Goal: Task Accomplishment & Management: Manage account settings

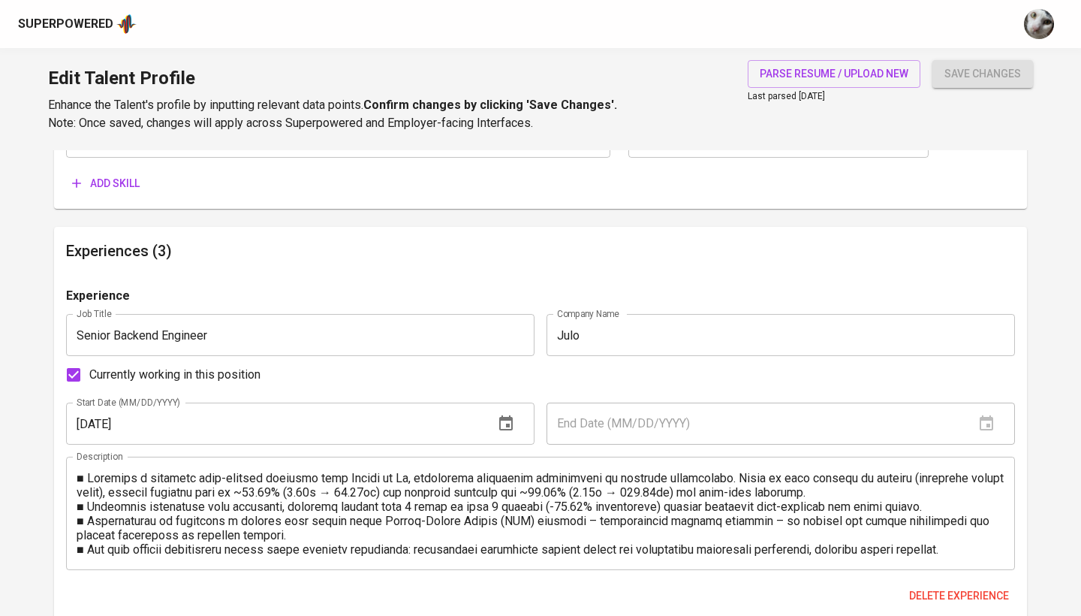
scroll to position [1235, 0]
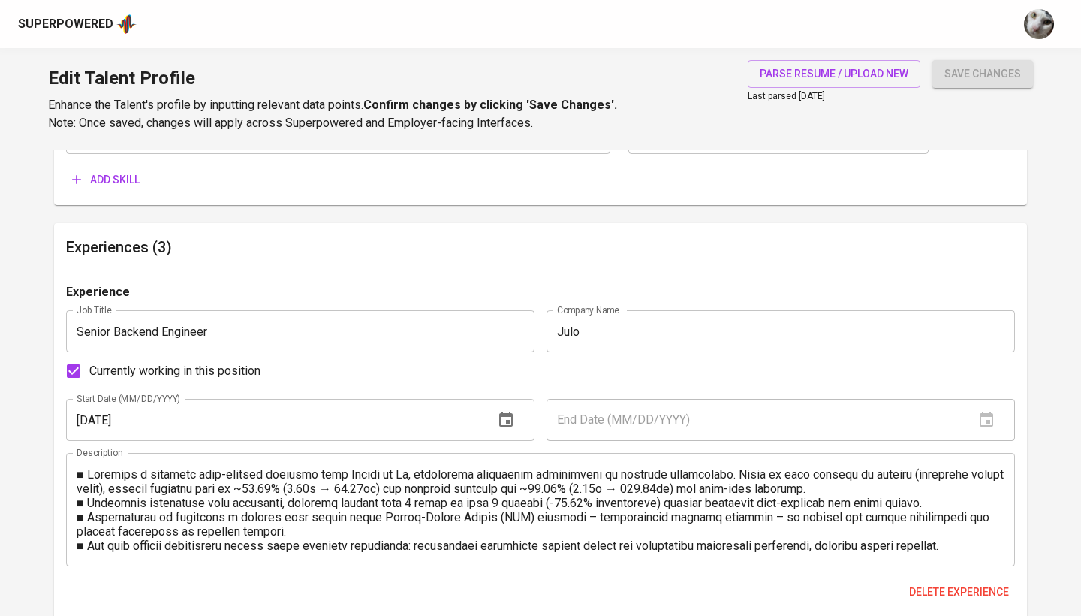
click at [100, 27] on div "Superpowered" at bounding box center [65, 24] width 95 height 17
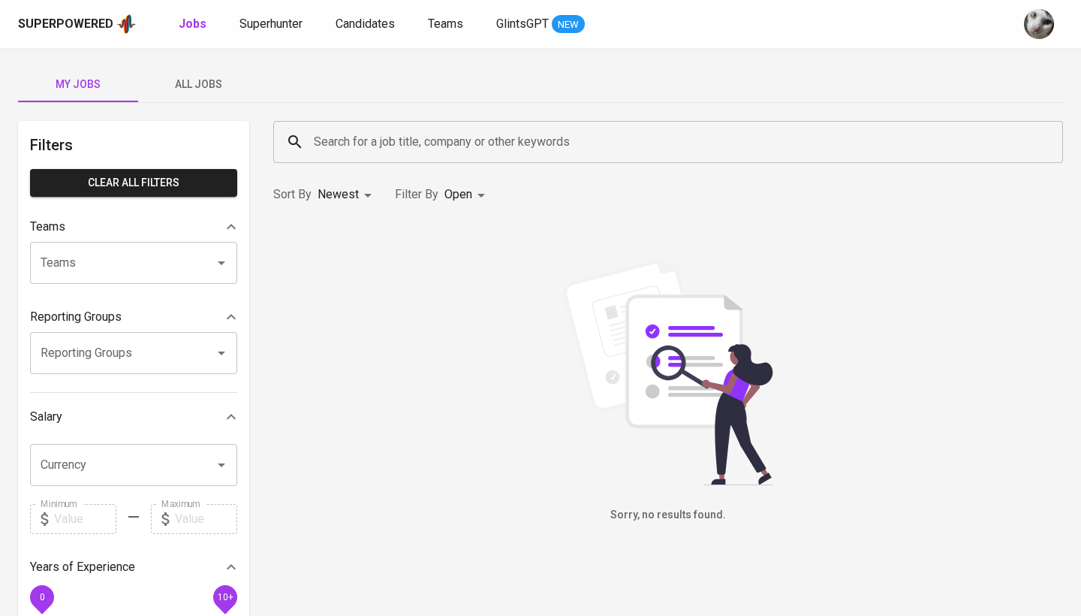
click at [189, 86] on span "All Jobs" at bounding box center [198, 84] width 102 height 19
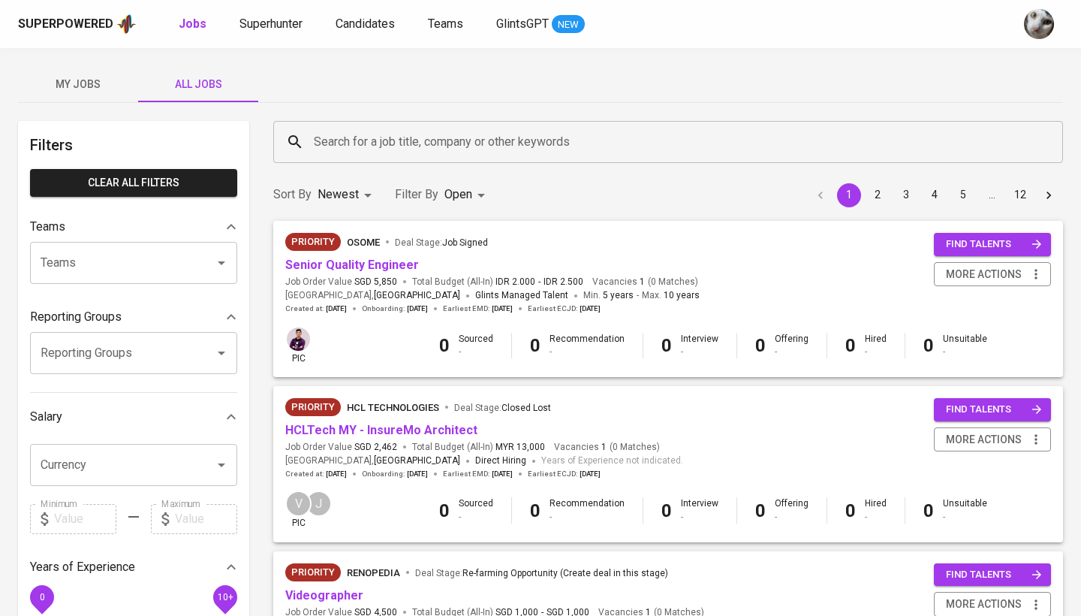
click at [360, 152] on input "Search for a job title, company or other keywords" at bounding box center [672, 142] width 724 height 29
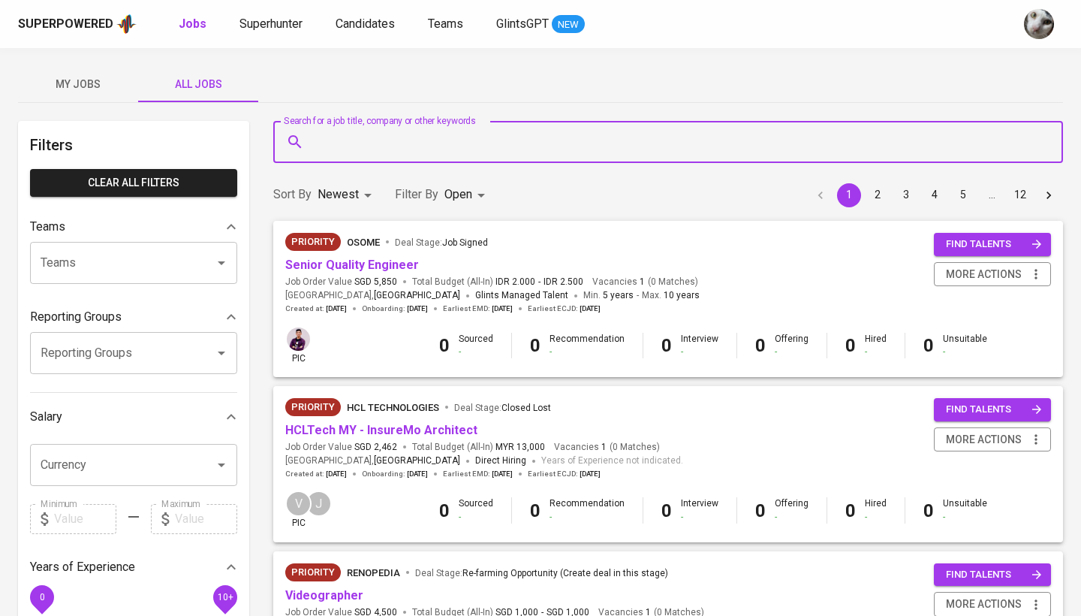
click at [360, 152] on input "Search for a job title, company or other keywords" at bounding box center [672, 142] width 724 height 29
type input "meridia"
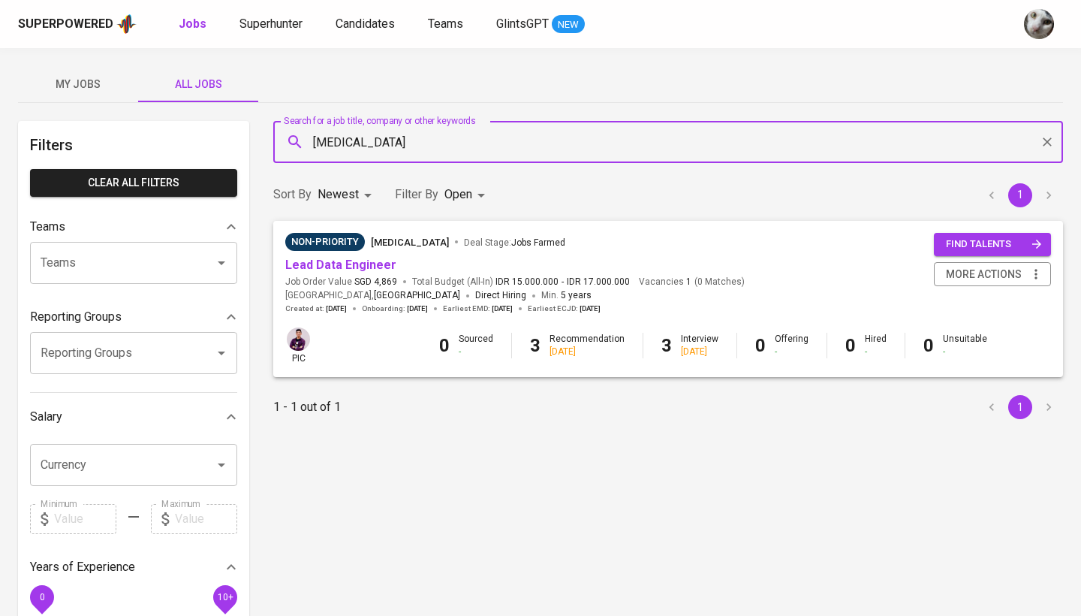
click at [380, 145] on input "meridia" at bounding box center [672, 142] width 724 height 29
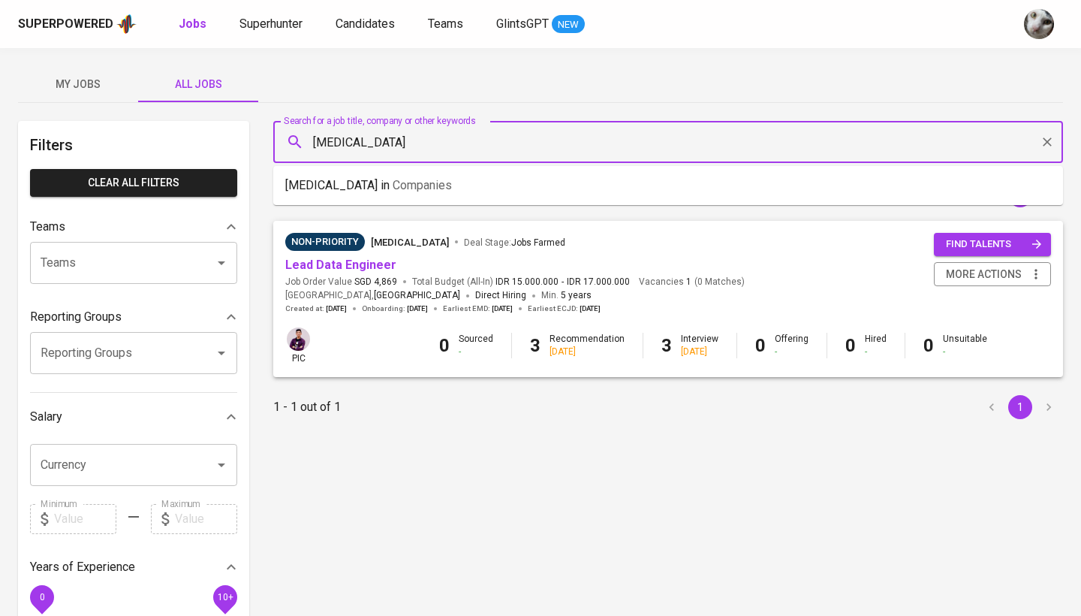
click at [380, 145] on input "meridia" at bounding box center [672, 142] width 724 height 29
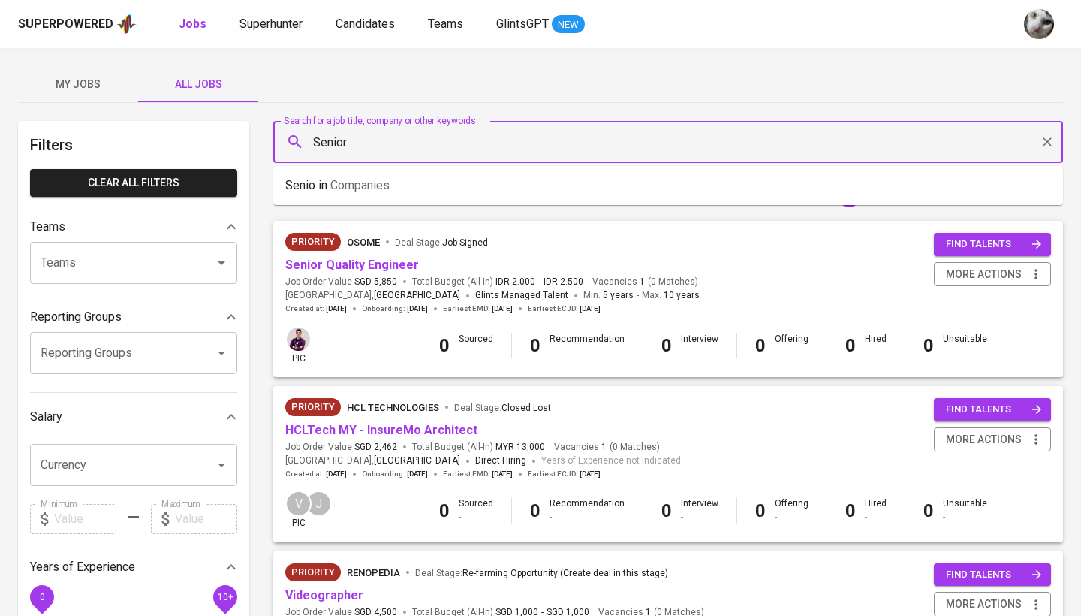
type input "Senior"
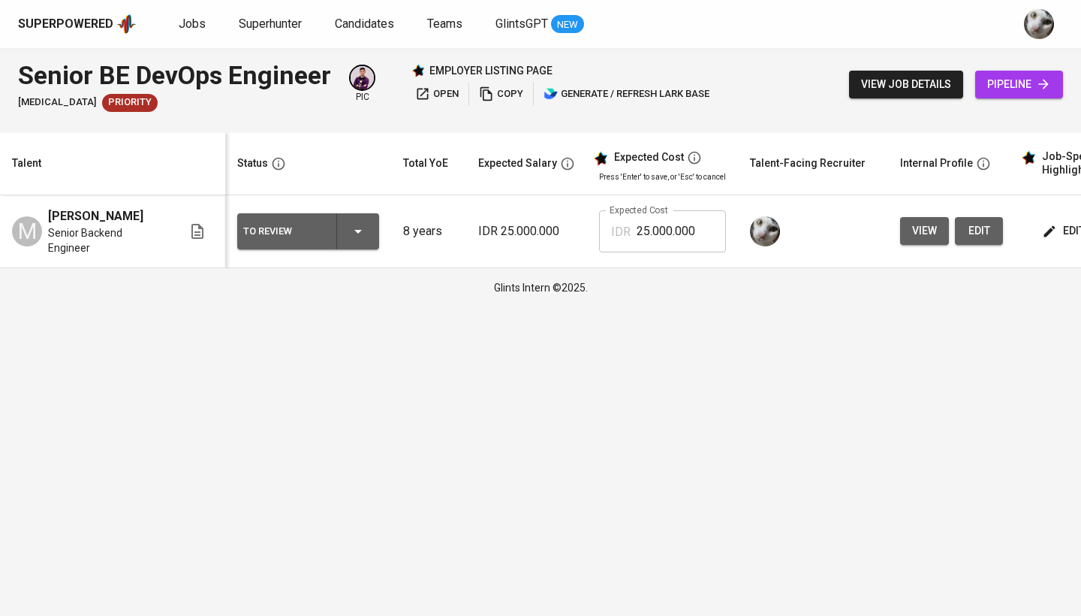
click at [1065, 227] on span "edit" at bounding box center [1065, 230] width 40 height 19
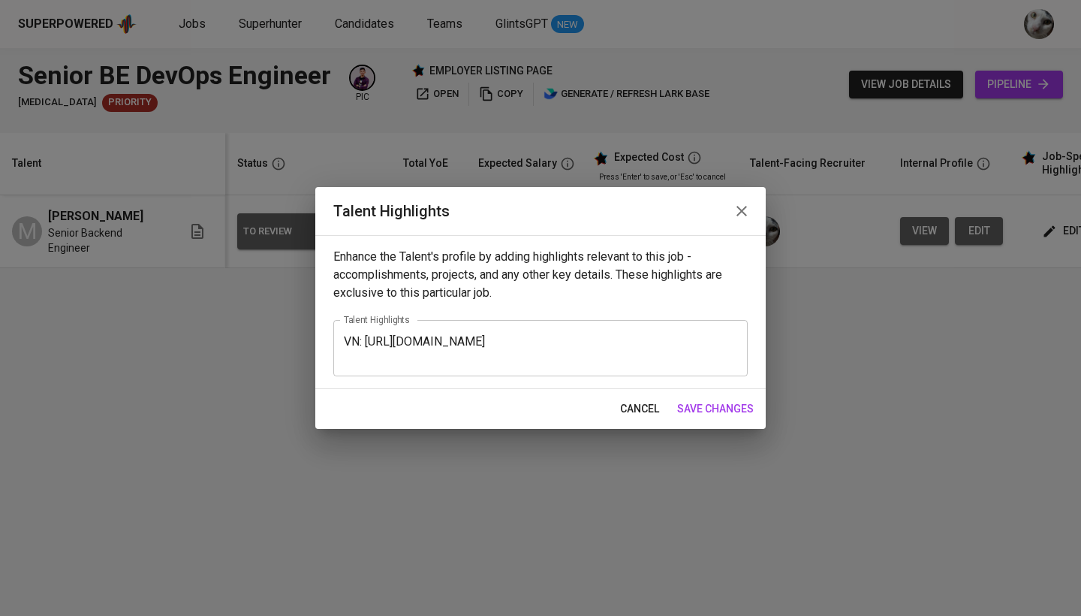
click at [746, 212] on icon "button" at bounding box center [742, 211] width 18 height 18
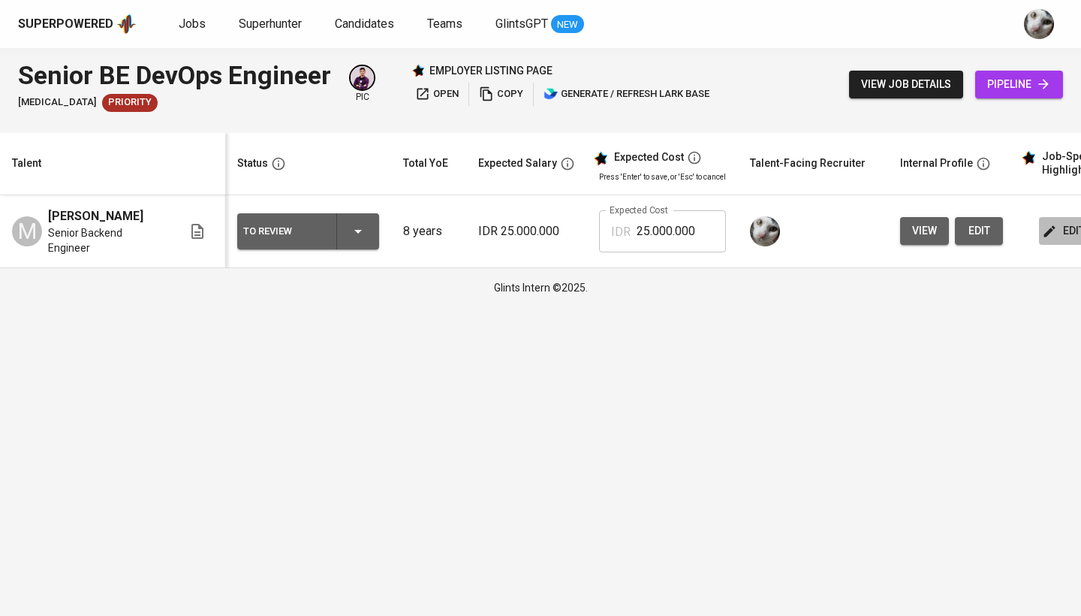
click at [1056, 228] on span "edit" at bounding box center [1065, 230] width 40 height 19
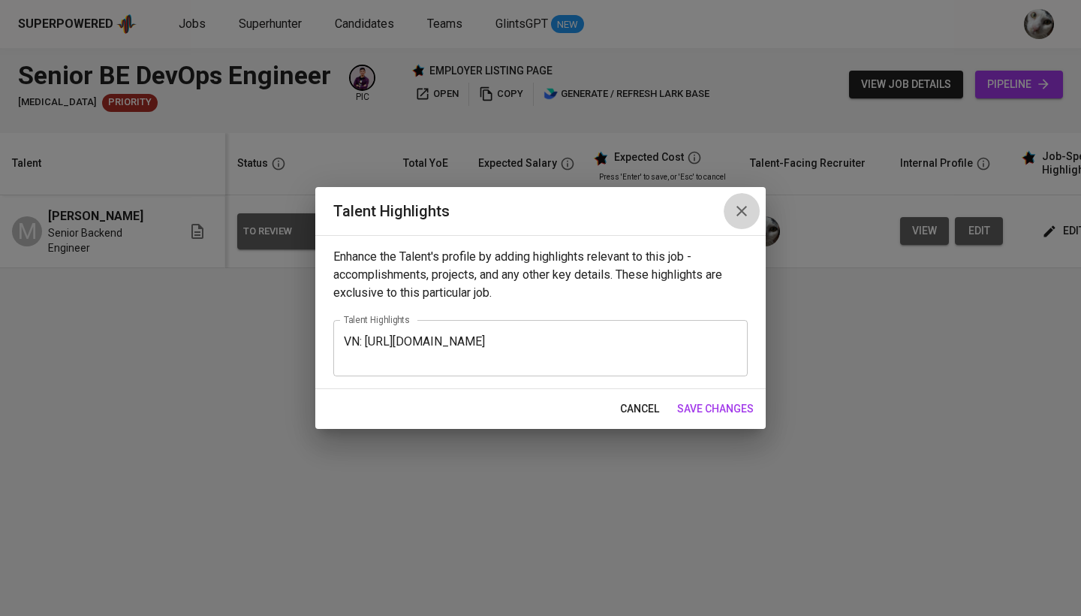
click at [742, 215] on icon "button" at bounding box center [742, 211] width 18 height 18
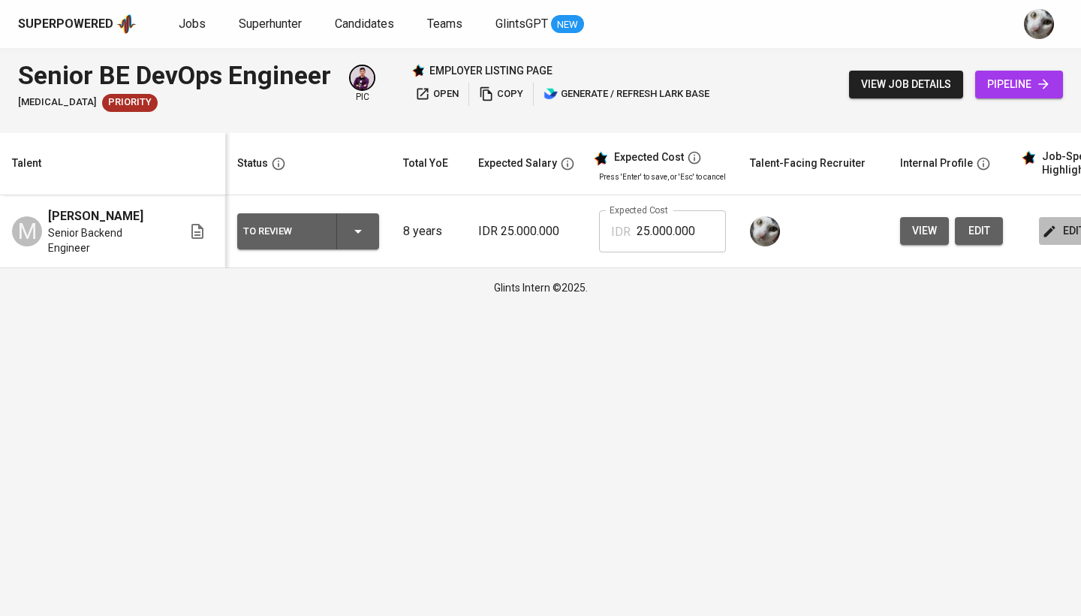
click at [1047, 225] on icon "button" at bounding box center [1049, 230] width 11 height 11
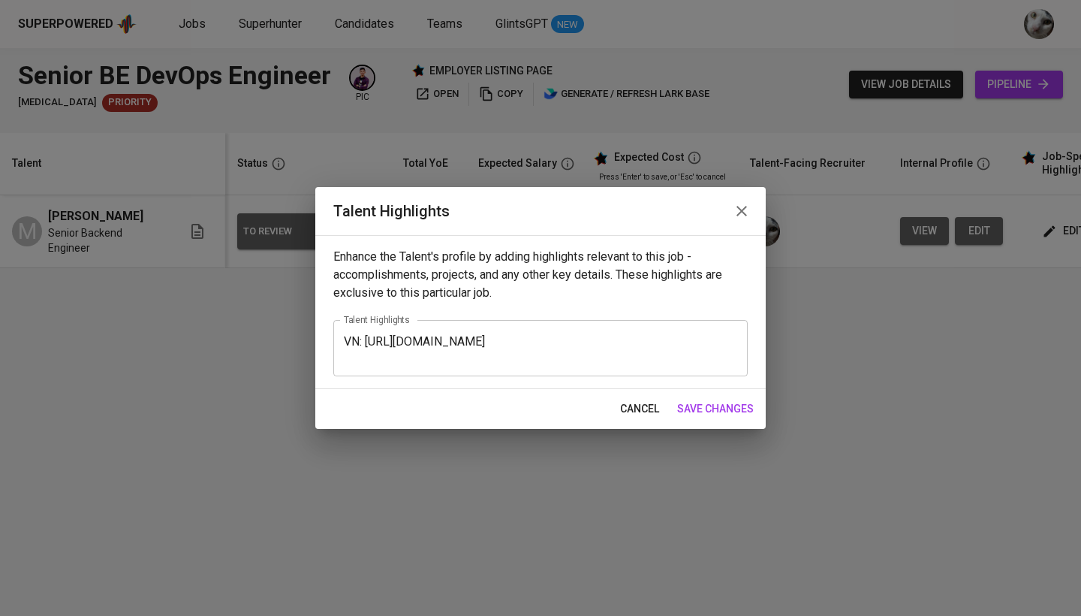
click at [346, 340] on textarea "VN: [URL][DOMAIN_NAME]" at bounding box center [540, 348] width 393 height 29
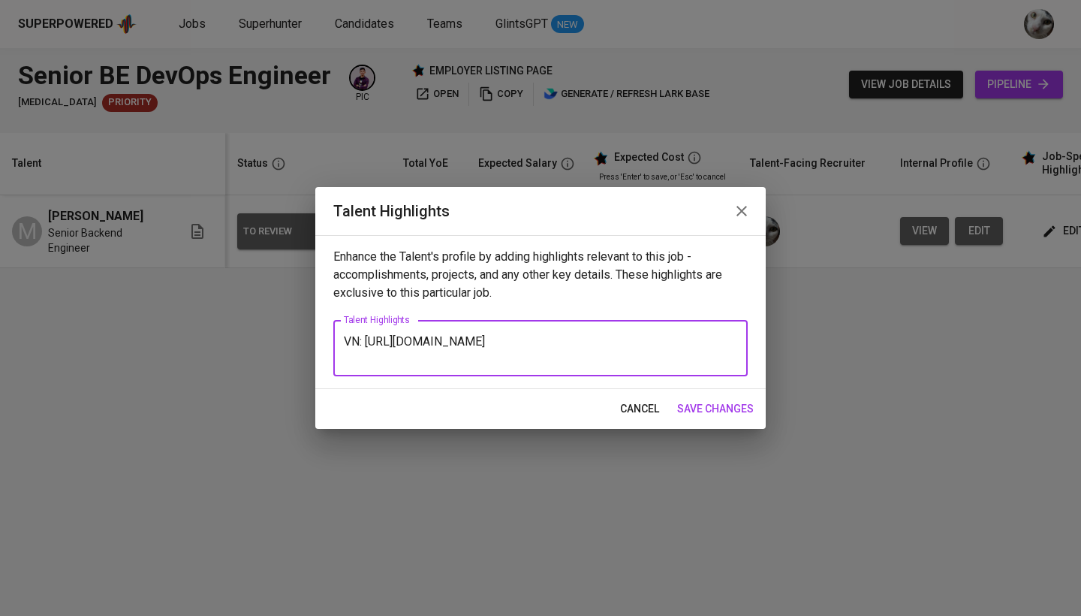
paste textarea "At [GEOGRAPHIC_DATA], [PERSON_NAME] migrated high-latency endpoints from Python…"
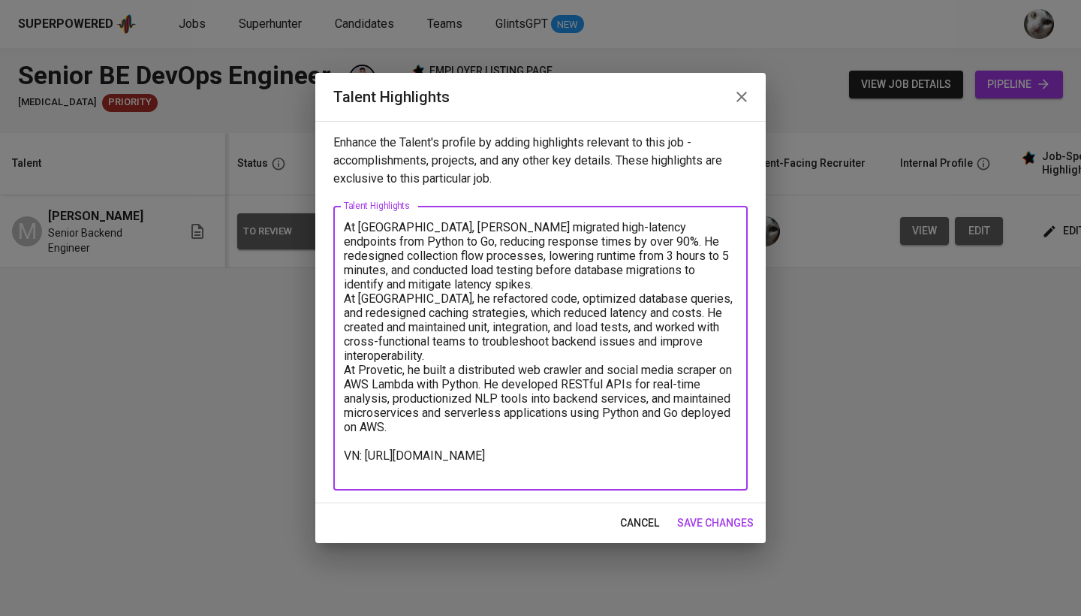
click at [441, 356] on textarea "At [GEOGRAPHIC_DATA], [PERSON_NAME] migrated high-latency endpoints from Python…" at bounding box center [540, 348] width 393 height 257
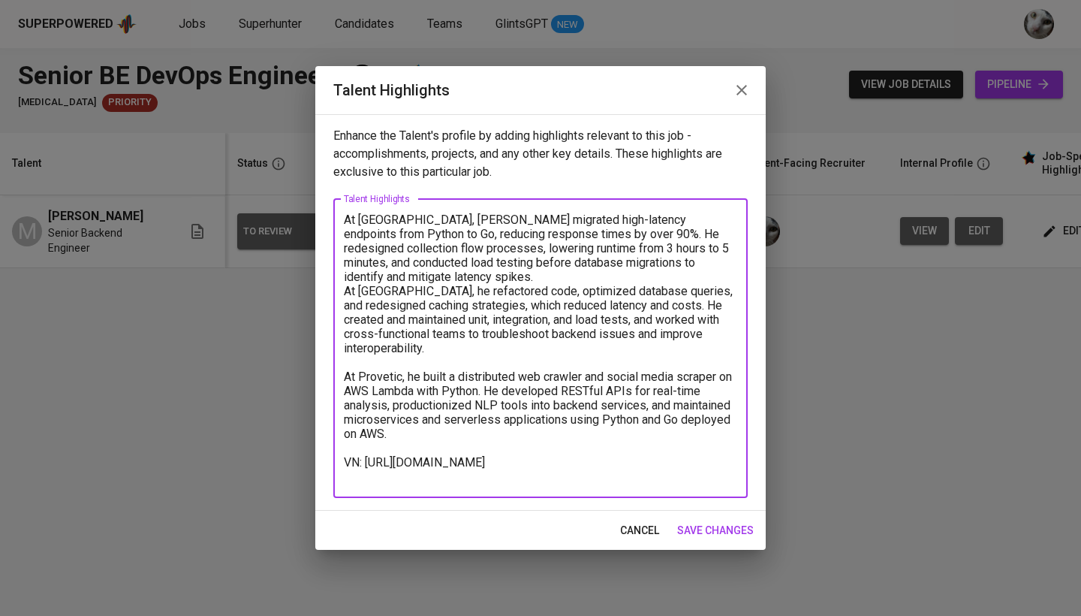
click at [434, 283] on textarea "At [GEOGRAPHIC_DATA], [PERSON_NAME] migrated high-latency endpoints from Python…" at bounding box center [540, 347] width 393 height 271
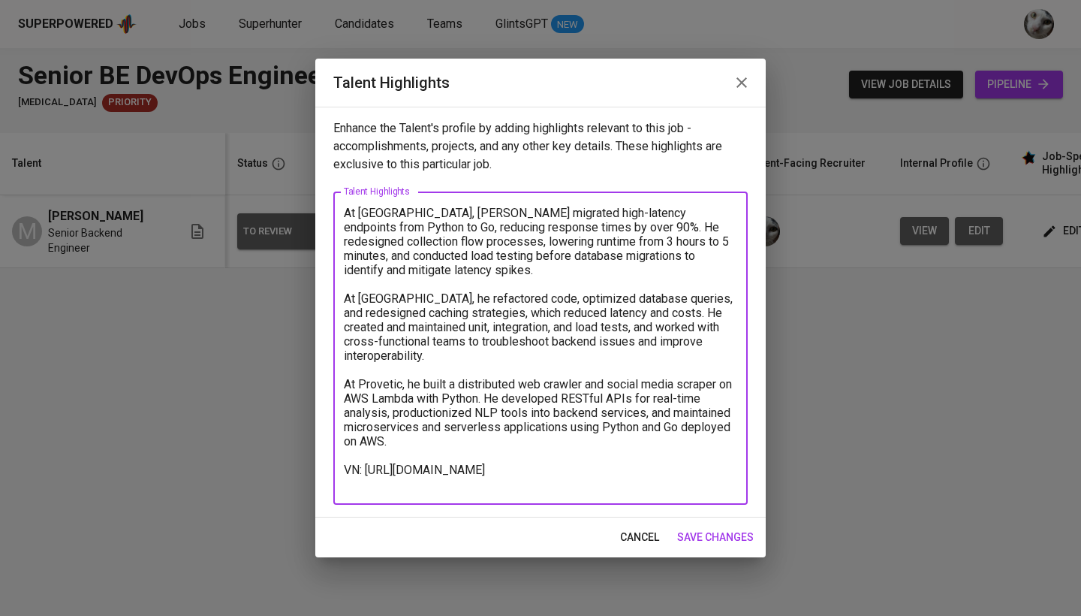
click at [348, 210] on textarea "At [GEOGRAPHIC_DATA], [PERSON_NAME] migrated high-latency endpoints from Python…" at bounding box center [540, 348] width 393 height 285
click at [348, 293] on textarea "- At [GEOGRAPHIC_DATA], [GEOGRAPHIC_DATA] migrated high-latency endpoints from …" at bounding box center [540, 348] width 393 height 285
click at [345, 386] on textarea "- At [GEOGRAPHIC_DATA], [GEOGRAPHIC_DATA] migrated high-latency endpoints from …" at bounding box center [540, 348] width 393 height 285
click at [539, 486] on textarea "- At [GEOGRAPHIC_DATA], [GEOGRAPHIC_DATA] migrated high-latency endpoints from …" at bounding box center [540, 348] width 393 height 285
click at [533, 446] on textarea "- At Julo, Rizal migrated high-latency endpoints from Python to Go, reducing re…" at bounding box center [540, 348] width 393 height 285
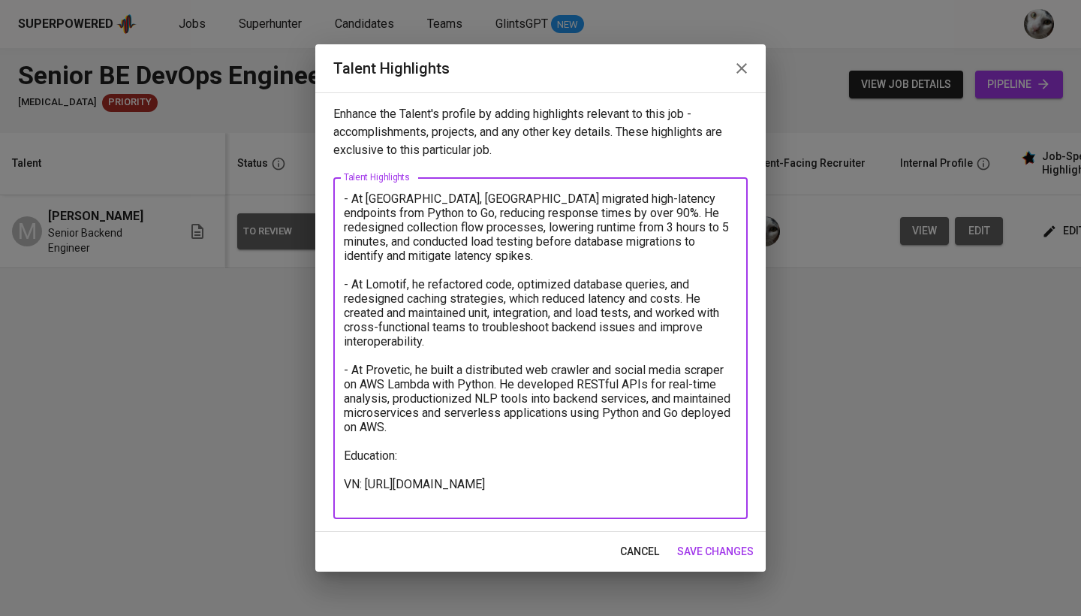
paste textarea "Bachelor of Engineering in Software Engineering (GPA: 3.25 / 4.0)"
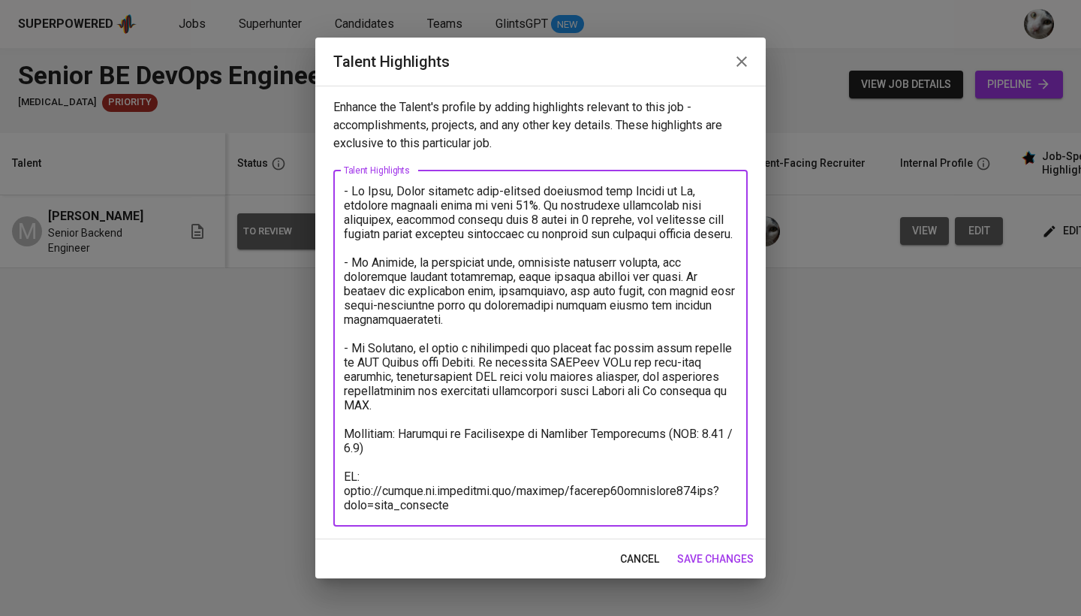
drag, startPoint x: 692, startPoint y: 466, endPoint x: 661, endPoint y: 451, distance: 34.3
click at [661, 451] on textarea at bounding box center [540, 348] width 393 height 328
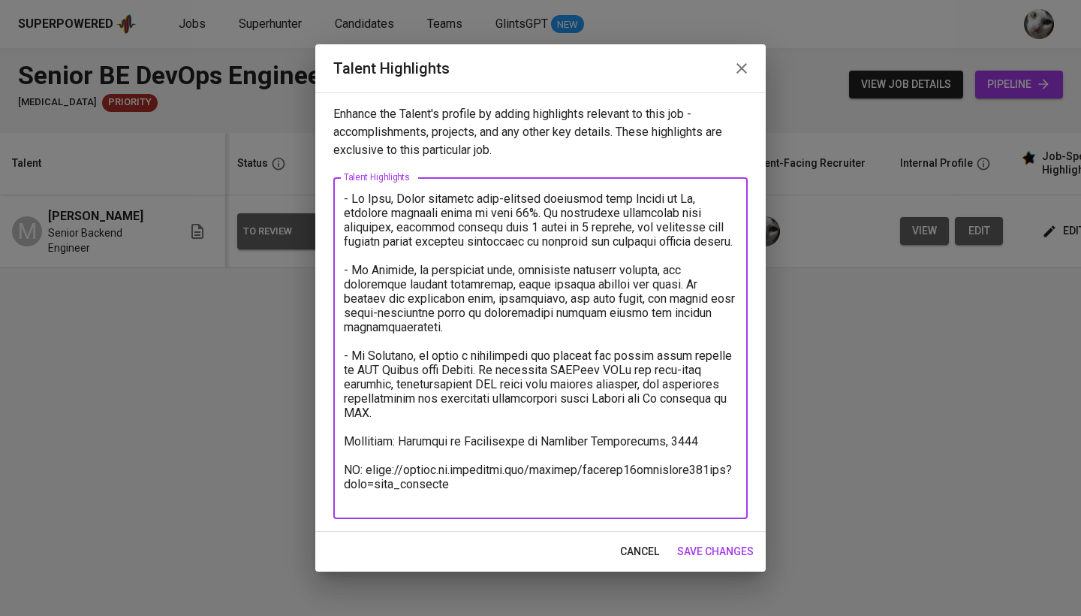
drag, startPoint x: 659, startPoint y: 458, endPoint x: 532, endPoint y: 457, distance: 126.9
click at [532, 457] on textarea at bounding box center [540, 348] width 393 height 314
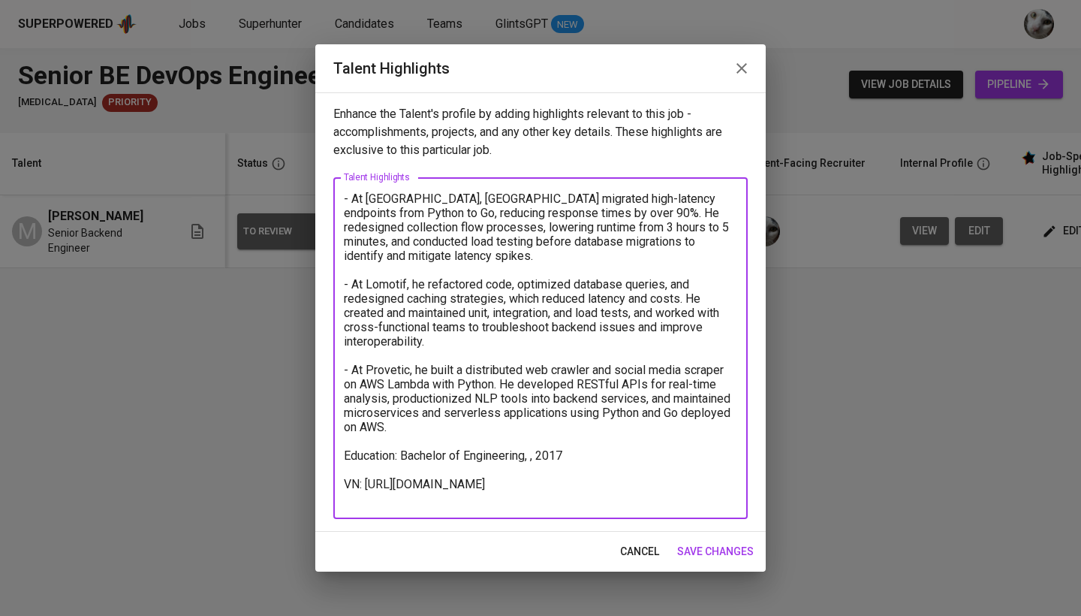
paste textarea "STMIK Likmi Bandung"
click at [695, 453] on textarea "- At Julo, Rizal migrated high-latency endpoints from Python to Go, reducing re…" at bounding box center [540, 348] width 393 height 314
click at [667, 501] on textarea "- At Julo, Rizal migrated high-latency endpoints from Python to Go, reducing re…" at bounding box center [540, 348] width 393 height 314
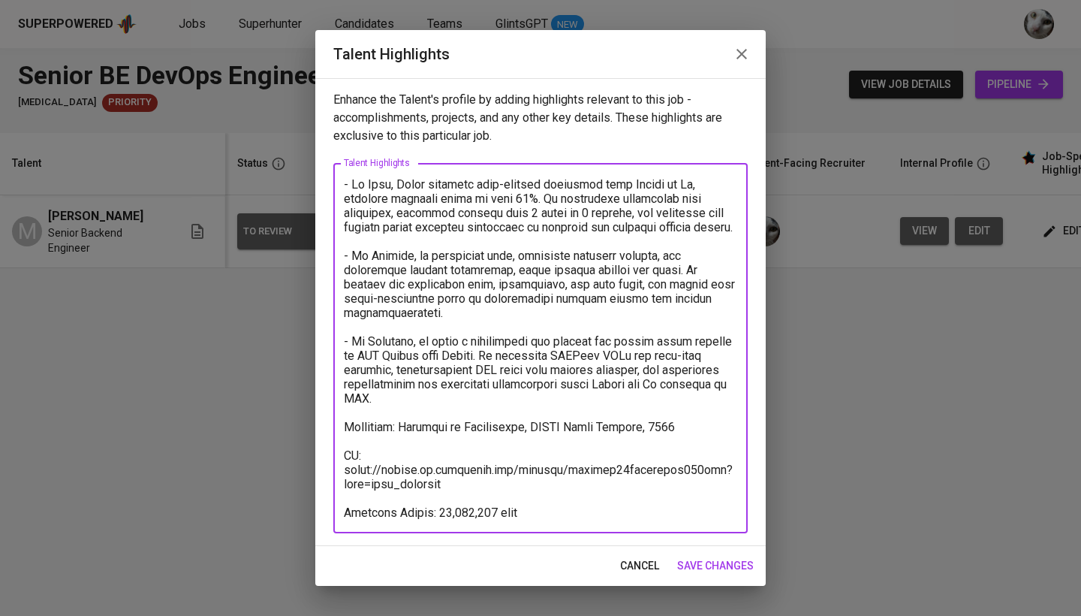
type textarea "- At Julo, Rizal migrated high-latency endpoints from Python to Go, reducing re…"
click at [722, 563] on span "save changes" at bounding box center [715, 565] width 77 height 19
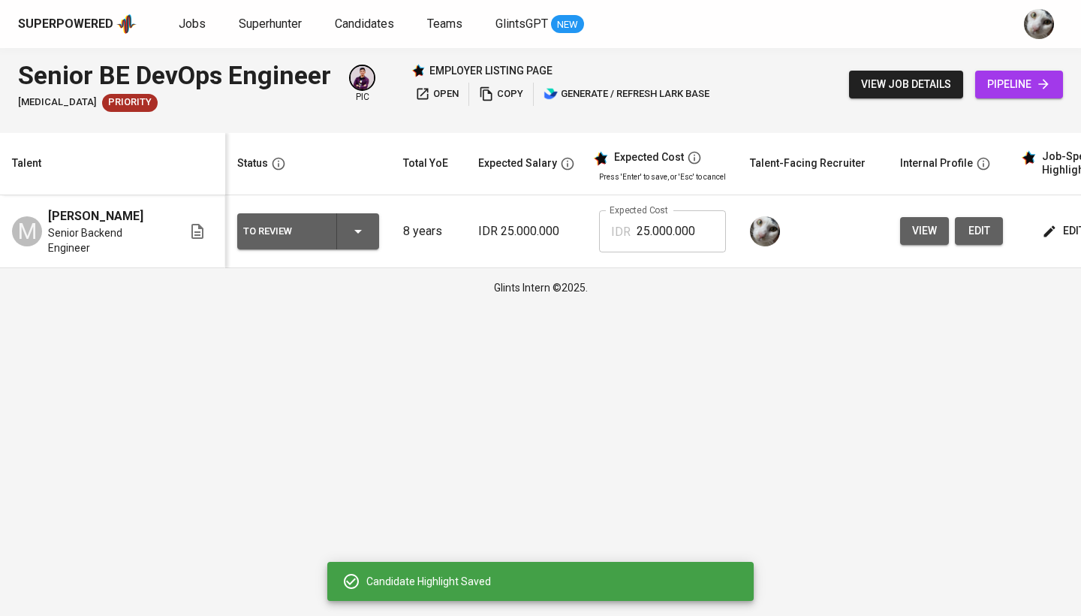
scroll to position [0, 13]
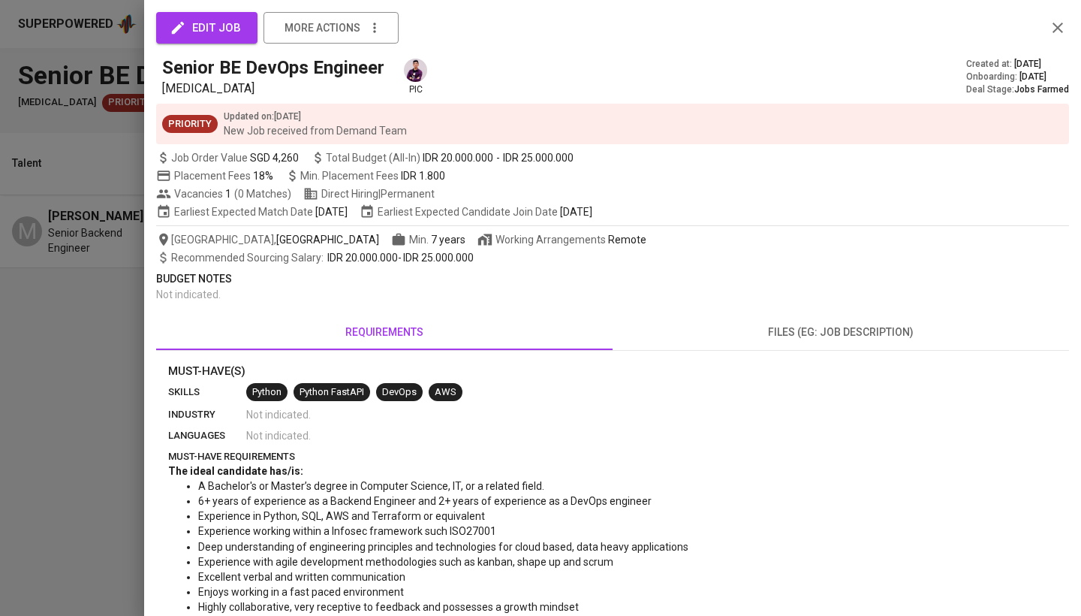
click at [121, 173] on div at bounding box center [540, 308] width 1081 height 616
click at [85, 137] on div at bounding box center [540, 308] width 1081 height 616
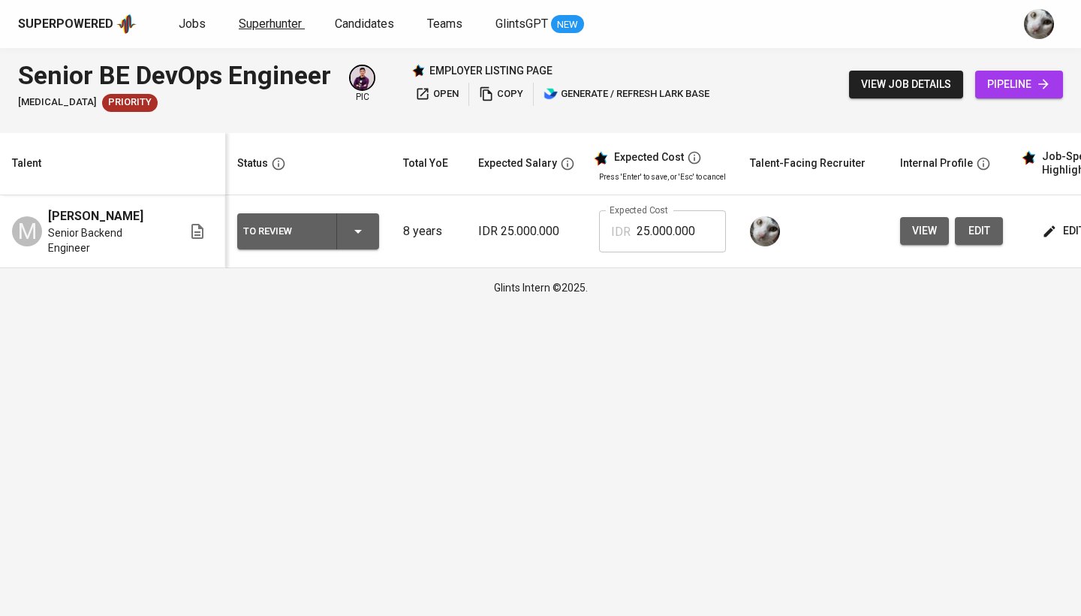
click at [257, 25] on span "Superhunter" at bounding box center [270, 24] width 63 height 14
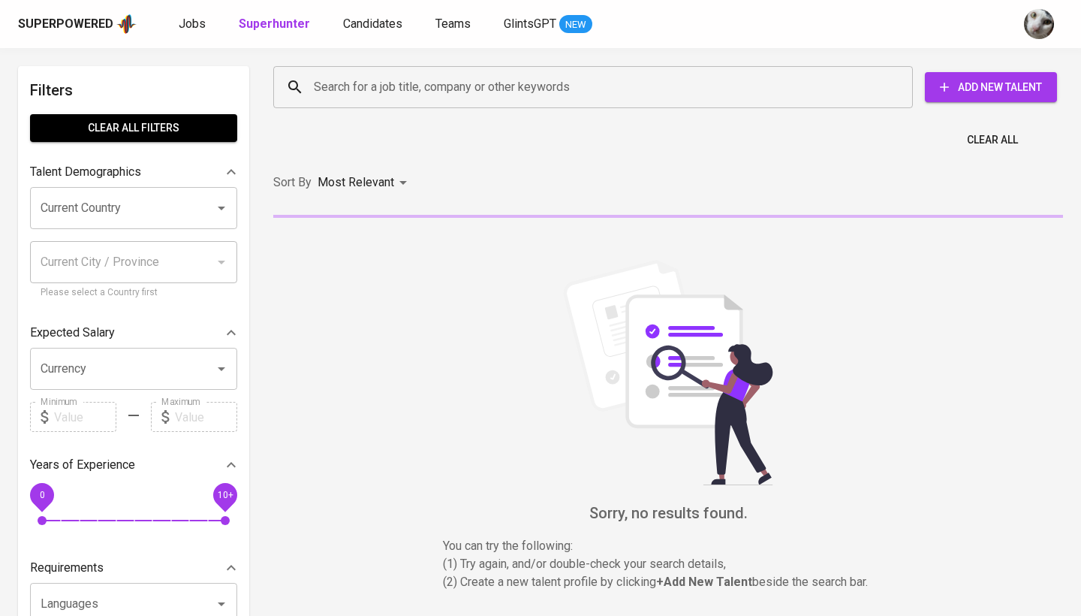
click at [200, 37] on div "Superpowered Jobs Superhunter Candidates Teams GlintsGPT NEW" at bounding box center [540, 24] width 1081 height 48
click at [196, 30] on span "Jobs" at bounding box center [192, 24] width 27 height 14
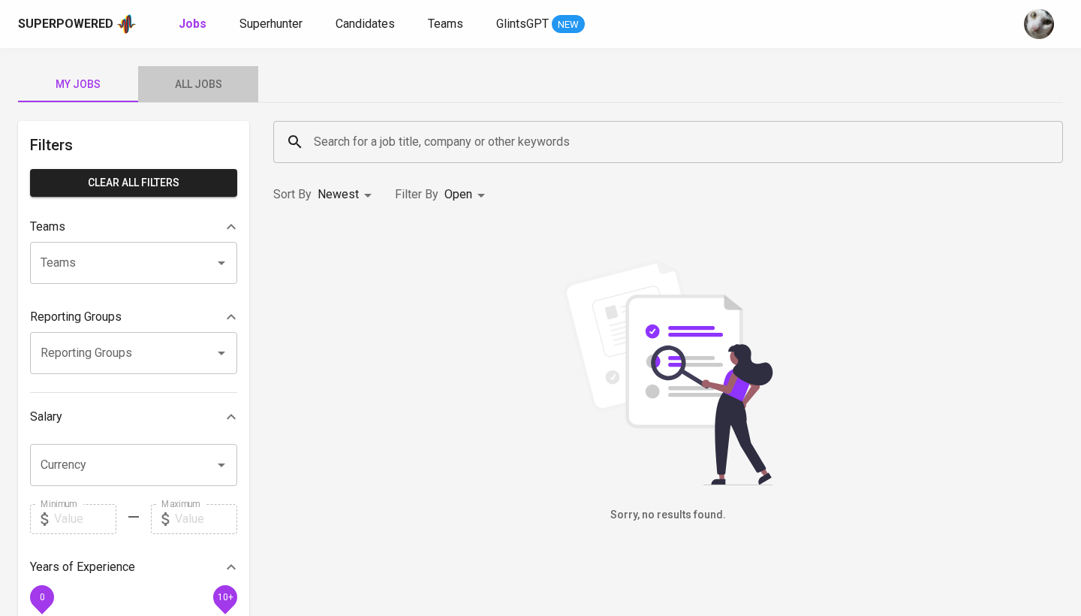
click at [215, 85] on span "All Jobs" at bounding box center [198, 84] width 102 height 19
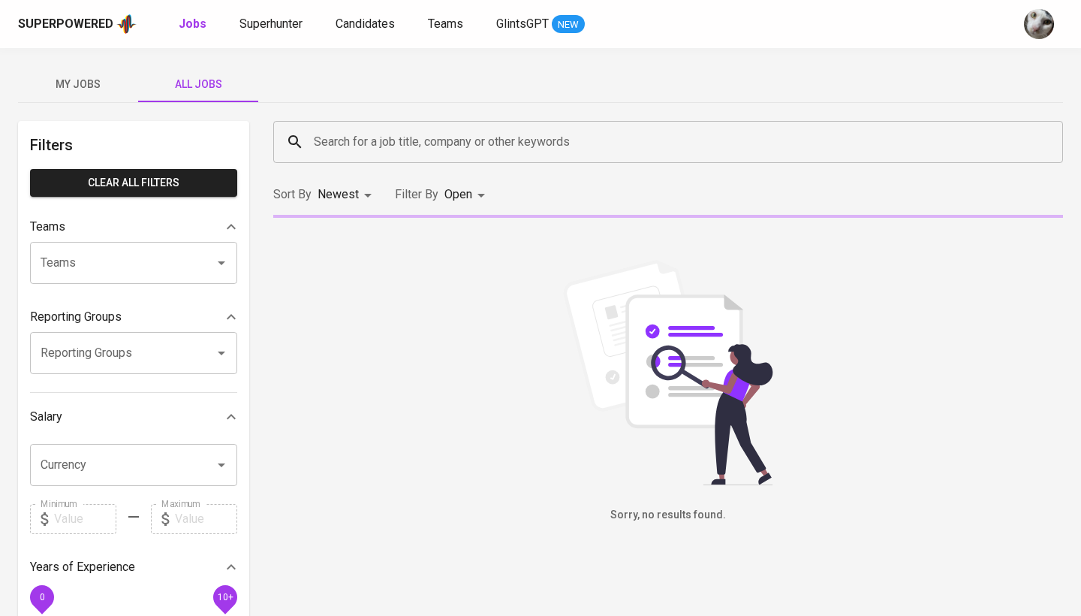
click at [397, 146] on input "Search for a job title, company or other keywords" at bounding box center [672, 142] width 724 height 29
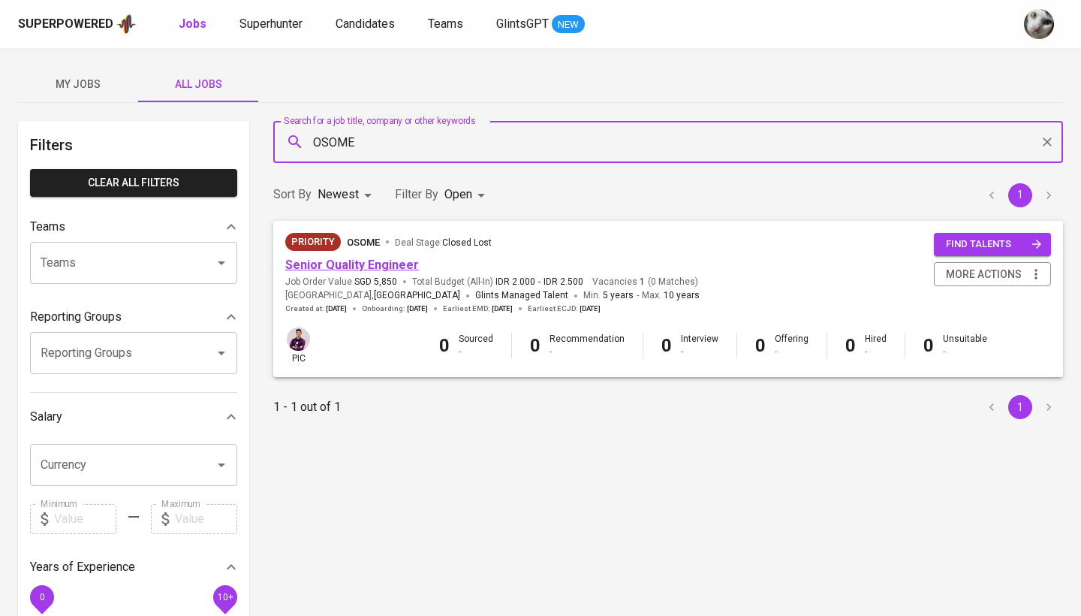
type input "OSOME"
click at [375, 271] on link "Senior Quality Engineer" at bounding box center [352, 265] width 134 height 14
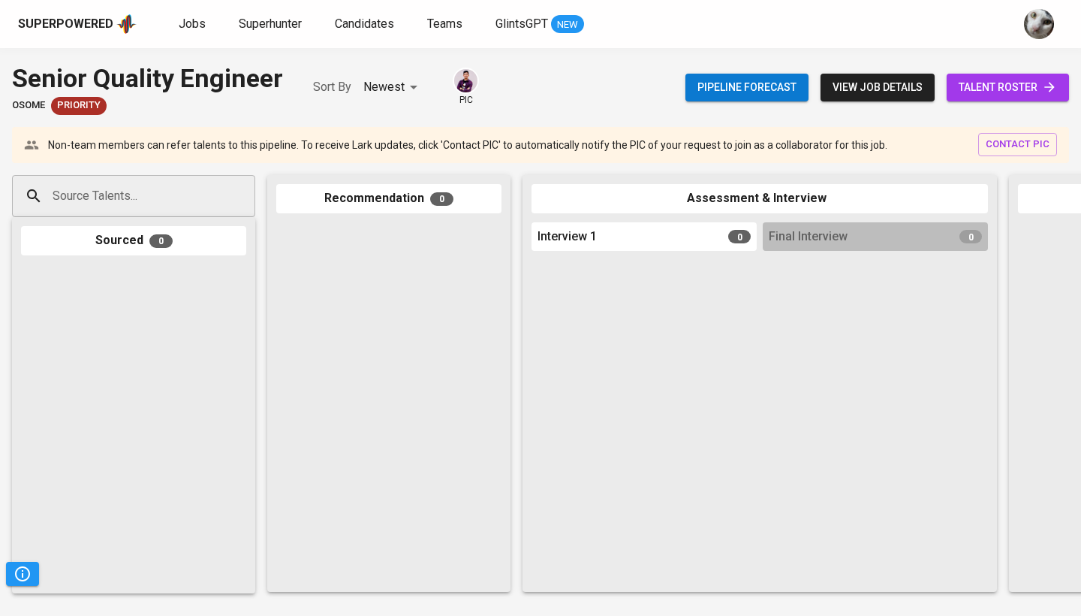
click at [1004, 72] on div "Pipeline forecast view job details talent roster" at bounding box center [878, 87] width 384 height 55
click at [1001, 80] on span "talent roster" at bounding box center [1008, 87] width 98 height 19
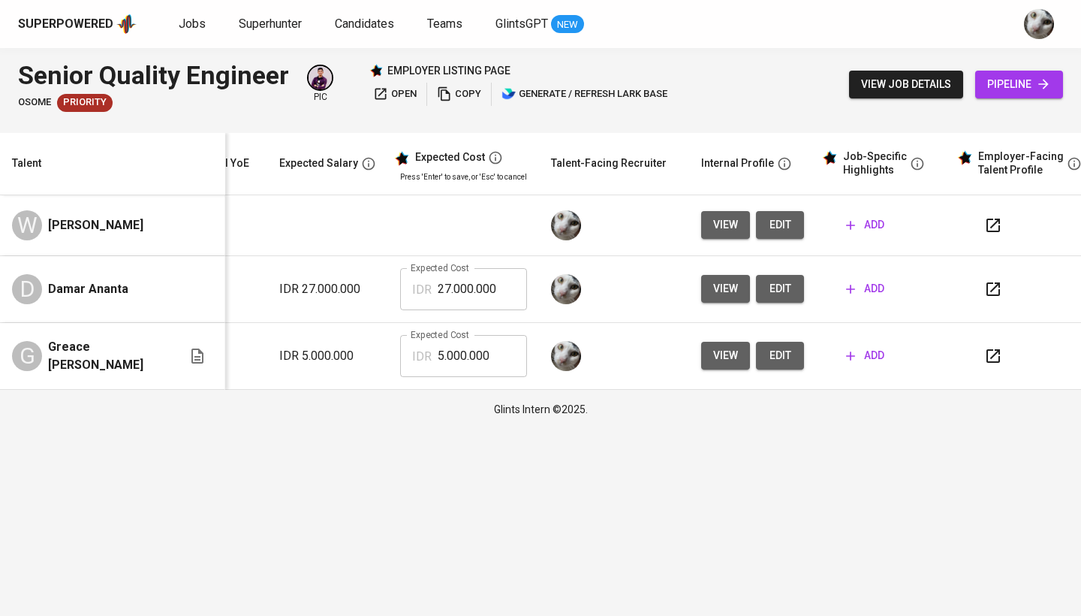
scroll to position [0, 199]
click at [773, 293] on span "edit" at bounding box center [780, 288] width 24 height 19
click at [885, 85] on span "view job details" at bounding box center [906, 84] width 90 height 19
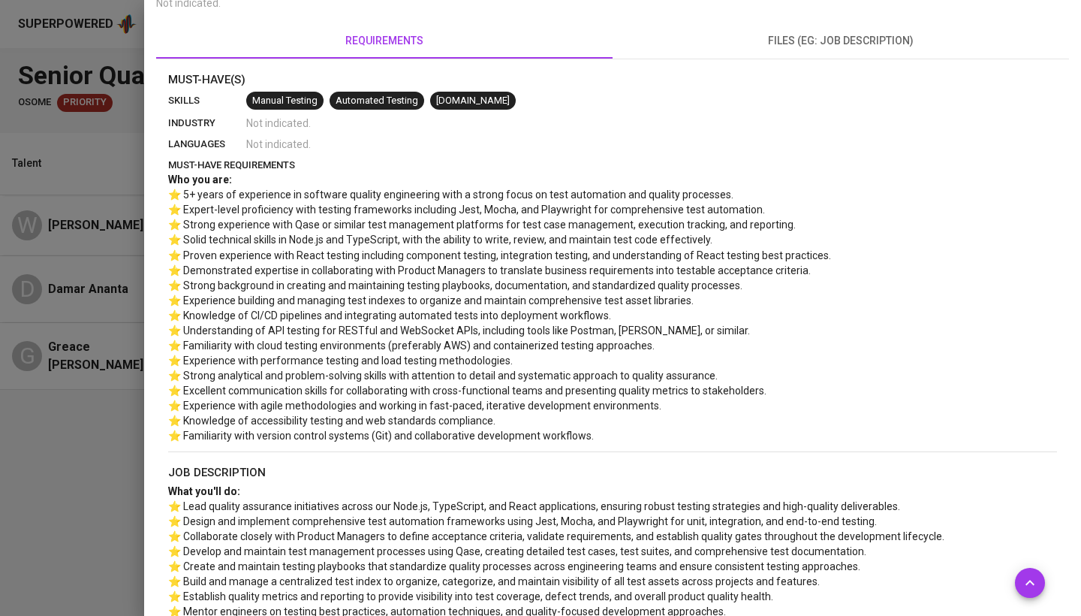
scroll to position [299, 0]
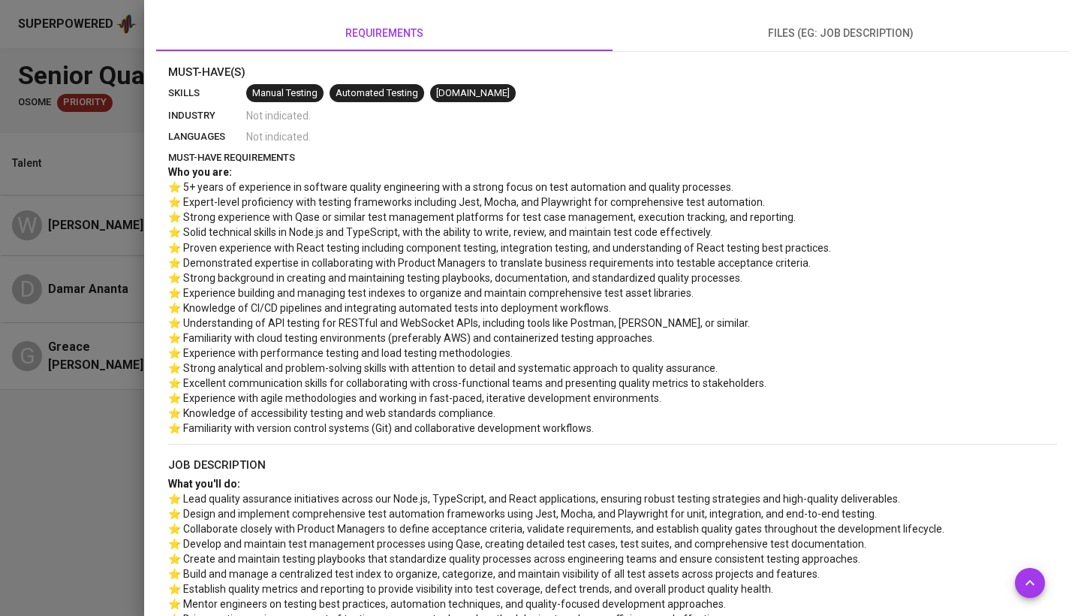
click at [23, 234] on div at bounding box center [540, 308] width 1081 height 616
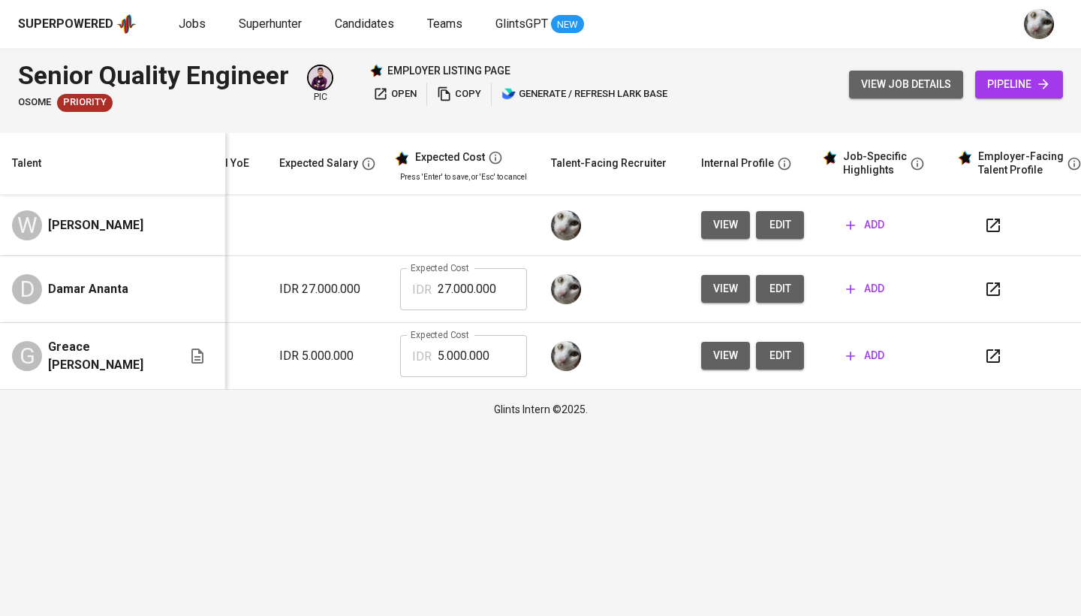
click at [918, 87] on span "view job details" at bounding box center [906, 84] width 90 height 19
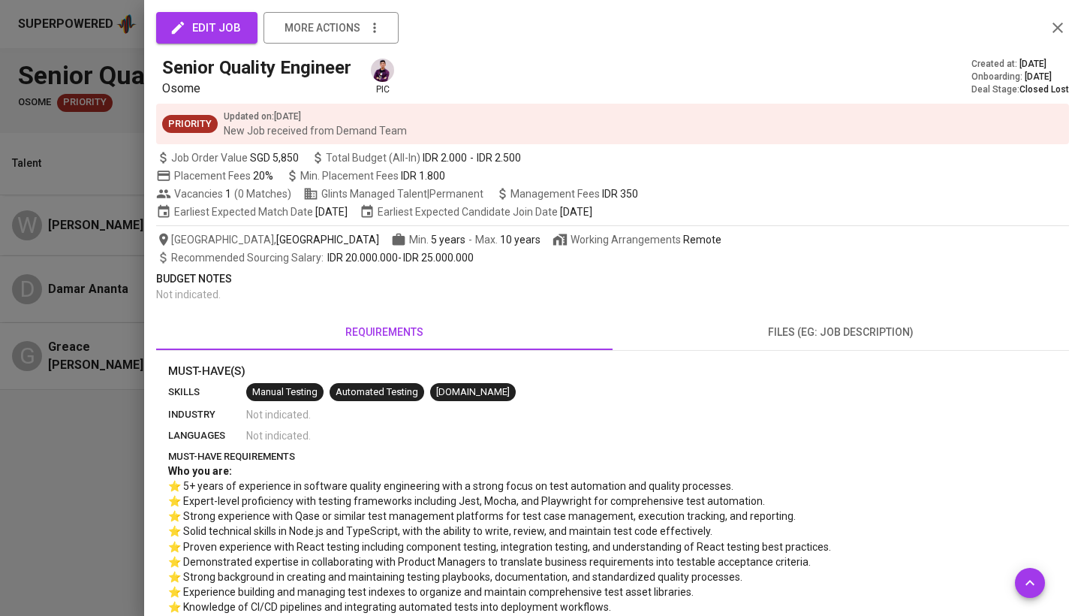
click at [123, 199] on div at bounding box center [540, 308] width 1081 height 616
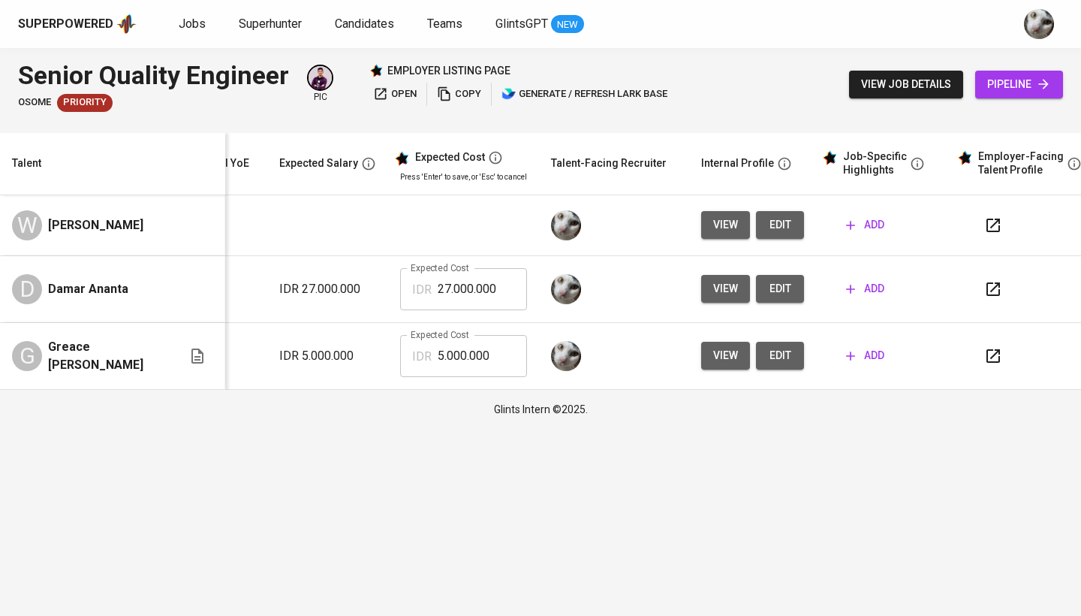
click at [864, 282] on span "add" at bounding box center [865, 288] width 38 height 19
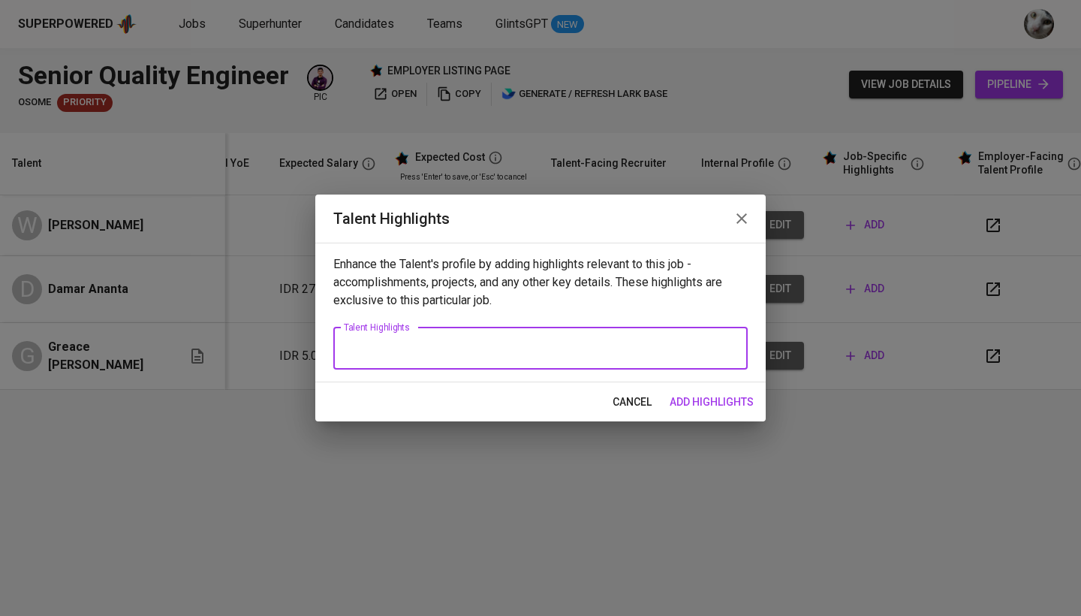
click at [712, 341] on textarea at bounding box center [540, 348] width 393 height 14
paste textarea "He has led QA transformations and testing strategy in multiple organizations, n…"
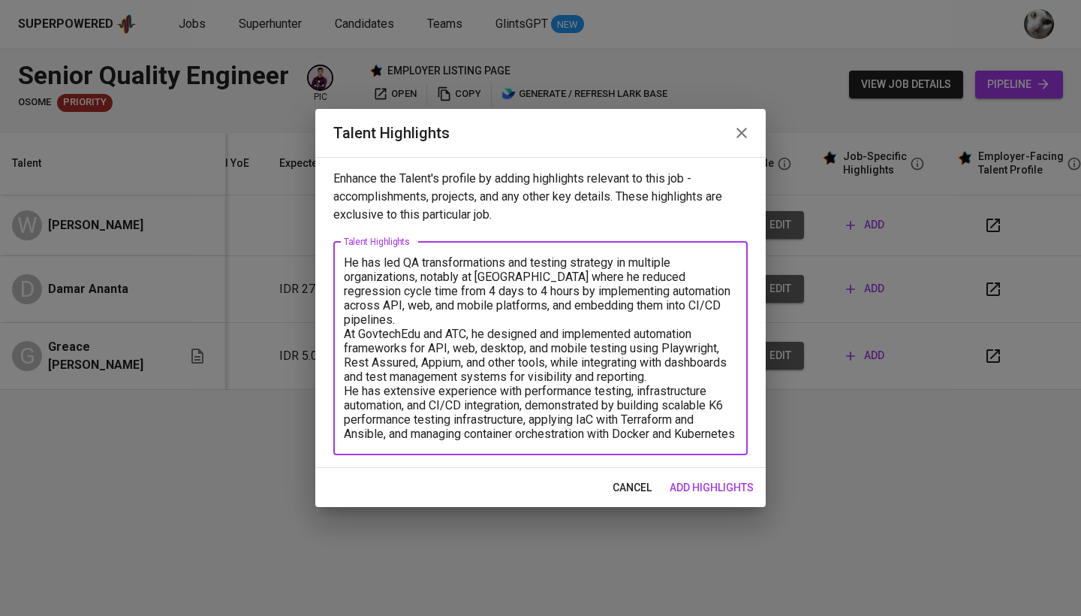
click at [695, 303] on textarea "He has led QA transformations and testing strategy in multiple organizations, n…" at bounding box center [540, 347] width 393 height 185
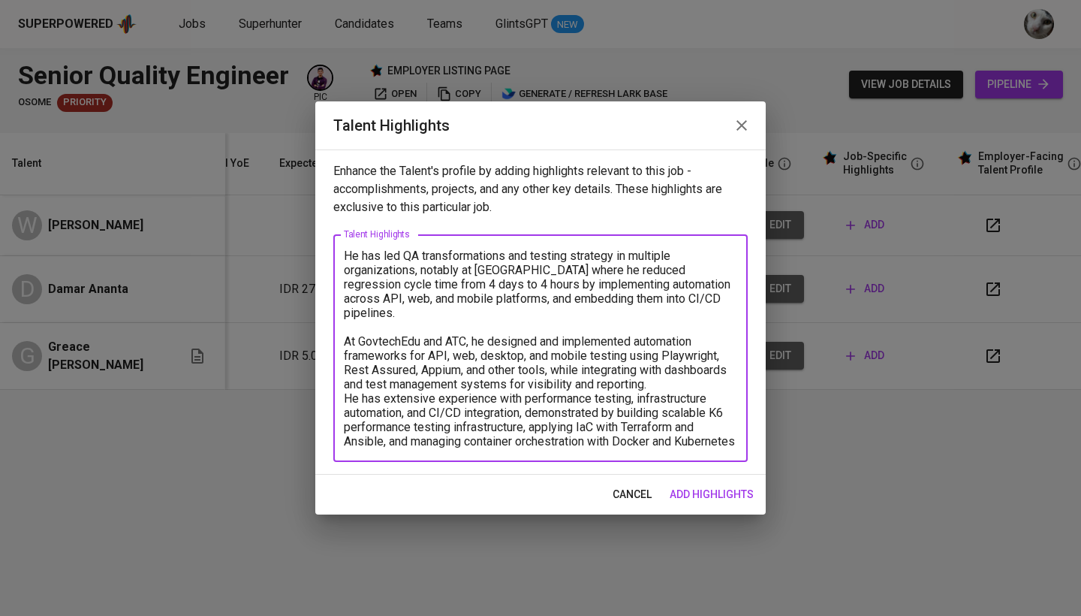
click at [676, 365] on textarea "He has led QA transformations and testing strategy in multiple organizations, n…" at bounding box center [540, 349] width 393 height 200
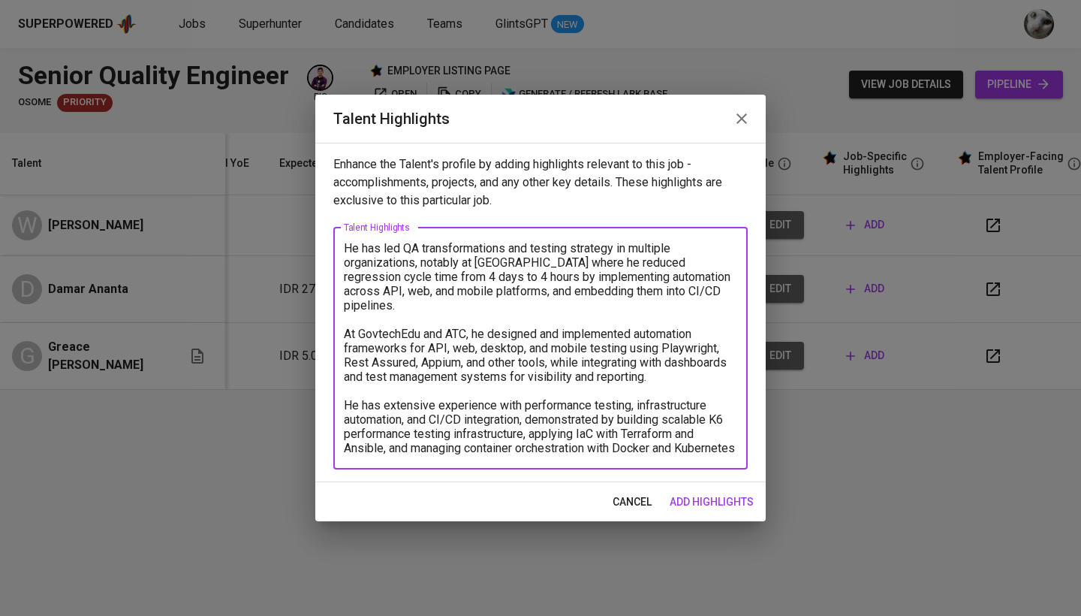
click at [345, 250] on textarea "He has led QA transformations and testing strategy in multiple organizations, n…" at bounding box center [540, 348] width 393 height 214
click at [345, 322] on textarea "- He has led QA transformations and testing strategy in multiple organizations,…" at bounding box center [540, 348] width 393 height 214
click at [344, 390] on textarea "- He has led QA transformations and testing strategy in multiple organizations,…" at bounding box center [540, 348] width 393 height 214
click at [722, 451] on textarea "- He has led QA transformations and testing strategy in multiple organizations,…" at bounding box center [540, 348] width 393 height 214
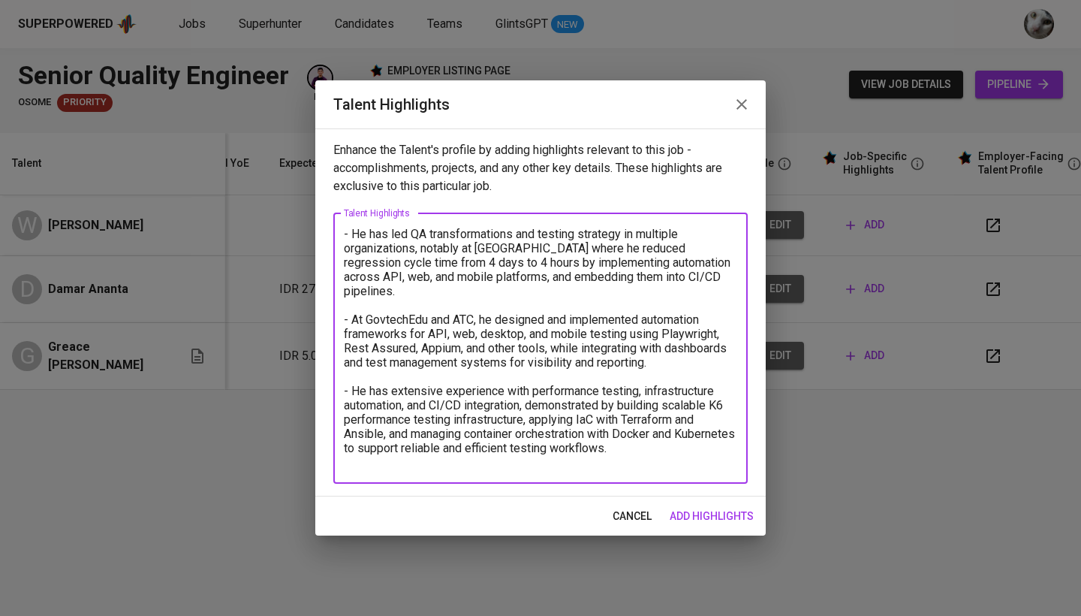
paste textarea "Bachelor of Electronics and Computer Science"
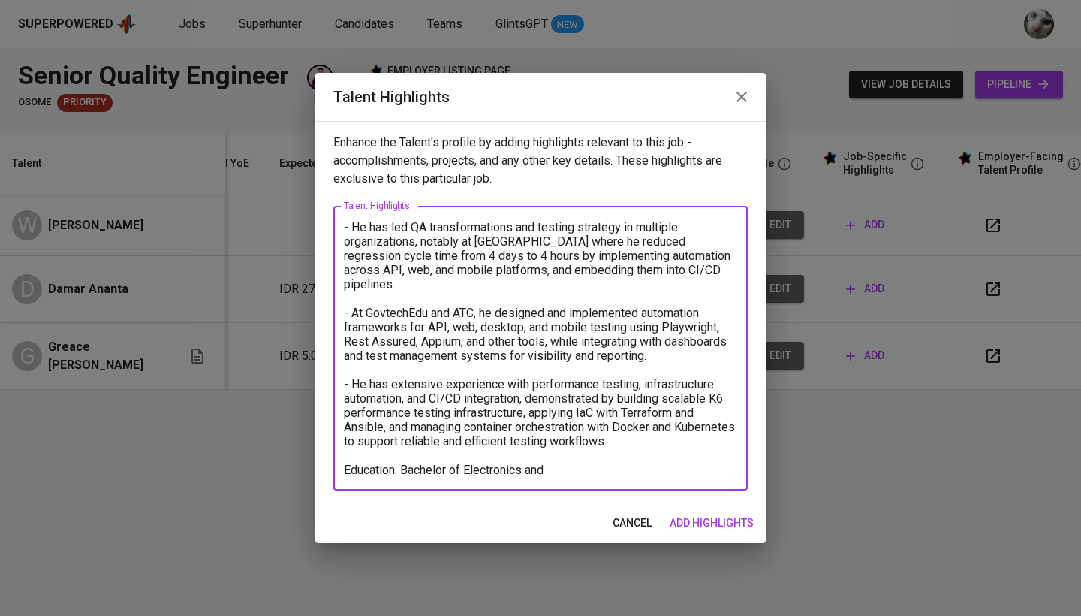
click at [346, 470] on textarea "- He has led QA transformations and testing strategy in multiple organizations,…" at bounding box center [540, 348] width 393 height 257
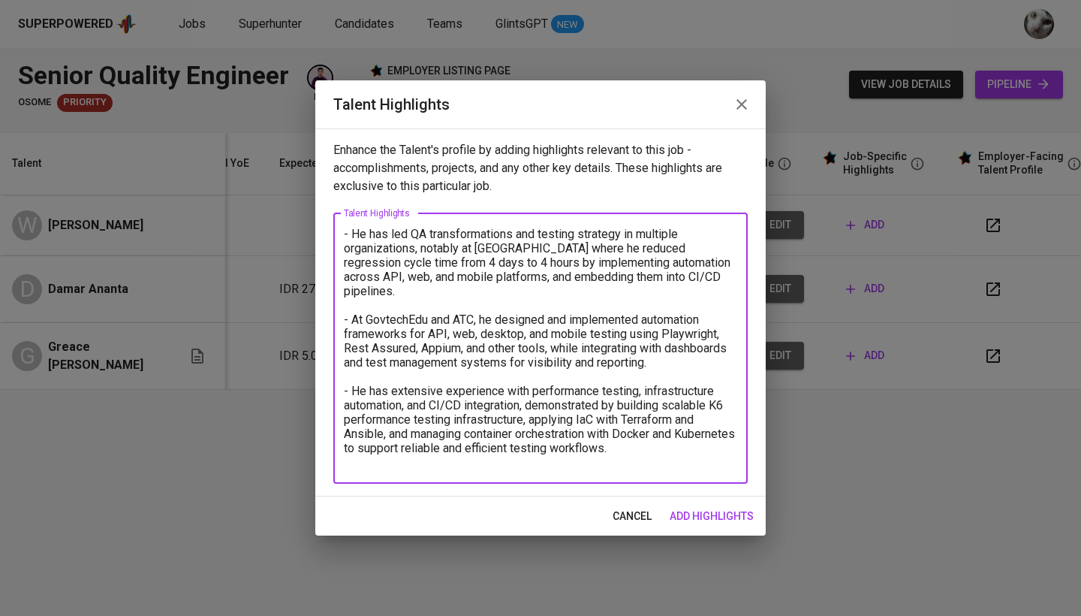
click at [668, 466] on textarea "- He has led QA transformations and testing strategy in multiple organizations,…" at bounding box center [540, 348] width 393 height 243
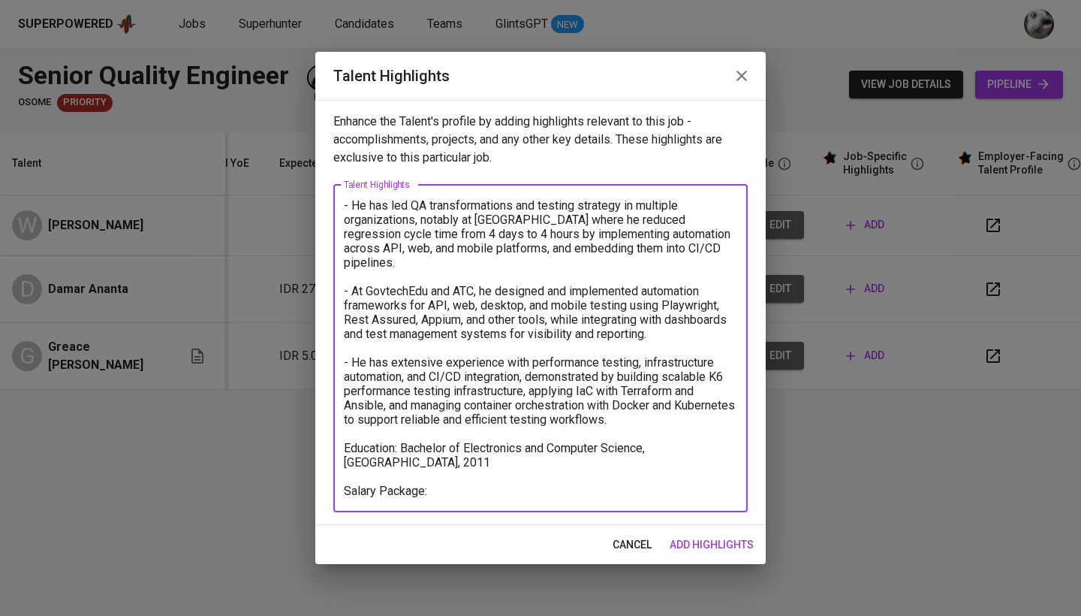
type textarea "- He has led QA transformations and testing strategy in multiple organizations,…"
click at [715, 559] on div "cancel add highlights" at bounding box center [540, 545] width 451 height 40
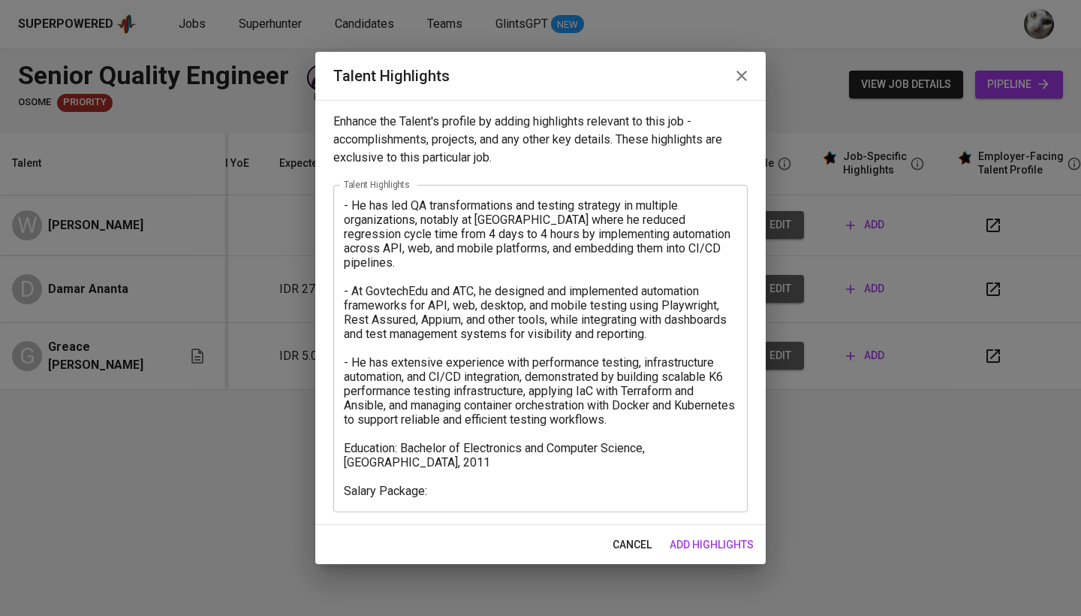
click at [716, 550] on span "add highlights" at bounding box center [712, 544] width 84 height 19
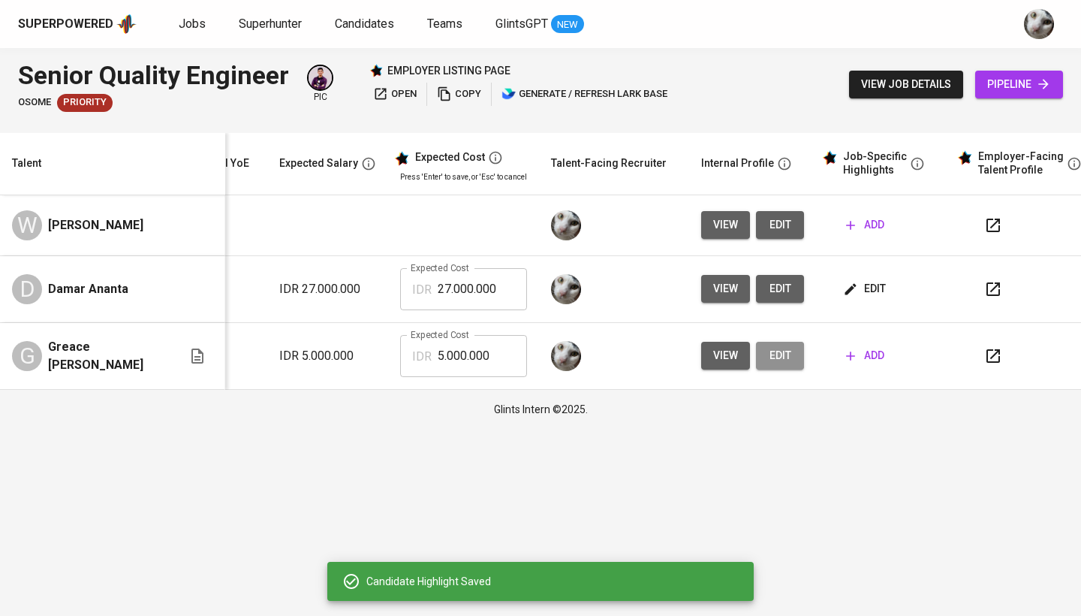
click at [788, 356] on button "edit" at bounding box center [780, 356] width 48 height 28
click at [862, 285] on span "edit" at bounding box center [866, 288] width 40 height 19
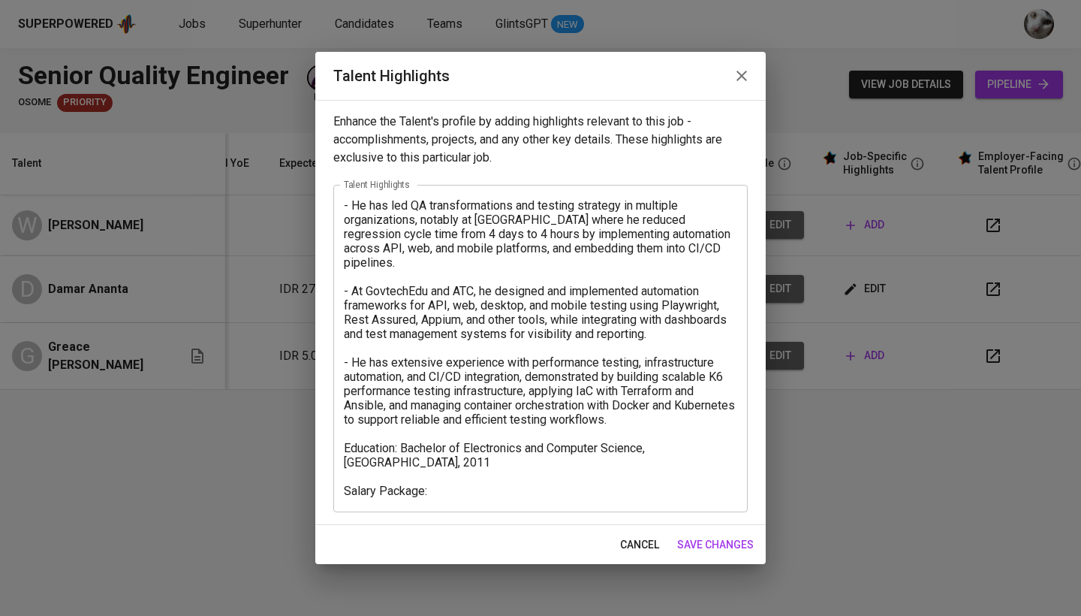
click at [547, 479] on textarea "- He has led QA transformations and testing strategy in multiple organizations,…" at bounding box center [540, 348] width 393 height 300
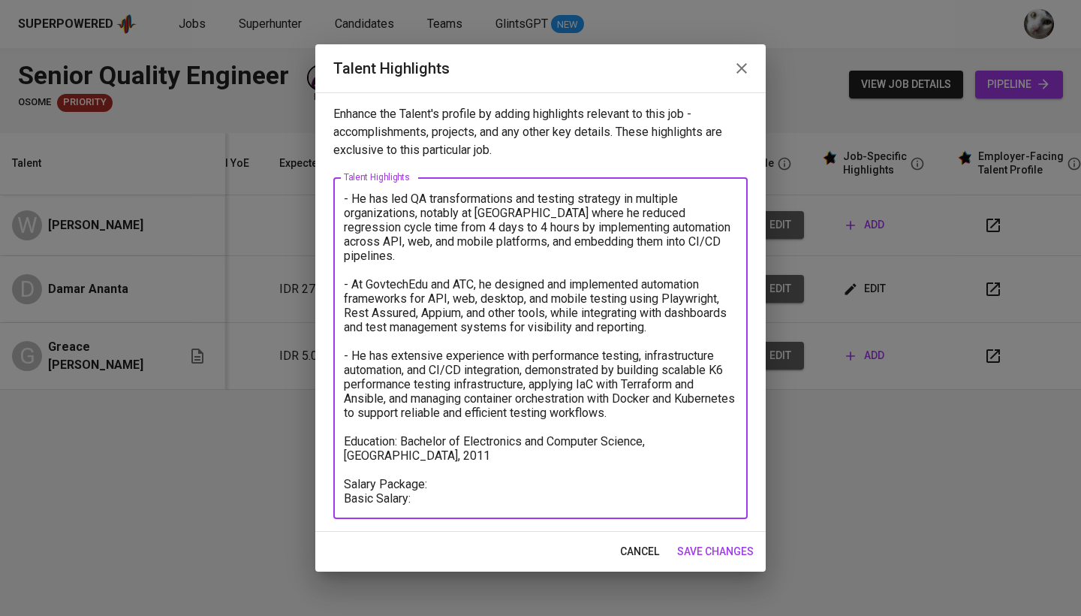
paste textarea "2.732,61"
click at [476, 465] on textarea "- He has led QA transformations and testing strategy in multiple organizations,…" at bounding box center [540, 348] width 393 height 314
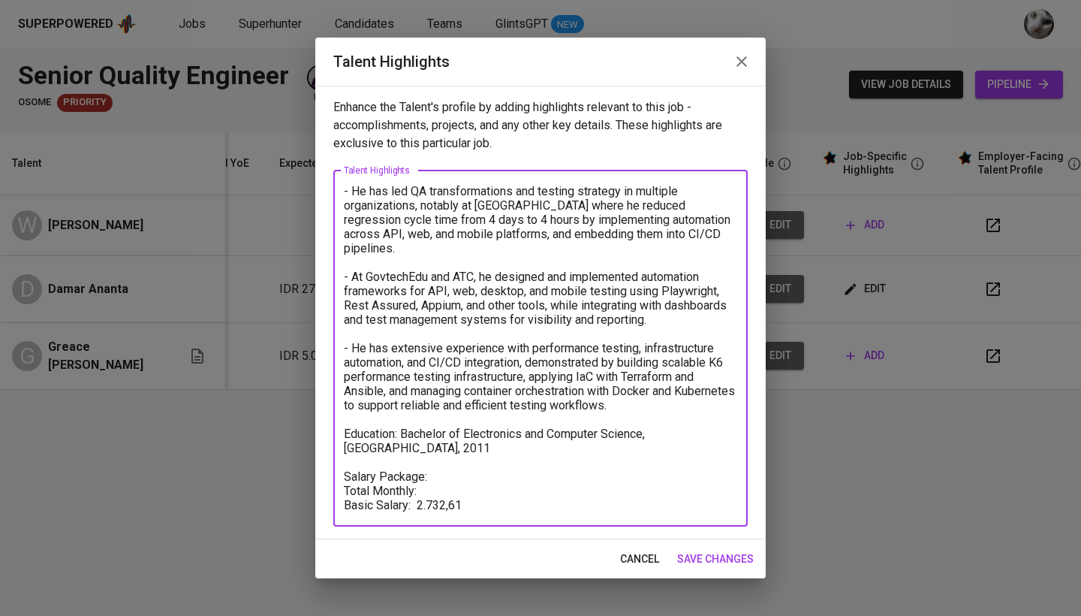
click at [481, 493] on textarea "- He has led QA transformations and testing strategy in multiple organizations,…" at bounding box center [540, 348] width 393 height 328
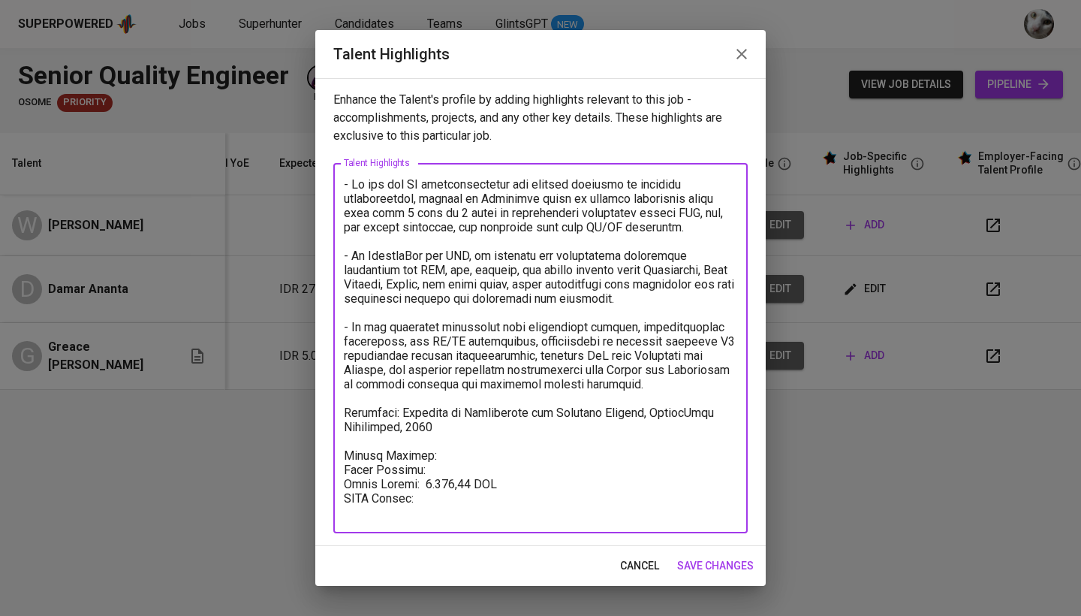
paste textarea "50,91"
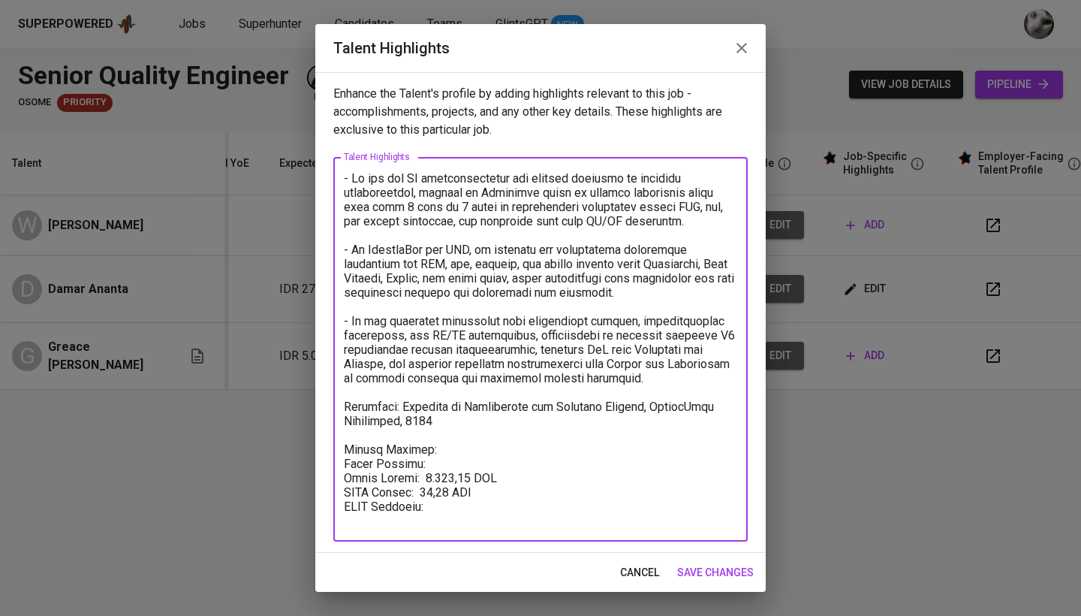
paste textarea "132,90"
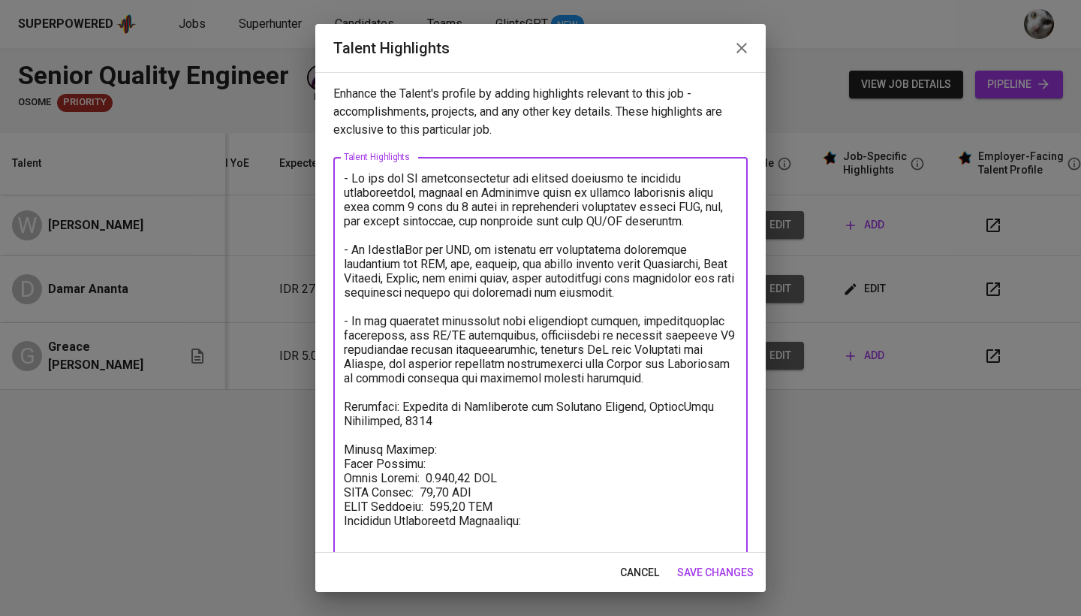
paste textarea "227,72"
type textarea "- He has led QA transformations and testing strategy in multiple organizations,…"
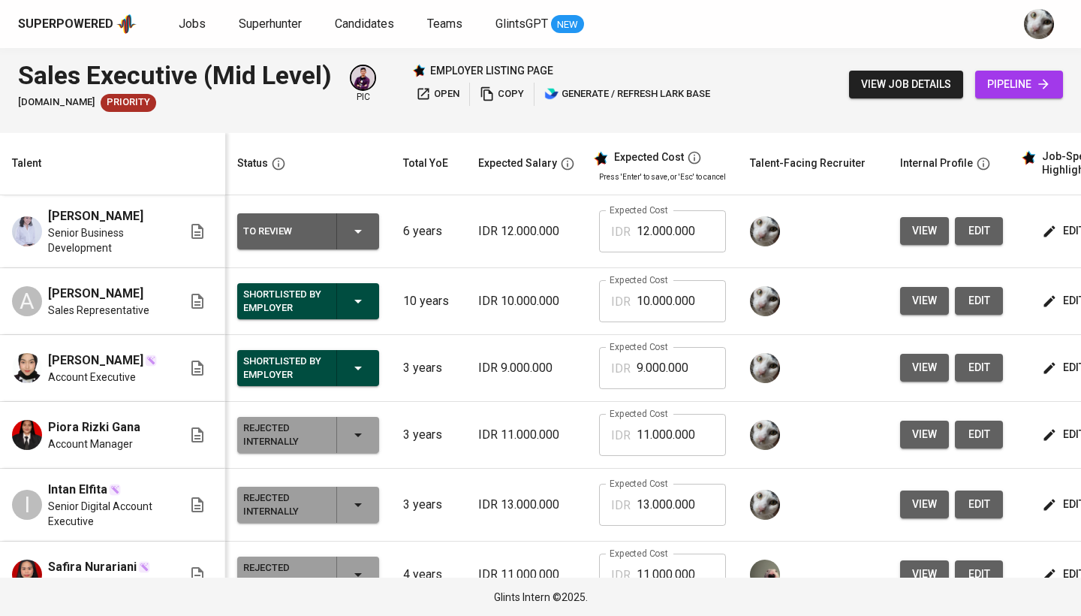
click at [1044, 233] on icon "button" at bounding box center [1049, 230] width 11 height 11
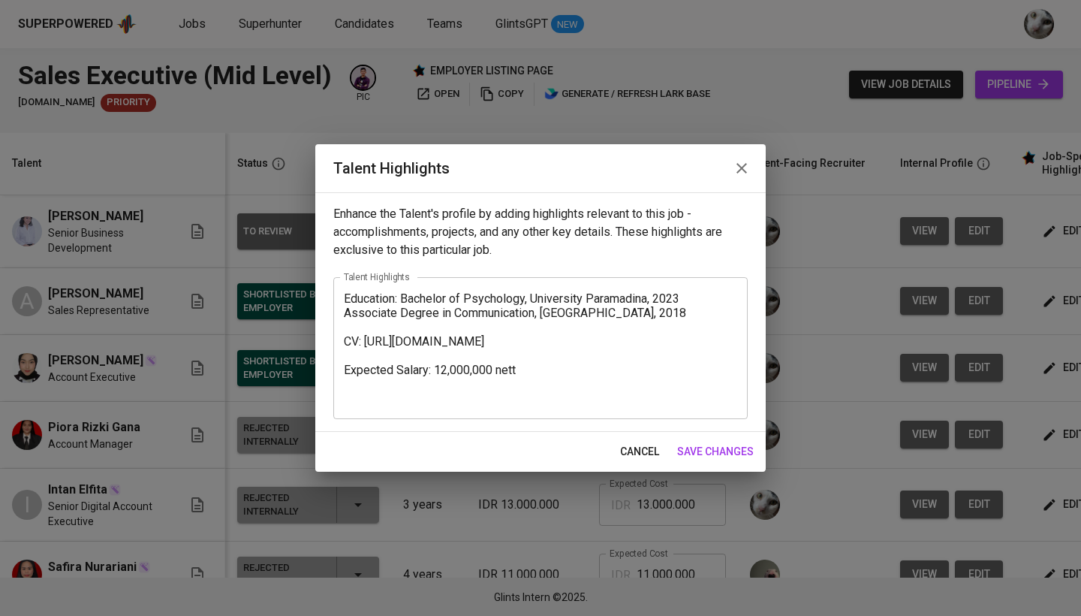
click at [376, 359] on textarea "Education: Bachelor of Psychology, University Paramadina, 2023 Associate Degree…" at bounding box center [540, 348] width 393 height 114
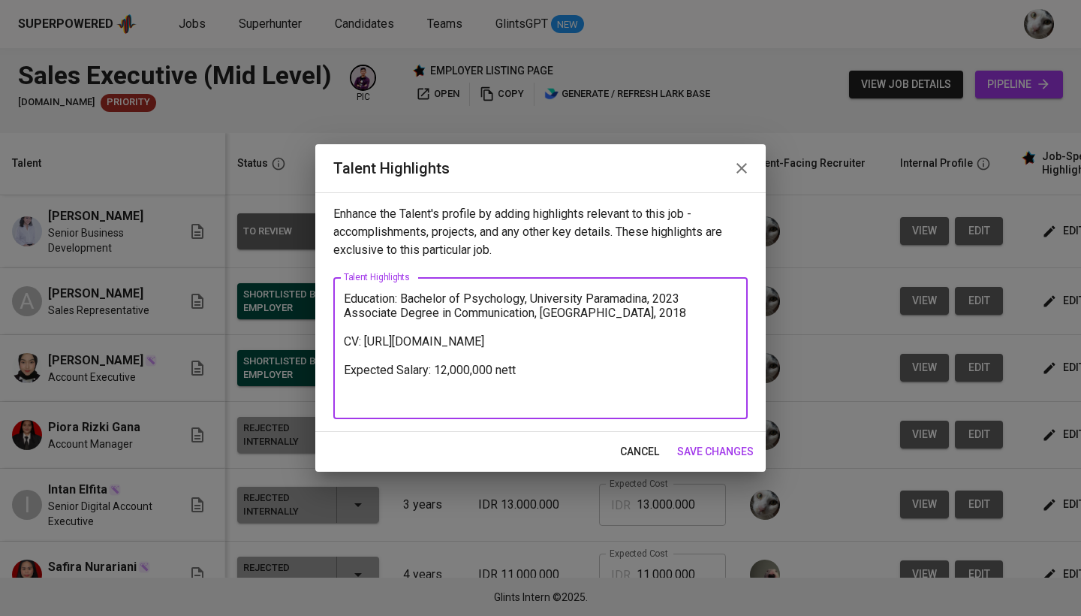
click at [376, 359] on textarea "Education: Bachelor of Psychology, University Paramadina, 2023 Associate Degree…" at bounding box center [540, 348] width 393 height 114
drag, startPoint x: 465, startPoint y: 369, endPoint x: 346, endPoint y: 358, distance: 119.1
click at [346, 358] on textarea "Education: Bachelor of Psychology, University Paramadina, 2023 Associate Degree…" at bounding box center [540, 348] width 393 height 114
paste textarea "GoRybhAZOoHtWfxj7MnlihSYgDn"
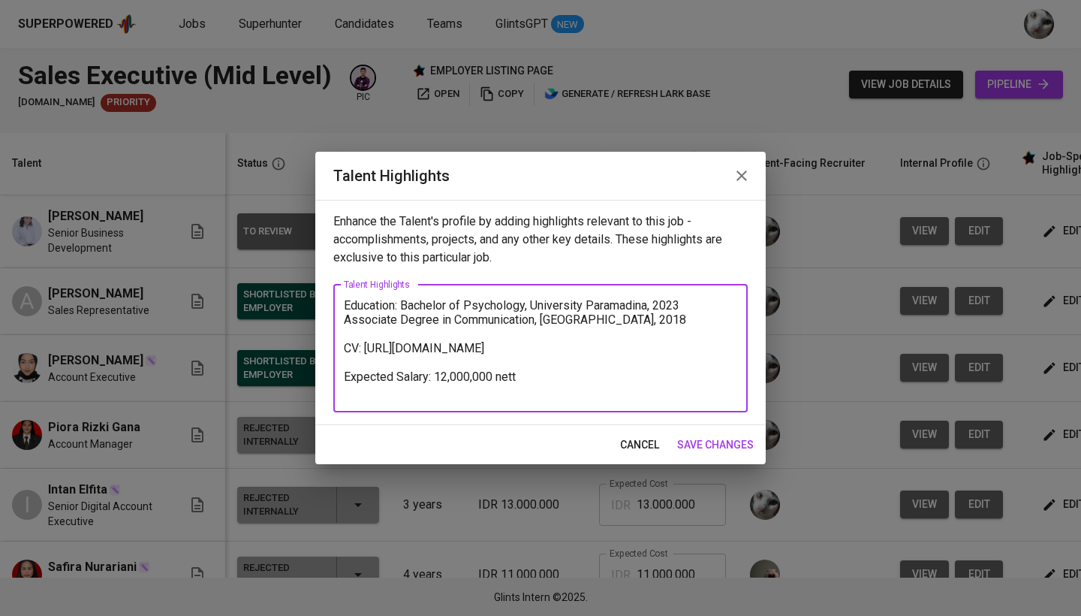
type textarea "Education: Bachelor of Psychology, University Paramadina, 2023 Associate Degree…"
click at [723, 437] on span "save changes" at bounding box center [715, 444] width 77 height 19
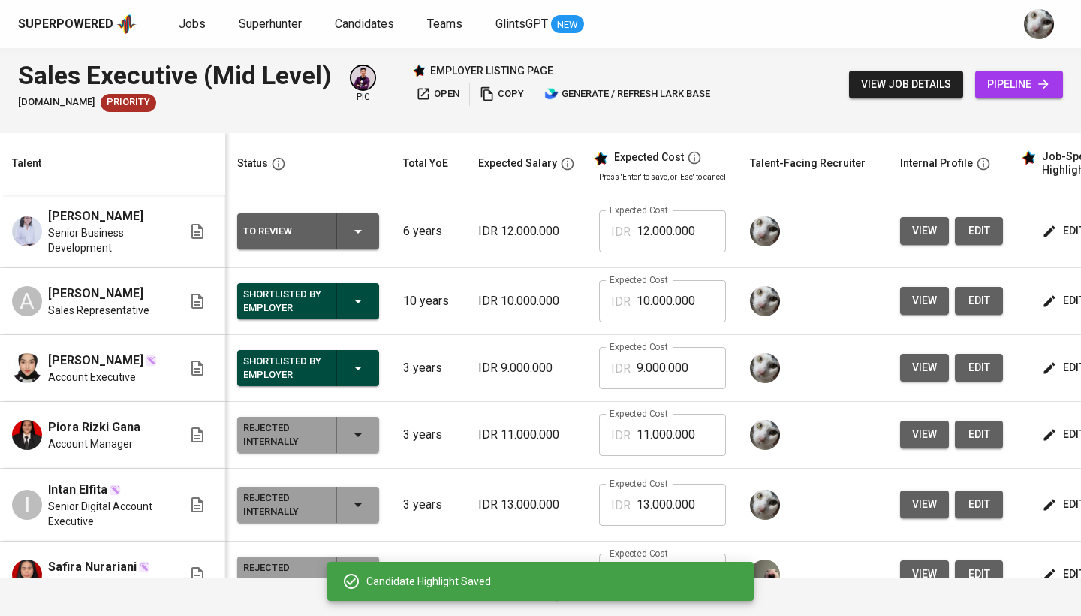
click at [1048, 228] on icon "button" at bounding box center [1049, 230] width 11 height 11
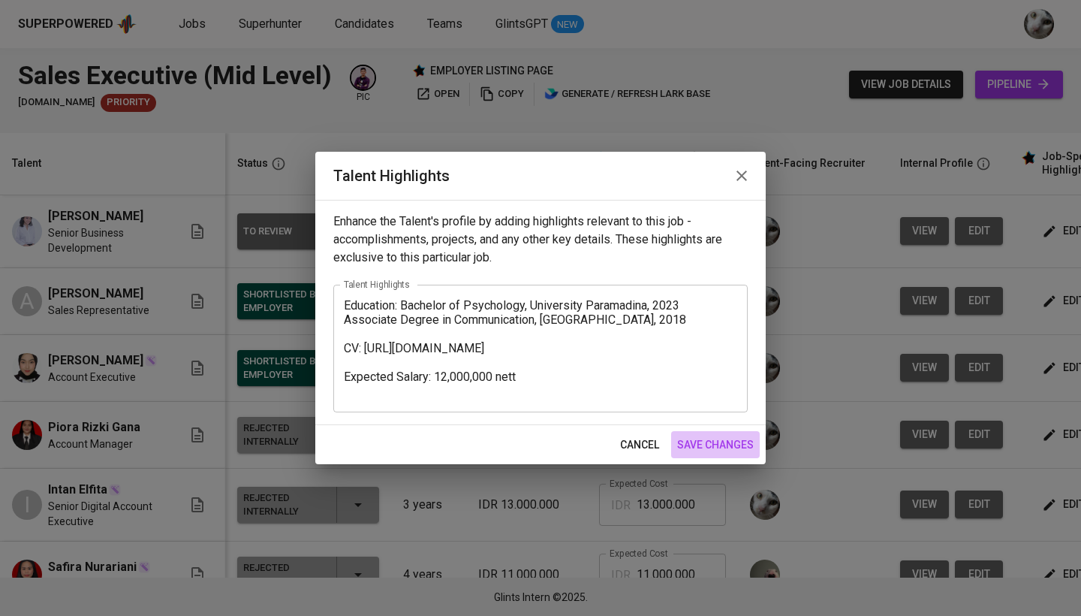
click at [688, 444] on span "save changes" at bounding box center [715, 444] width 77 height 19
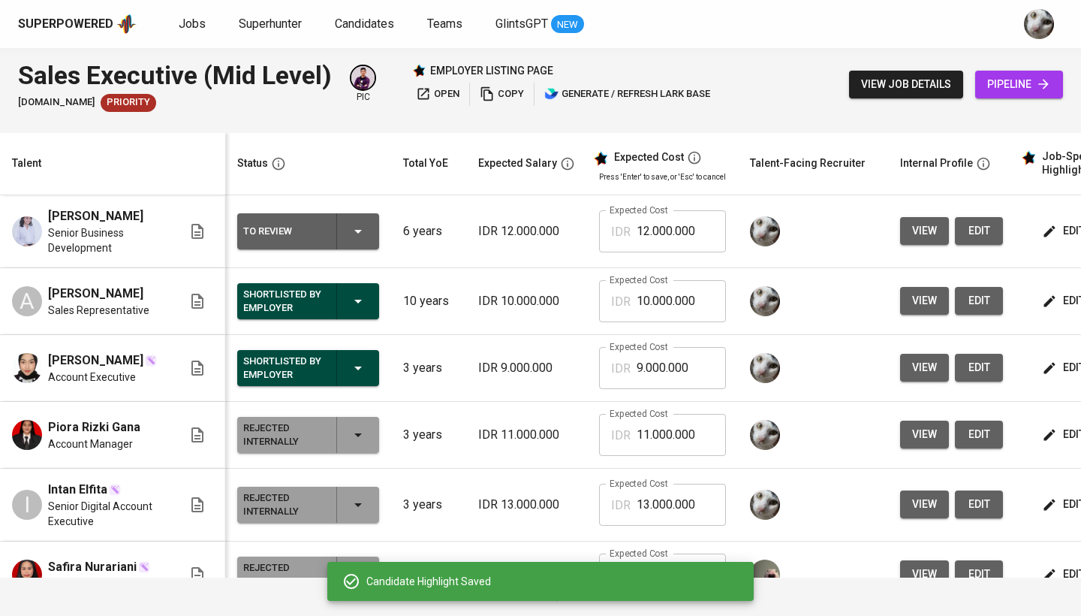
click at [1055, 242] on button "edit" at bounding box center [1065, 231] width 52 height 28
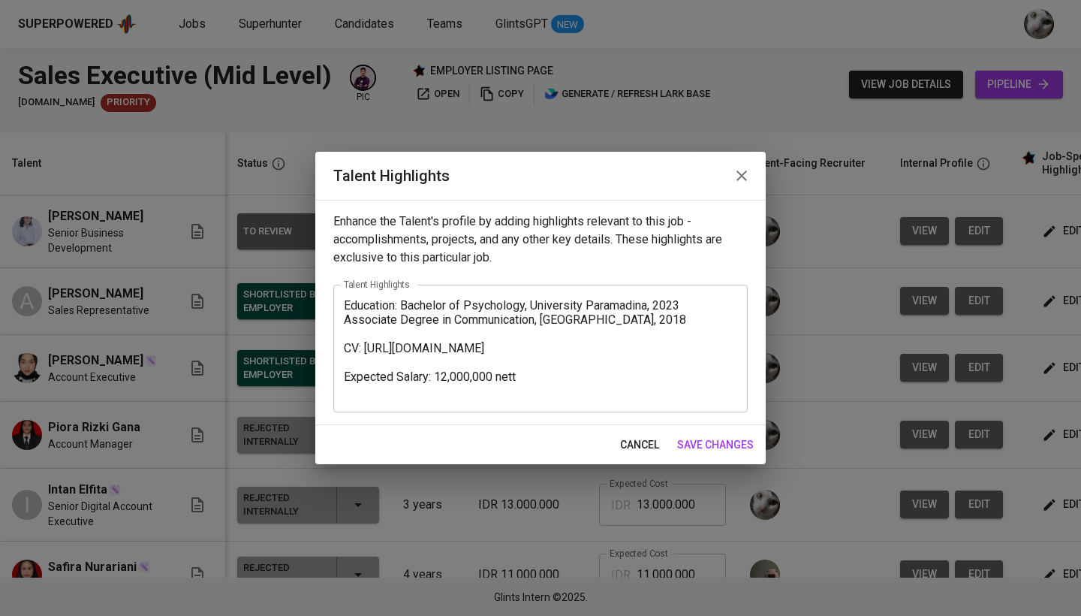
click at [344, 306] on textarea "Education: Bachelor of Psychology, University Paramadina, 2023 Associate Degree…" at bounding box center [540, 348] width 393 height 100
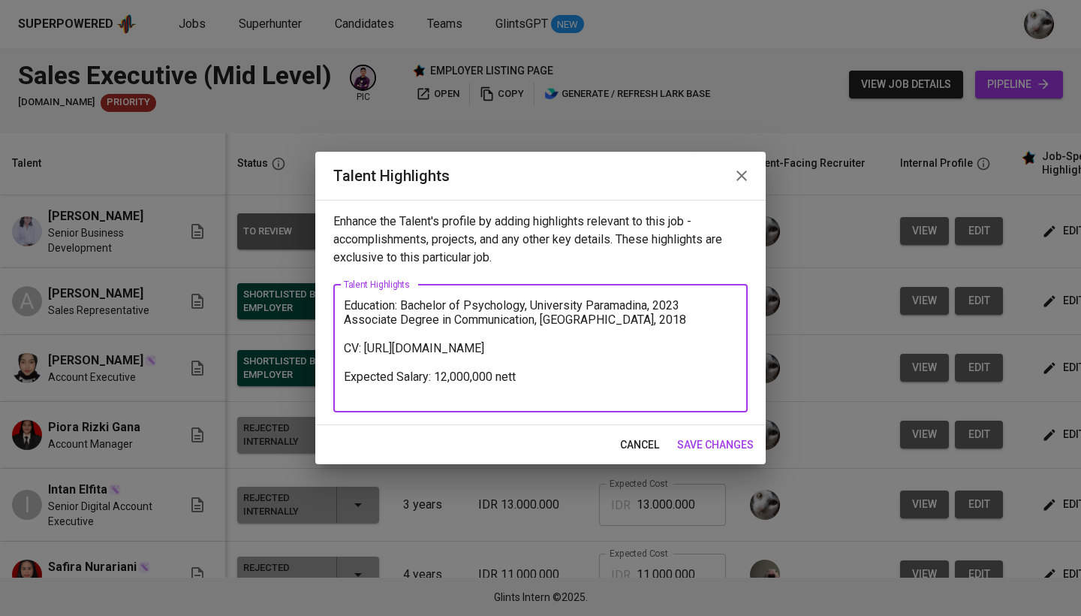
paste textarea "As Senior Business Development at Giraffic Agency (Nov 2025–Present), Tasha is …"
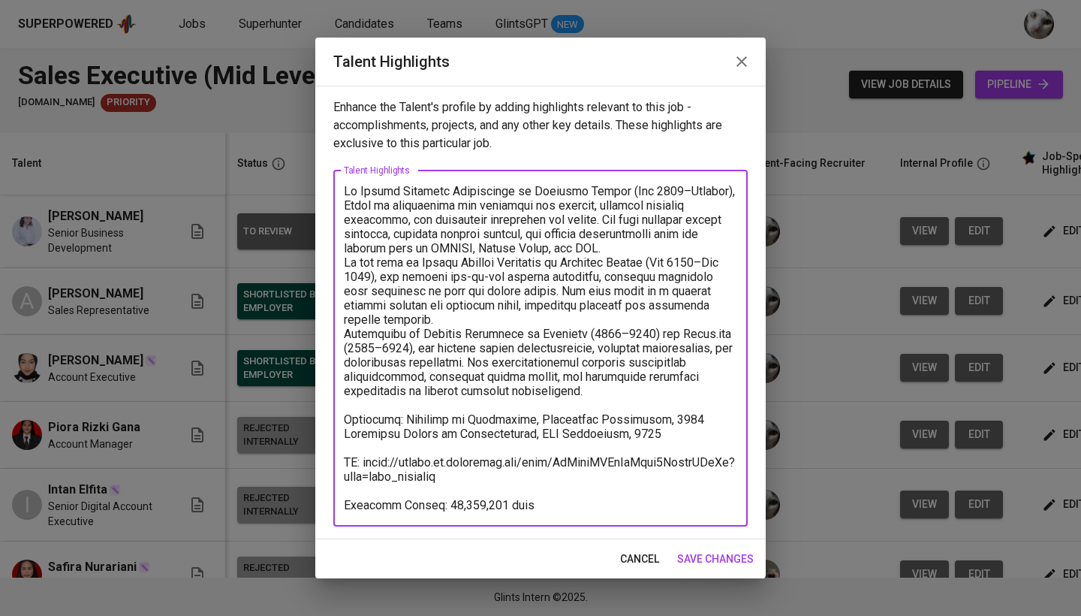
drag, startPoint x: 651, startPoint y: 333, endPoint x: 577, endPoint y: 333, distance: 73.6
click at [577, 333] on textarea at bounding box center [540, 348] width 393 height 328
drag, startPoint x: 374, startPoint y: 348, endPoint x: 668, endPoint y: 332, distance: 294.8
click at [668, 332] on textarea at bounding box center [540, 348] width 393 height 328
click at [481, 318] on textarea at bounding box center [540, 348] width 393 height 328
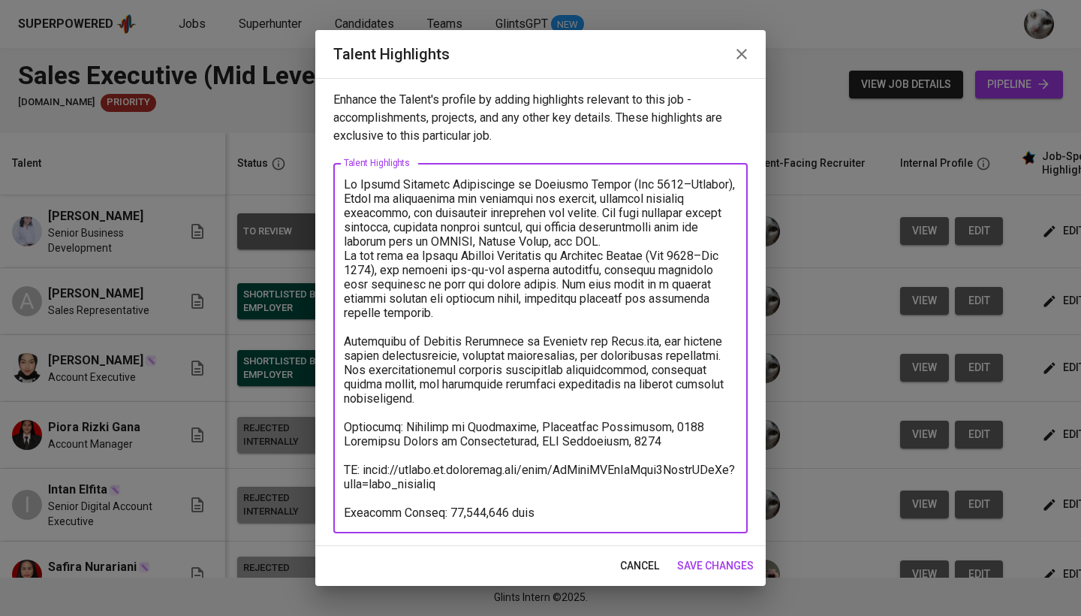
click at [617, 237] on textarea at bounding box center [540, 348] width 393 height 342
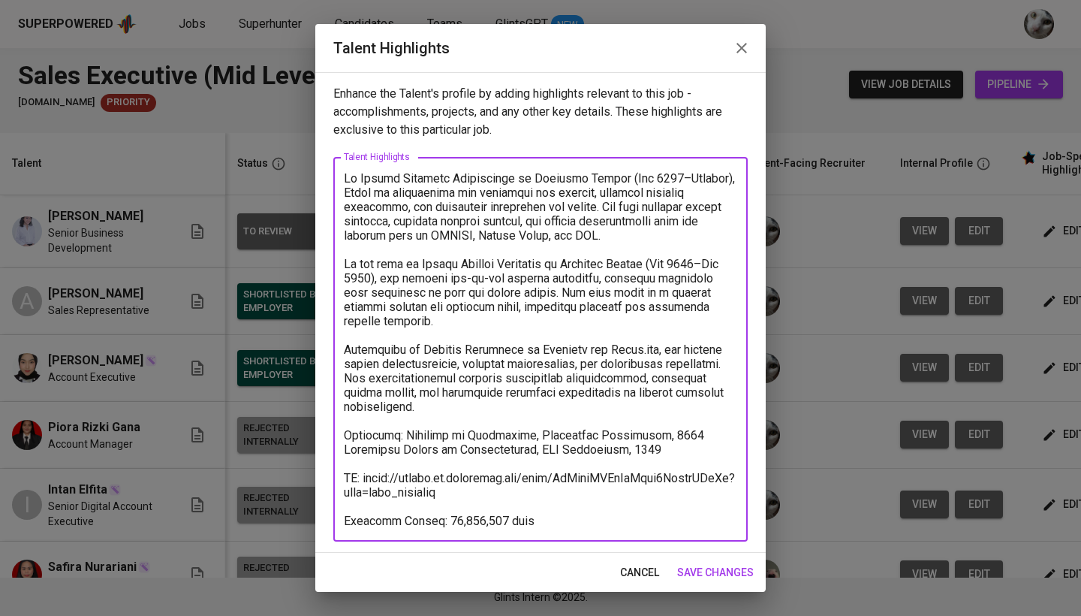
drag, startPoint x: 620, startPoint y: 179, endPoint x: 729, endPoint y: 182, distance: 108.9
click at [729, 182] on textarea at bounding box center [540, 349] width 393 height 357
drag, startPoint x: 652, startPoint y: 261, endPoint x: 375, endPoint y: 281, distance: 277.8
click at [375, 281] on textarea at bounding box center [540, 349] width 393 height 357
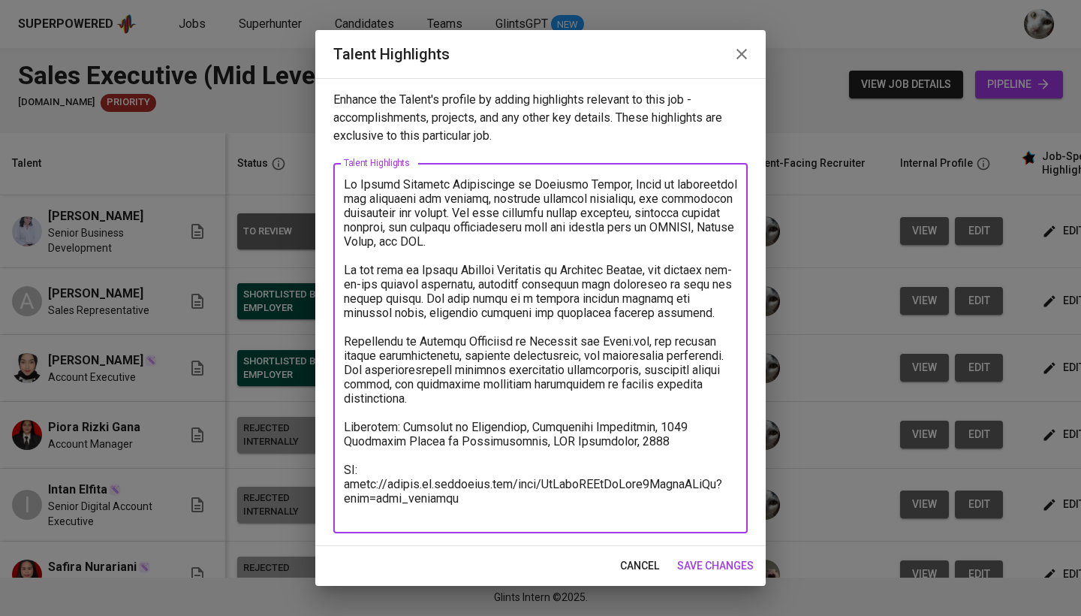
type textarea "As Senior Business Development at Giraffic Agency, Tasha is responsible for acq…"
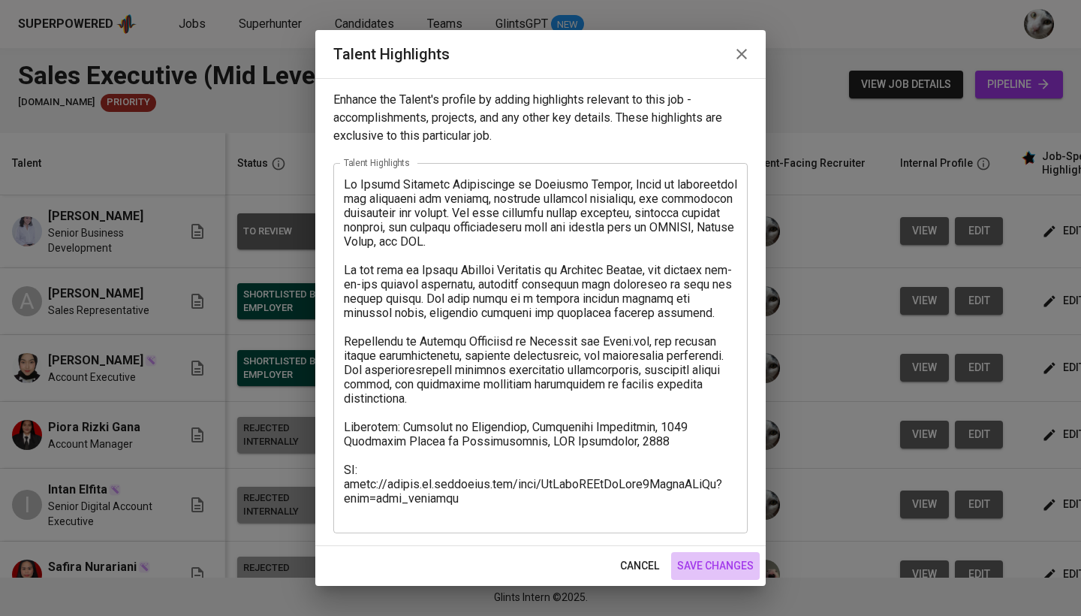
click at [716, 566] on span "save changes" at bounding box center [715, 565] width 77 height 19
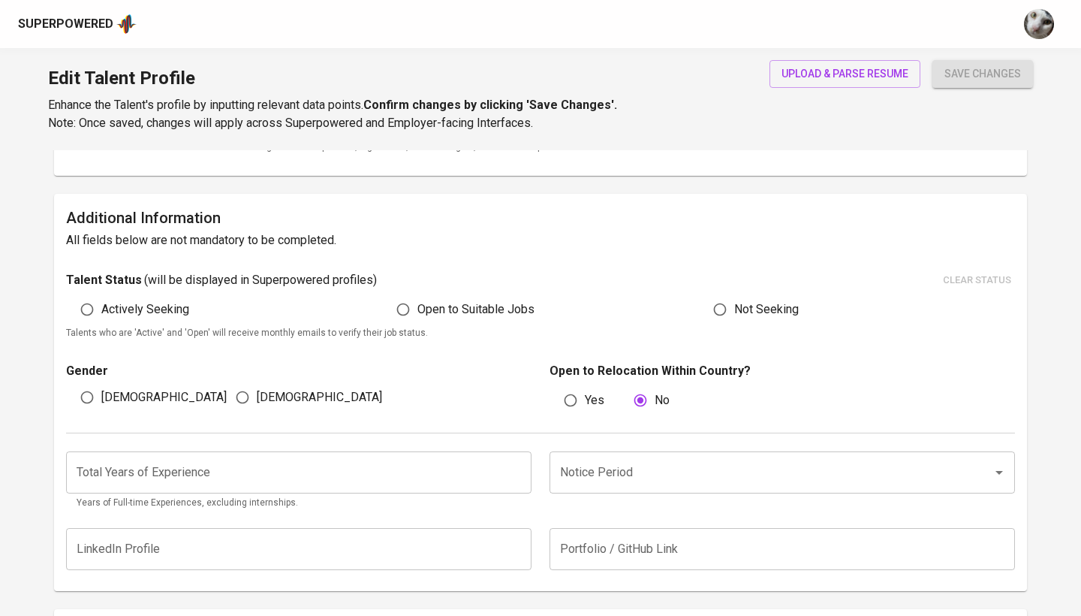
scroll to position [335, 0]
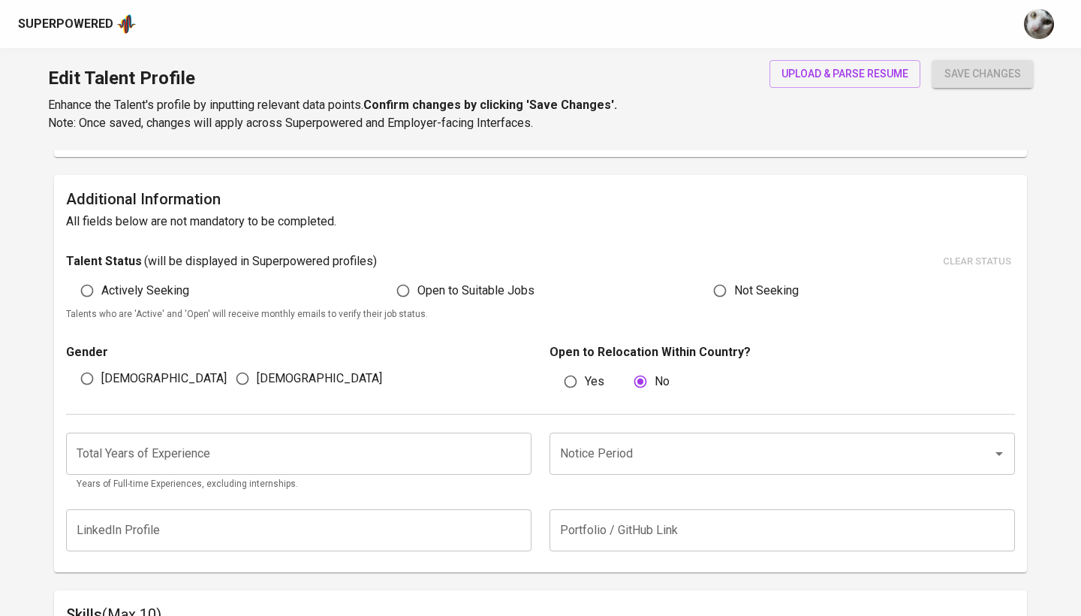
click at [143, 283] on span "Actively Seeking" at bounding box center [145, 291] width 88 height 18
click at [101, 283] on input "Actively Seeking" at bounding box center [87, 290] width 29 height 29
radio input "true"
click at [113, 374] on span "[DEMOGRAPHIC_DATA]" at bounding box center [163, 378] width 125 height 18
click at [101, 374] on input "[DEMOGRAPHIC_DATA]" at bounding box center [87, 378] width 29 height 29
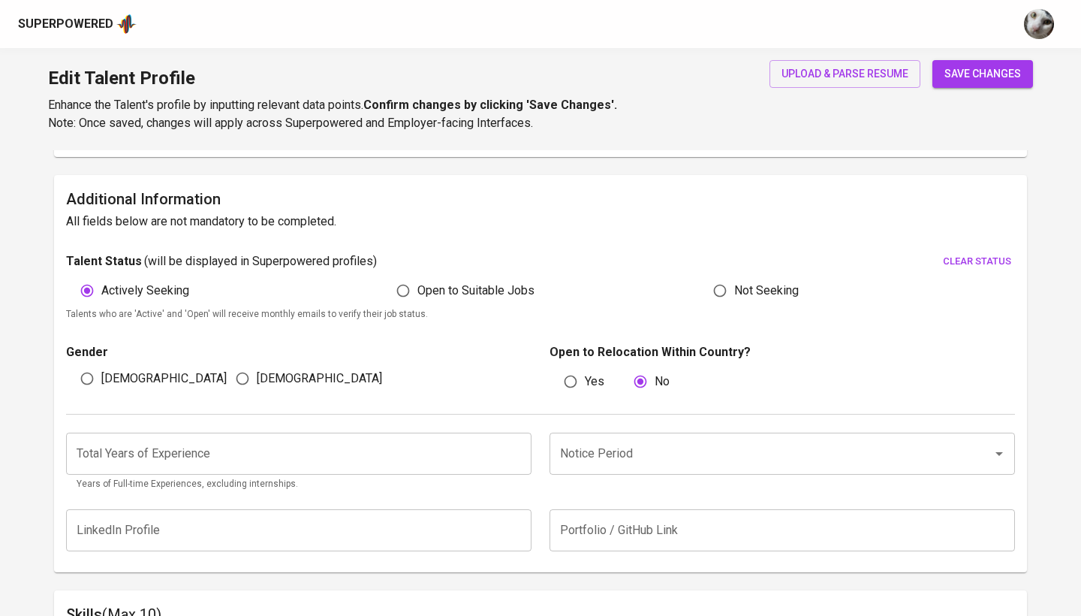
radio input "true"
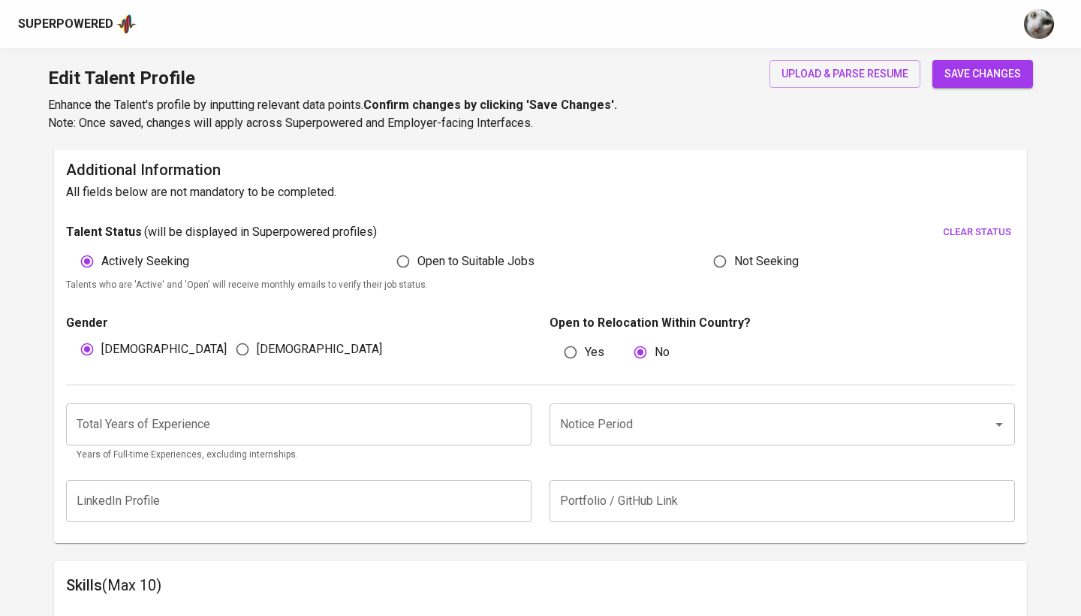
scroll to position [378, 0]
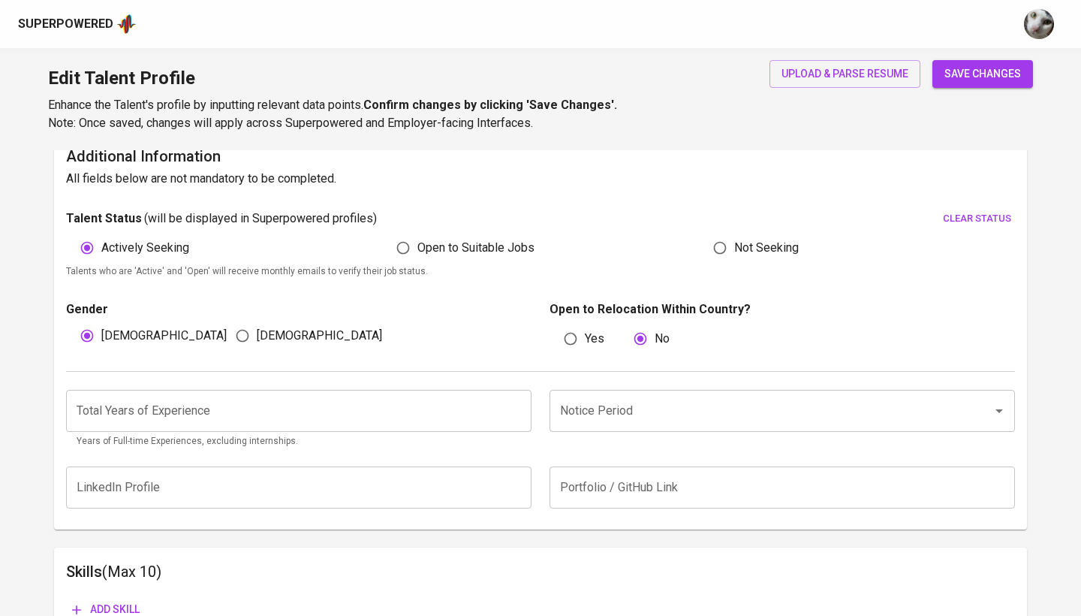
click at [366, 414] on input "number" at bounding box center [299, 411] width 466 height 42
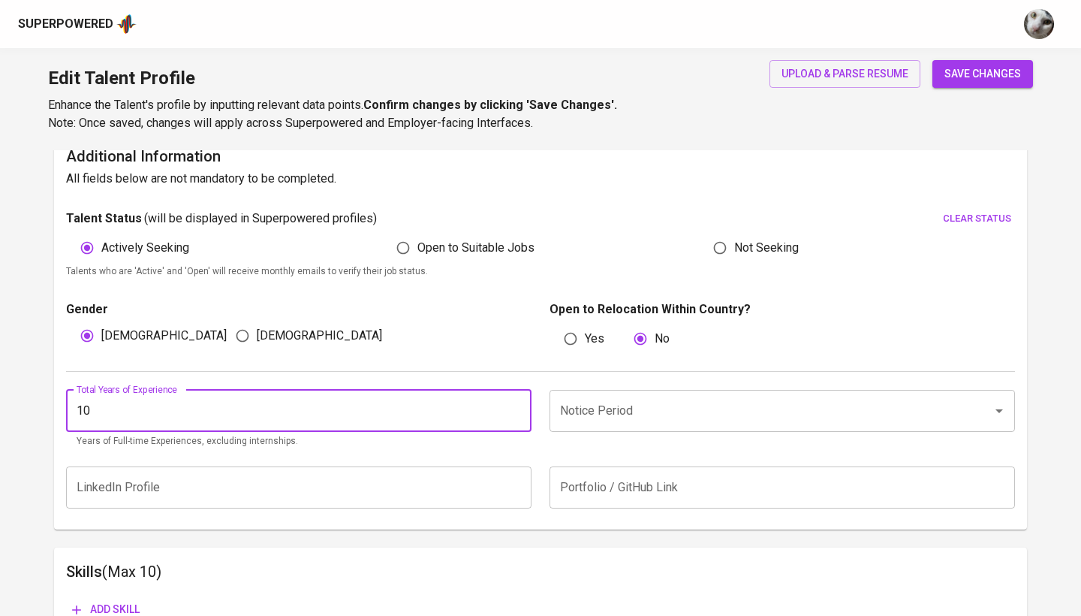
type input "10"
click at [983, 74] on button "save changes" at bounding box center [983, 74] width 101 height 28
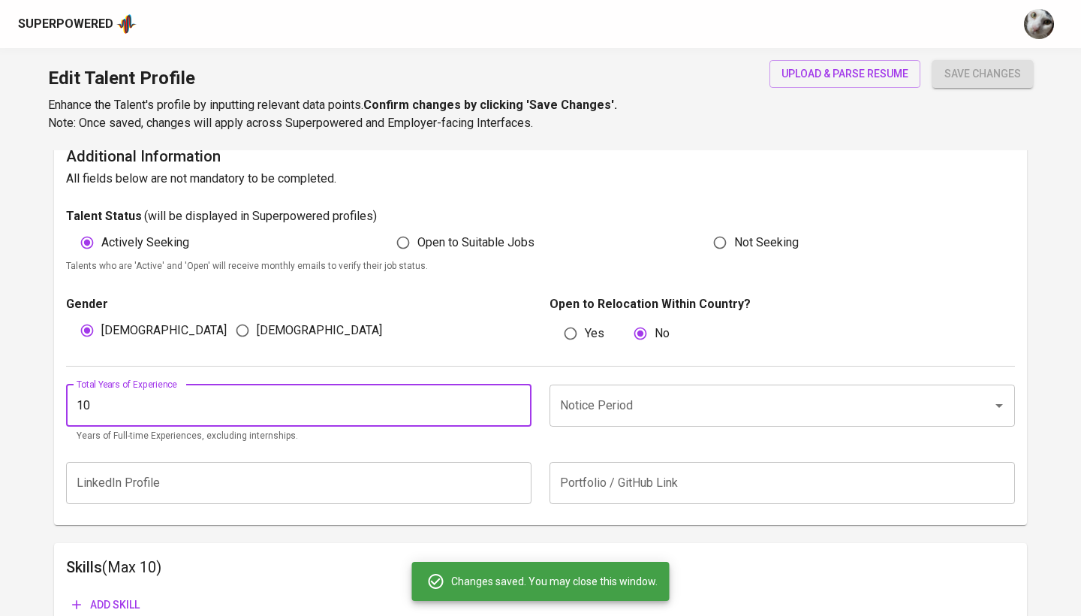
click at [663, 408] on input "Notice Period" at bounding box center [761, 405] width 410 height 29
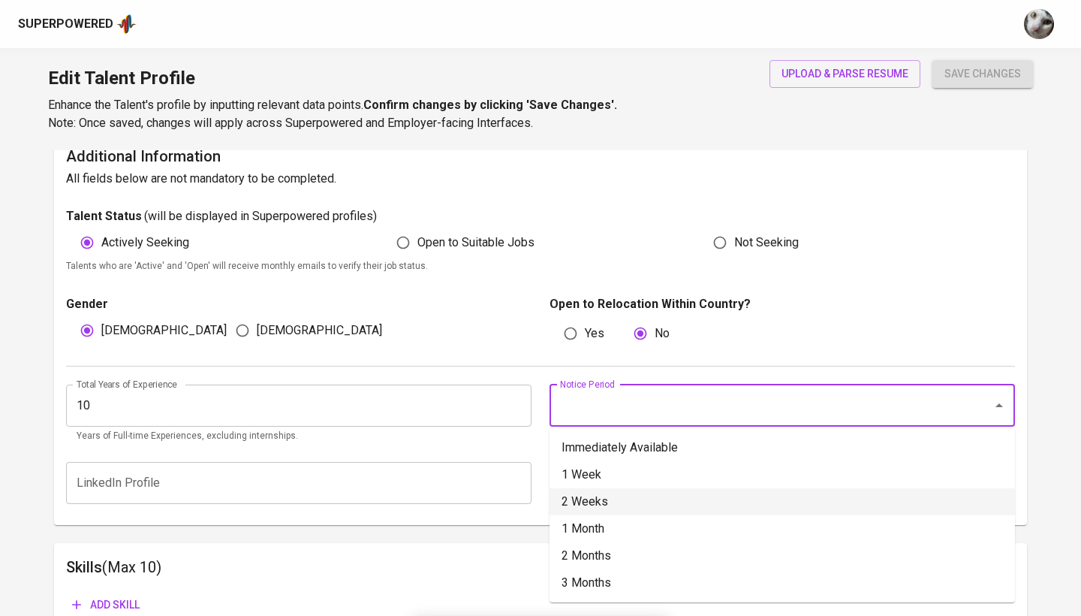
click at [652, 494] on li "2 Weeks" at bounding box center [783, 501] width 466 height 27
type input "2 Weeks"
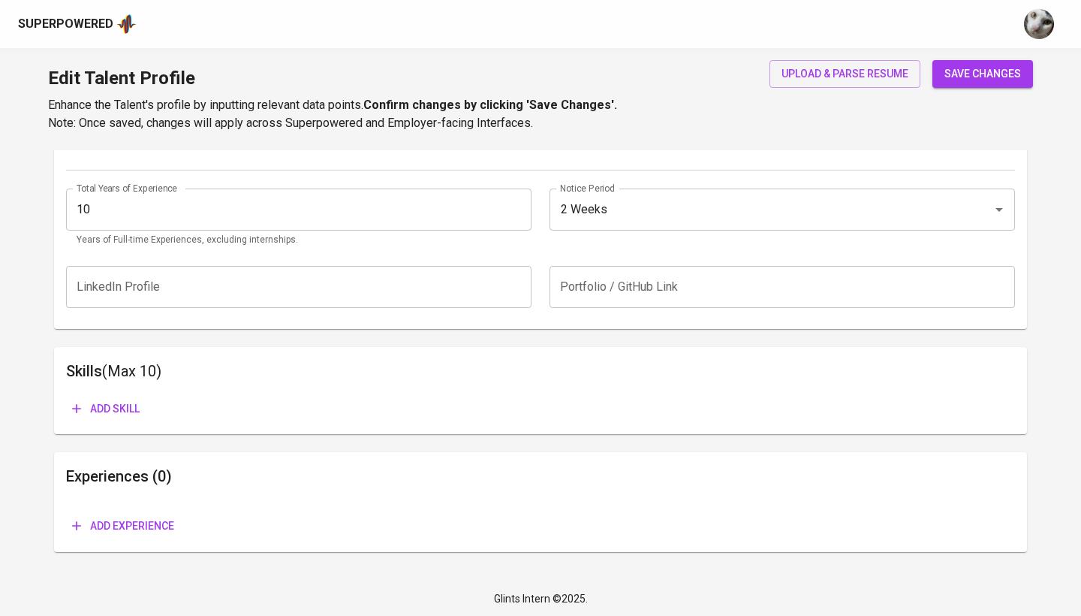
scroll to position [573, 0]
click at [821, 82] on span "upload & parse resume" at bounding box center [845, 74] width 127 height 19
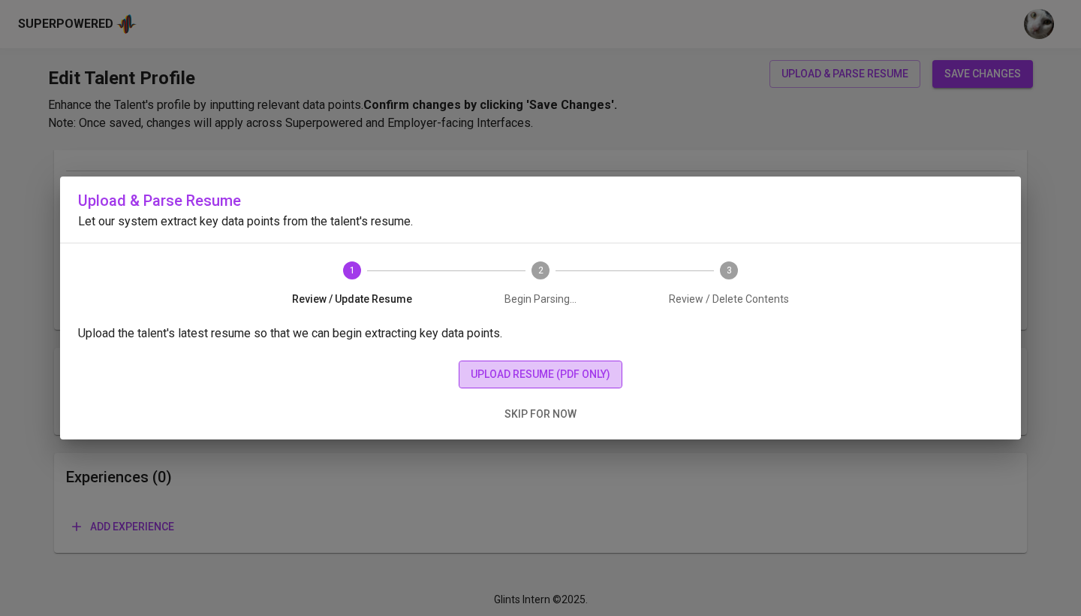
click at [523, 379] on span "upload resume (pdf only)" at bounding box center [541, 374] width 140 height 19
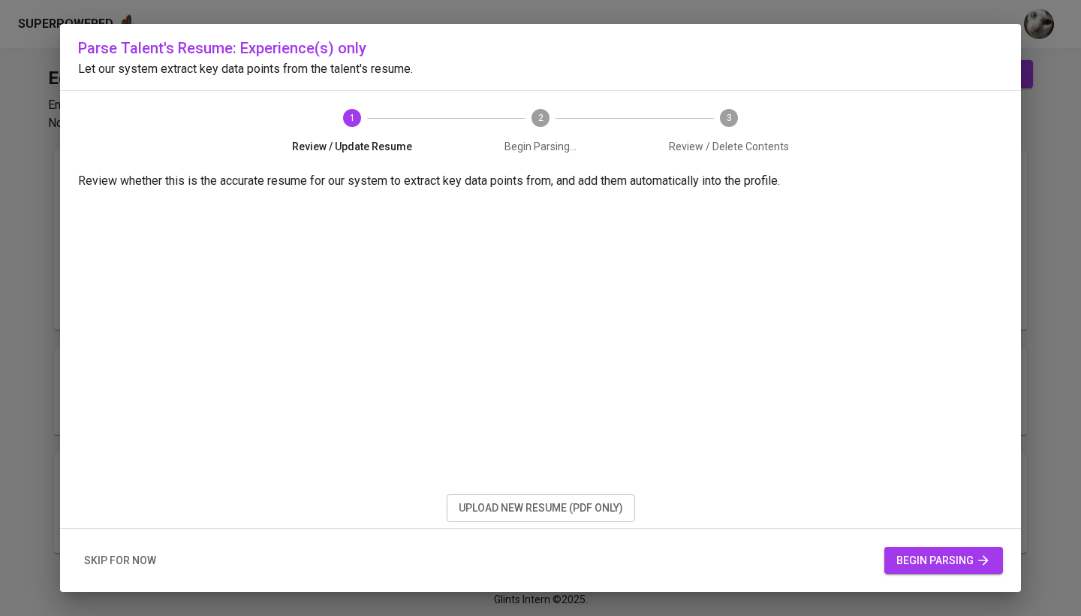
click at [933, 550] on button "begin parsing" at bounding box center [943, 561] width 119 height 28
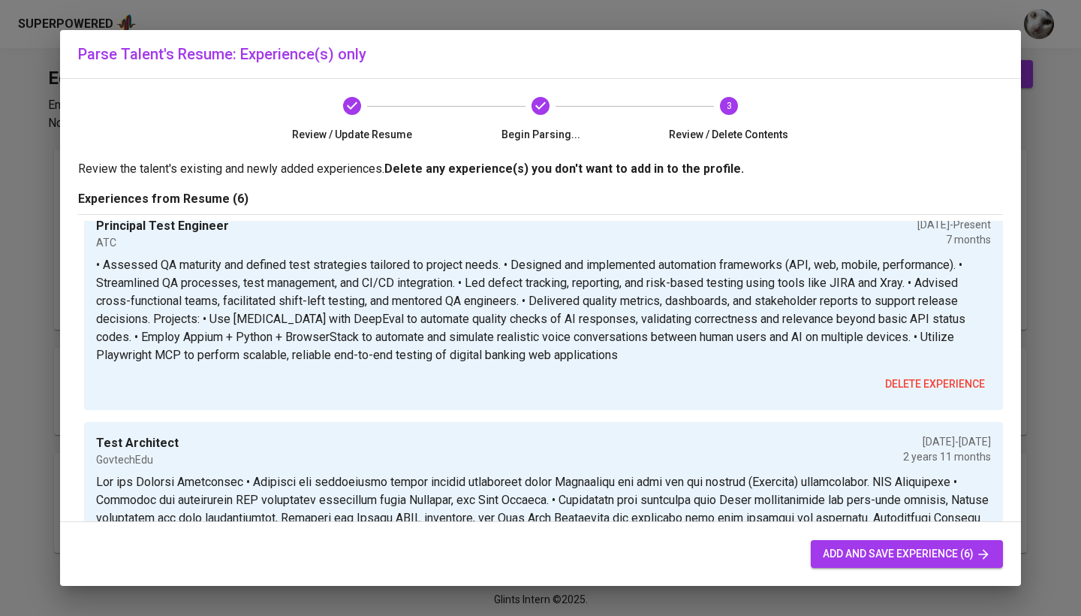
scroll to position [0, 0]
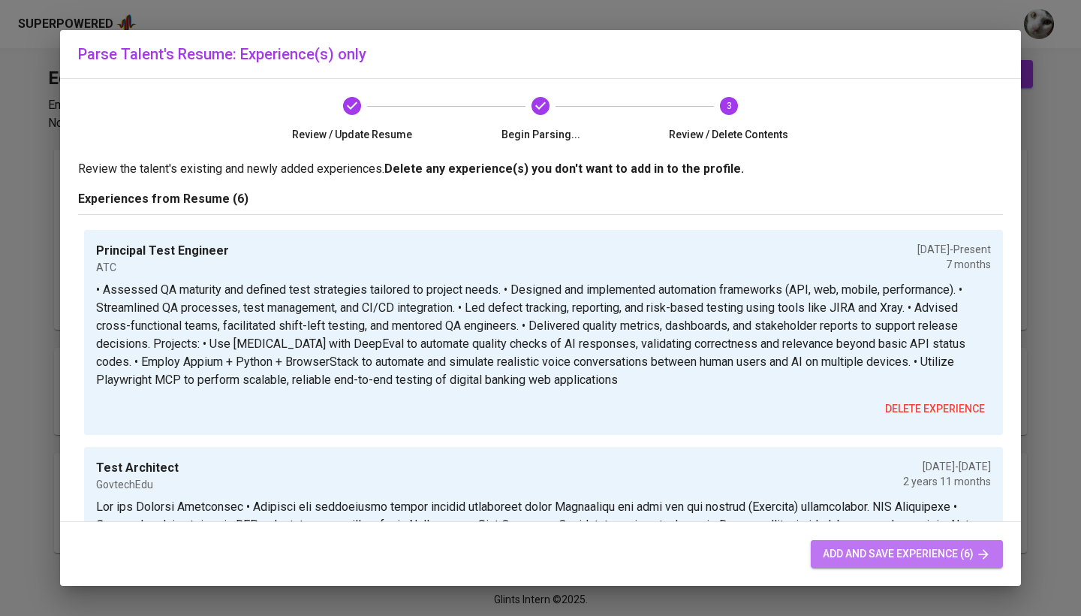
click at [926, 545] on span "add and save experience (6)" at bounding box center [907, 553] width 168 height 19
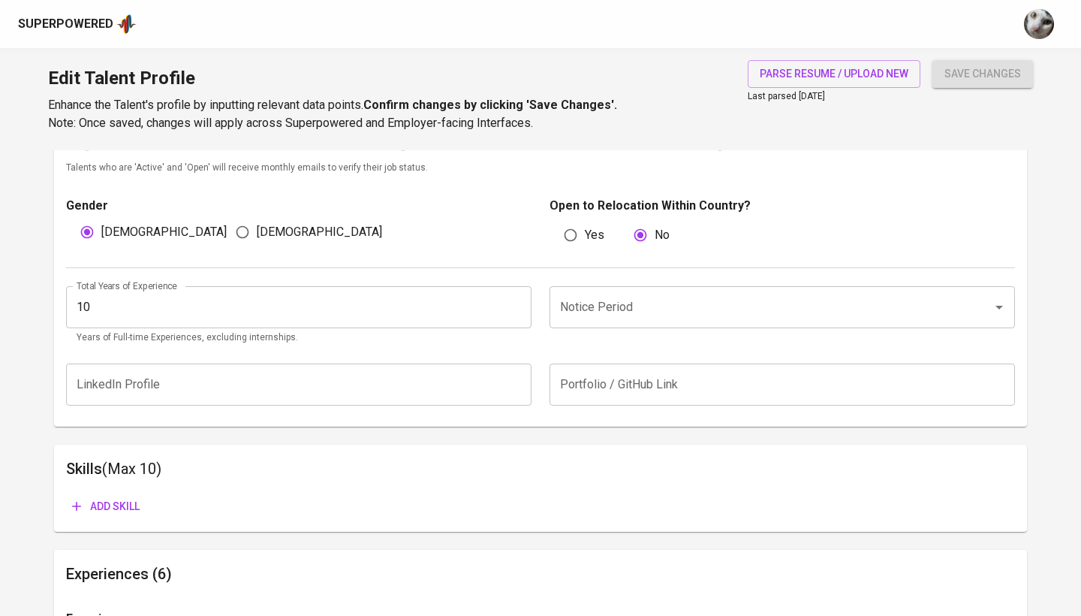
scroll to position [509, 0]
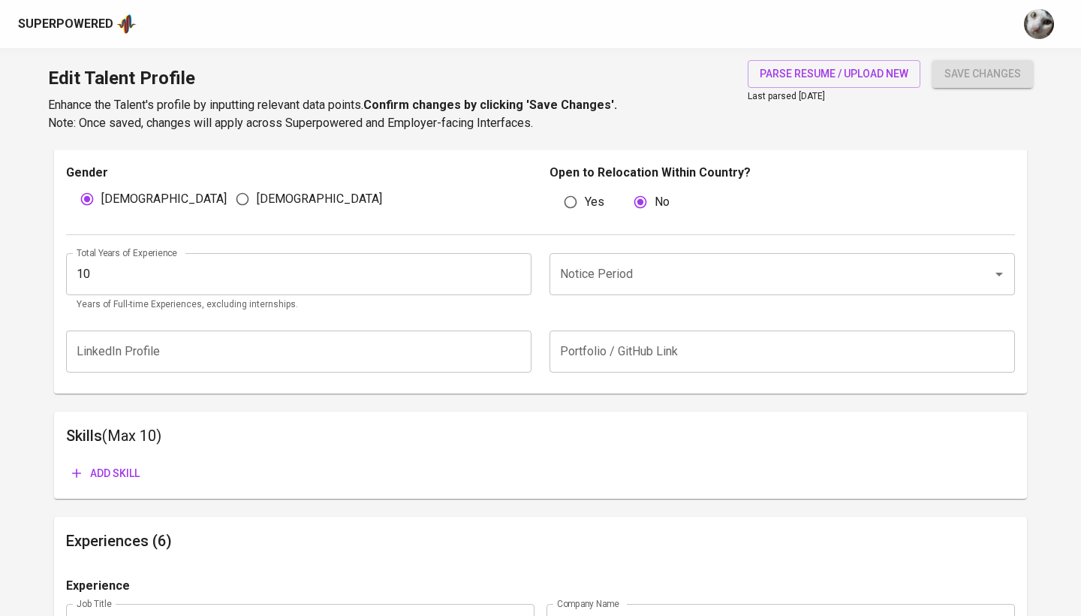
click at [131, 460] on button "Add skill" at bounding box center [106, 474] width 80 height 28
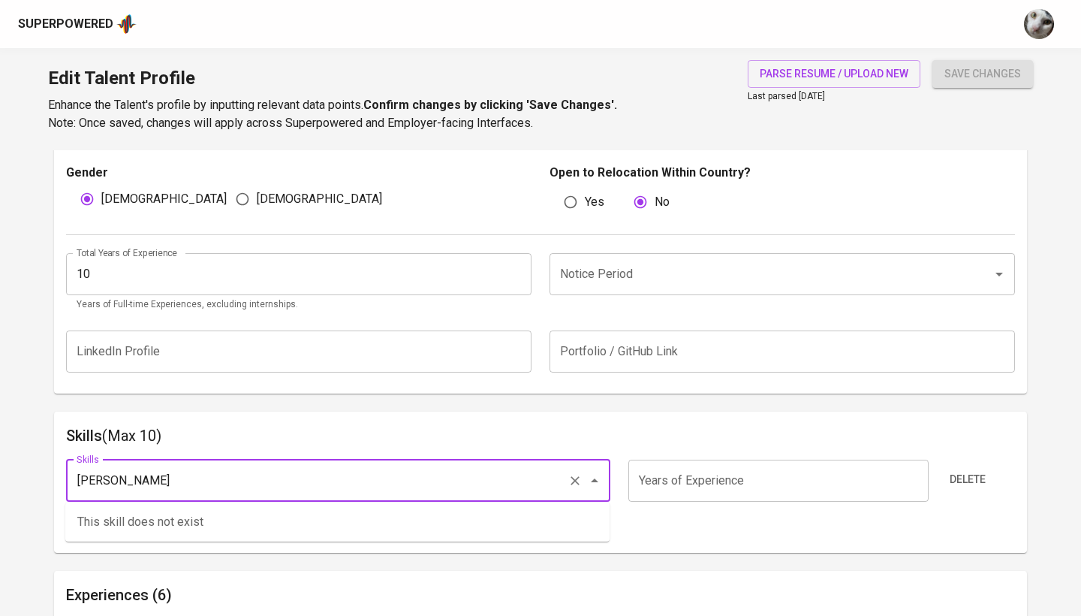
type input "J"
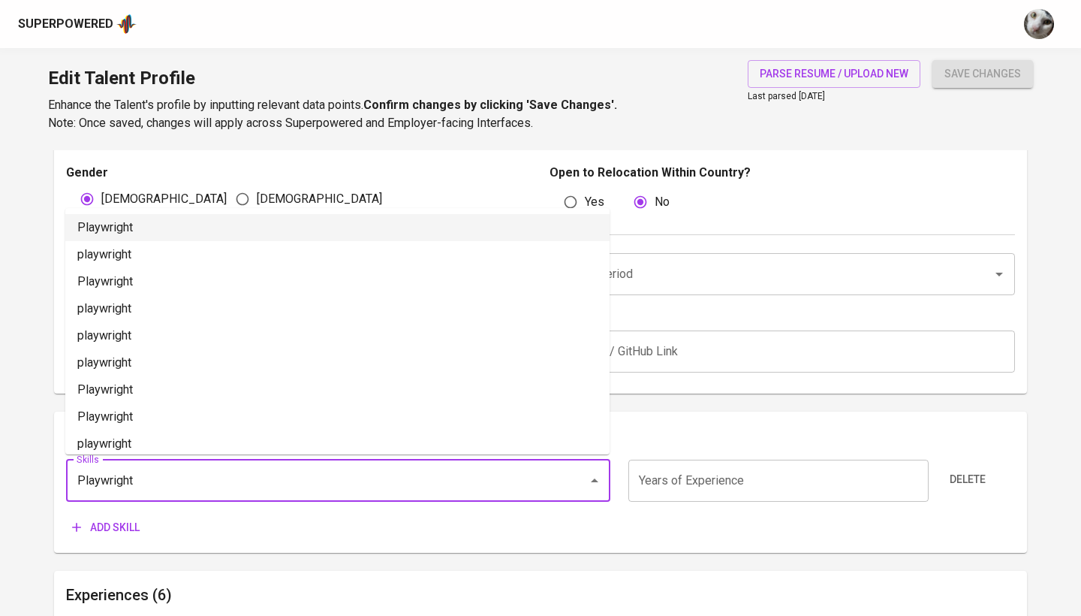
click at [191, 232] on li "Playwright" at bounding box center [337, 227] width 544 height 27
type input "Playwright"
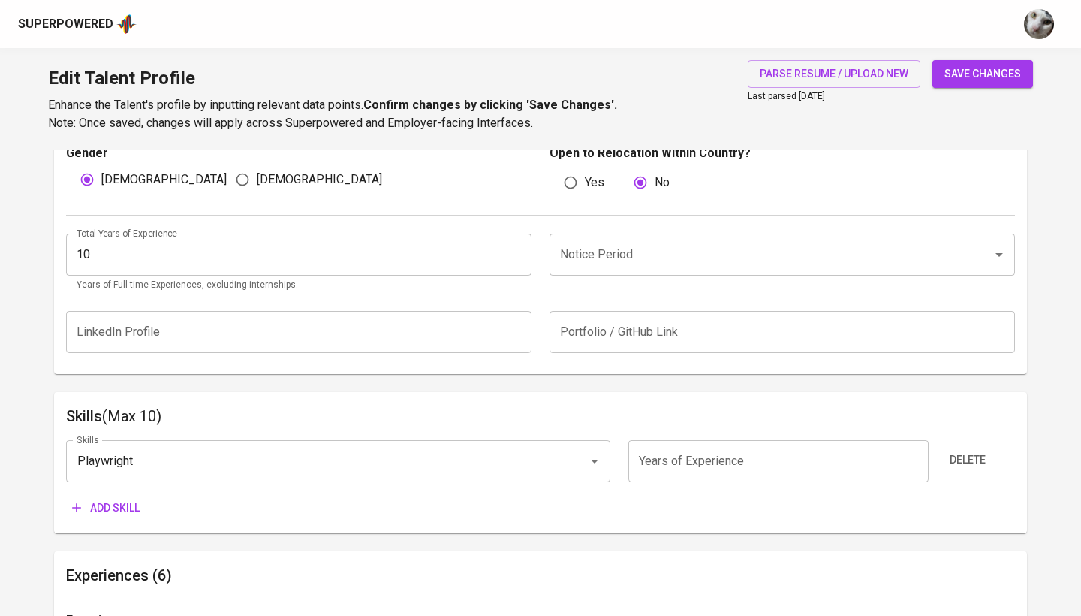
scroll to position [552, 0]
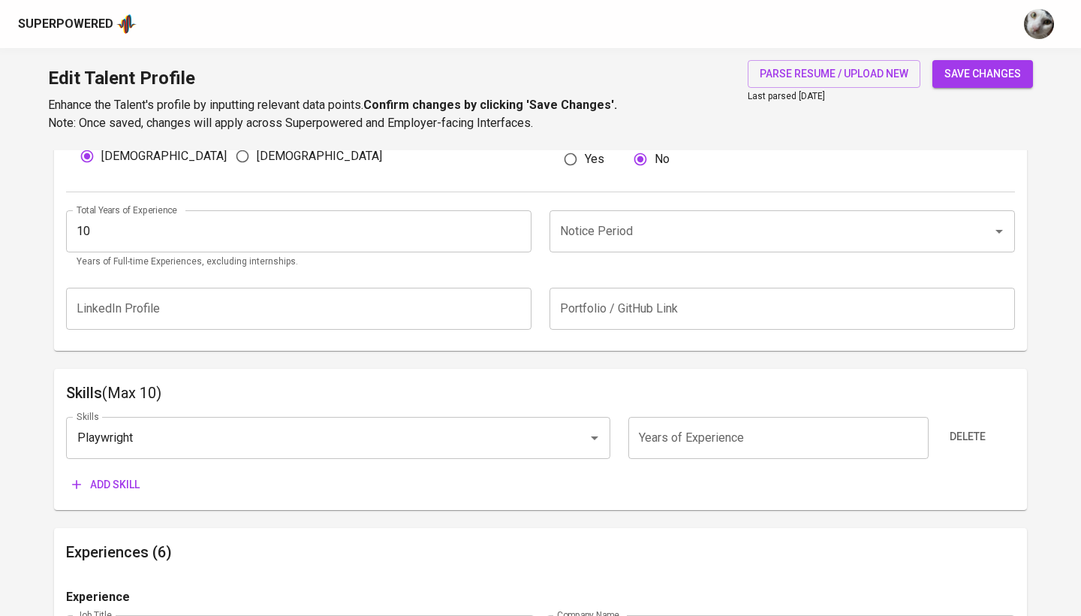
click at [646, 232] on input "Notice Period" at bounding box center [761, 231] width 410 height 29
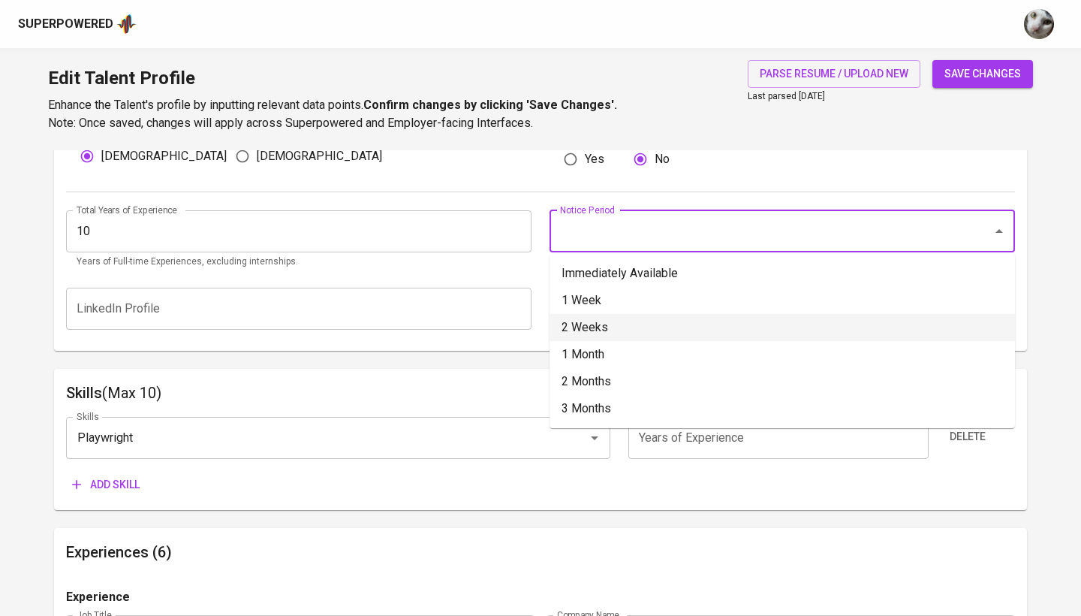
click at [644, 324] on li "2 Weeks" at bounding box center [783, 327] width 466 height 27
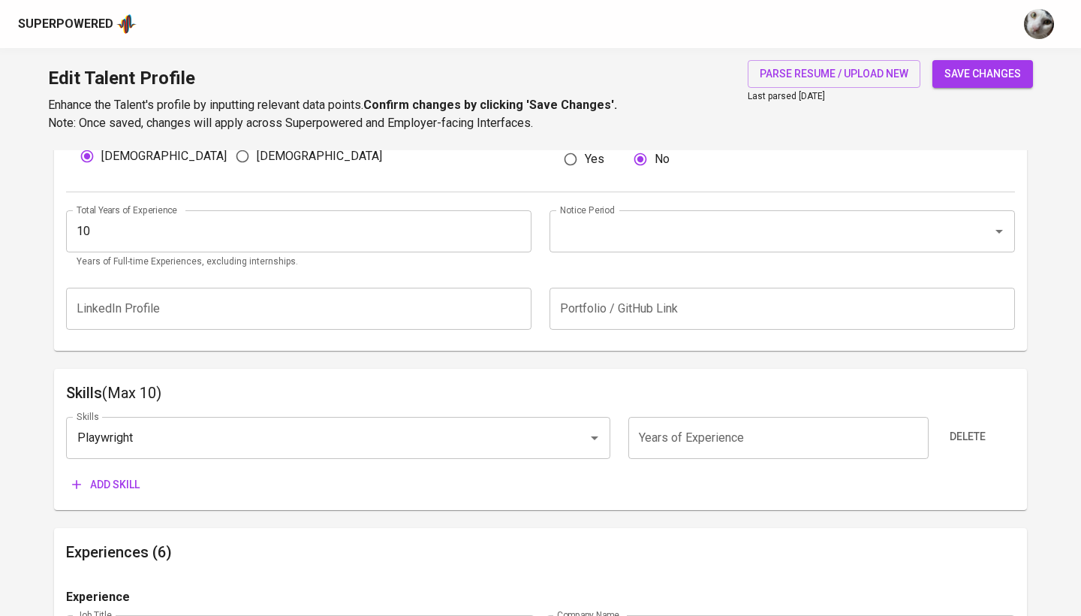
type input "2 Weeks"
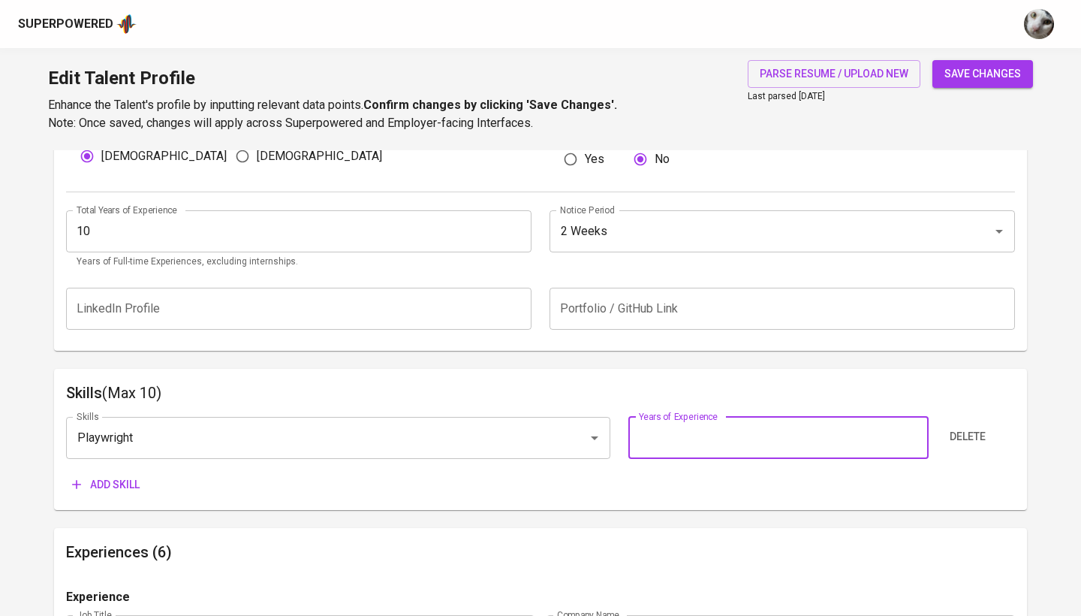
click at [722, 433] on input "number" at bounding box center [778, 438] width 300 height 42
type input "2"
click at [131, 482] on span "Add skill" at bounding box center [106, 484] width 68 height 19
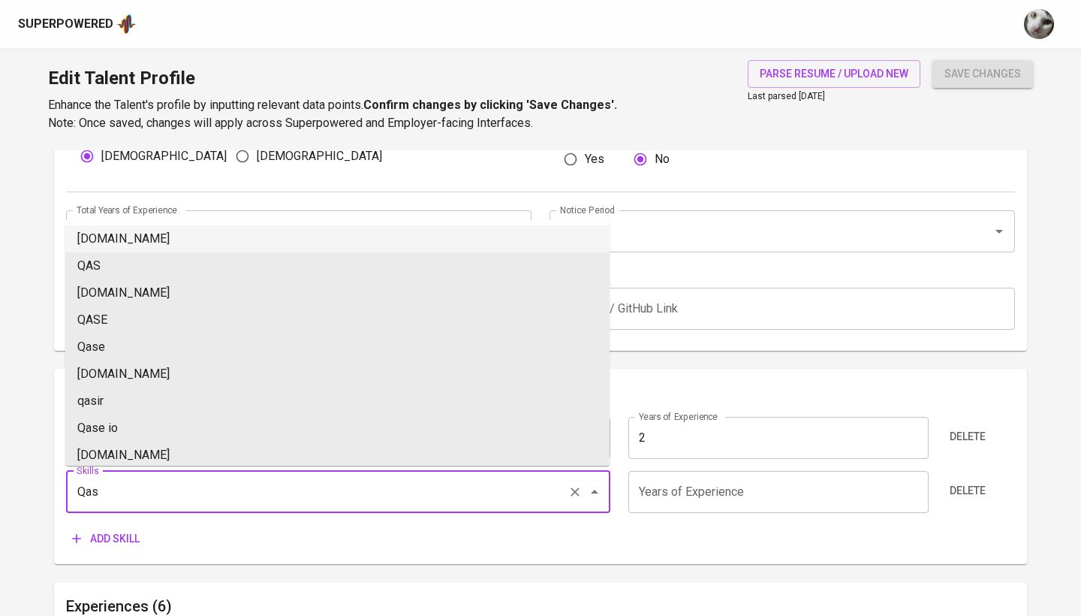
click at [224, 248] on li "[DOMAIN_NAME]" at bounding box center [337, 238] width 544 height 27
type input "[DOMAIN_NAME]"
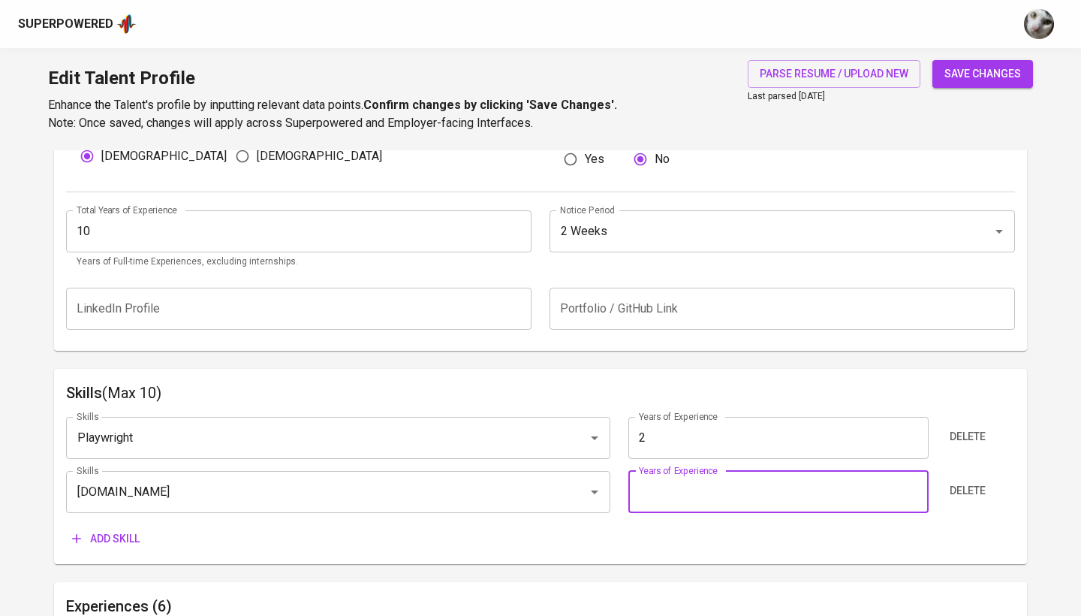
click at [643, 495] on input "number" at bounding box center [778, 492] width 300 height 42
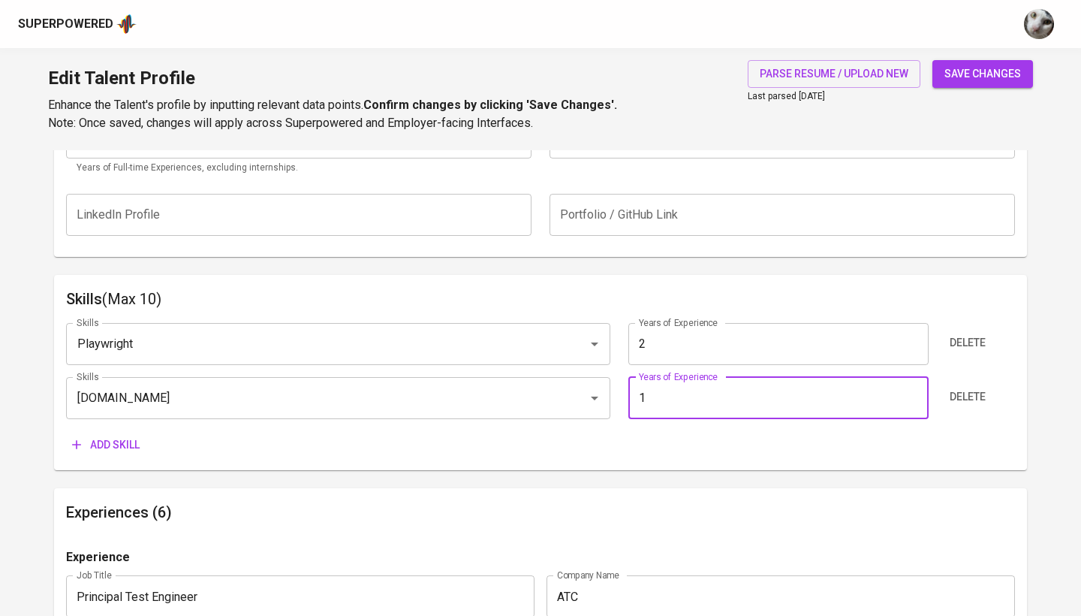
scroll to position [670, 0]
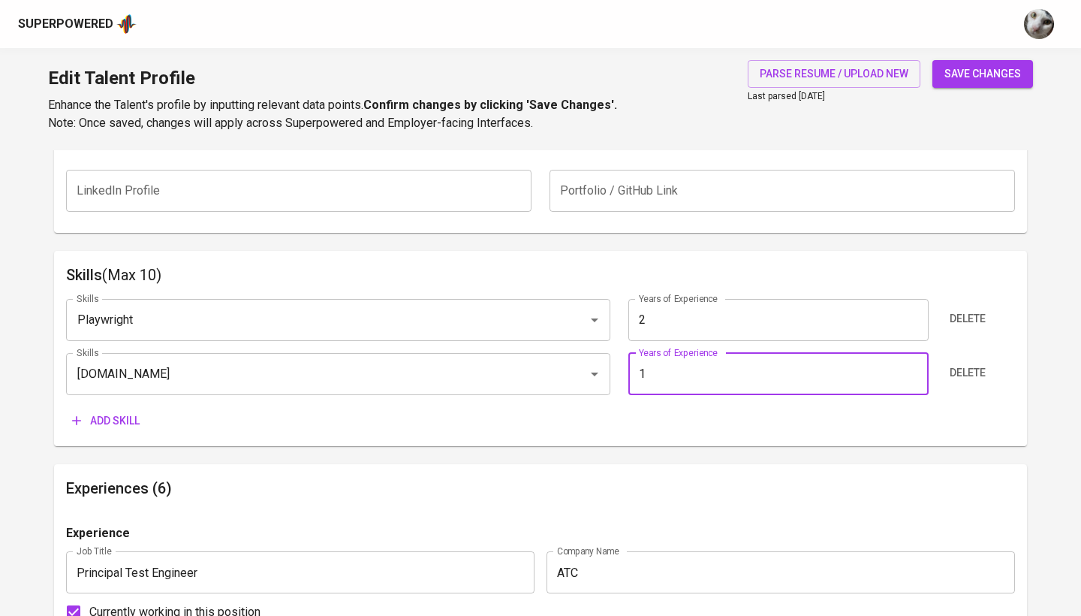
type input "1"
click at [98, 419] on span "Add skill" at bounding box center [106, 420] width 68 height 19
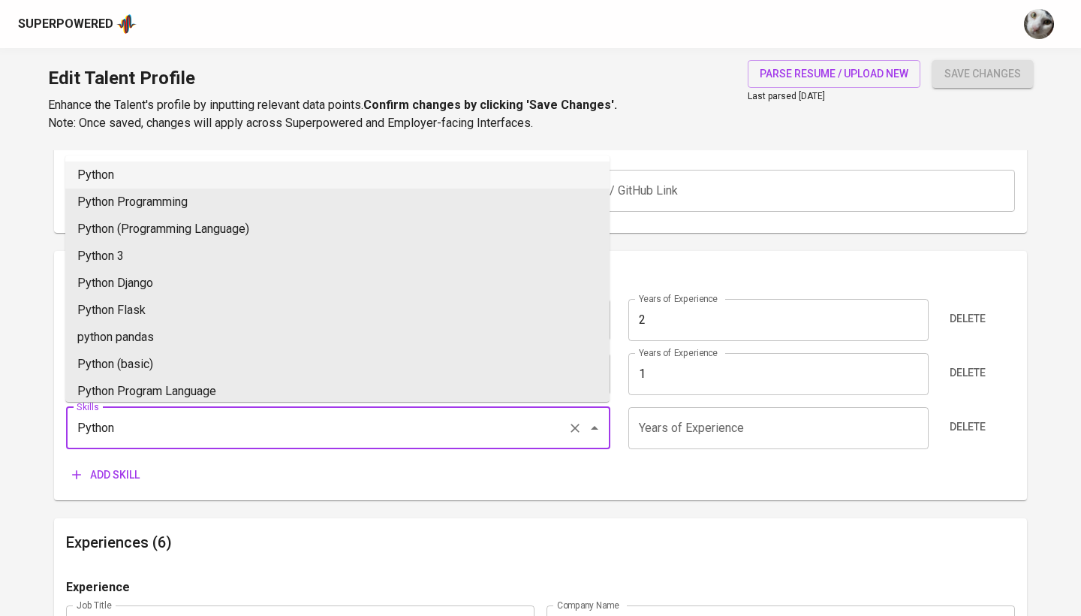
click at [177, 170] on li "Python" at bounding box center [337, 174] width 544 height 27
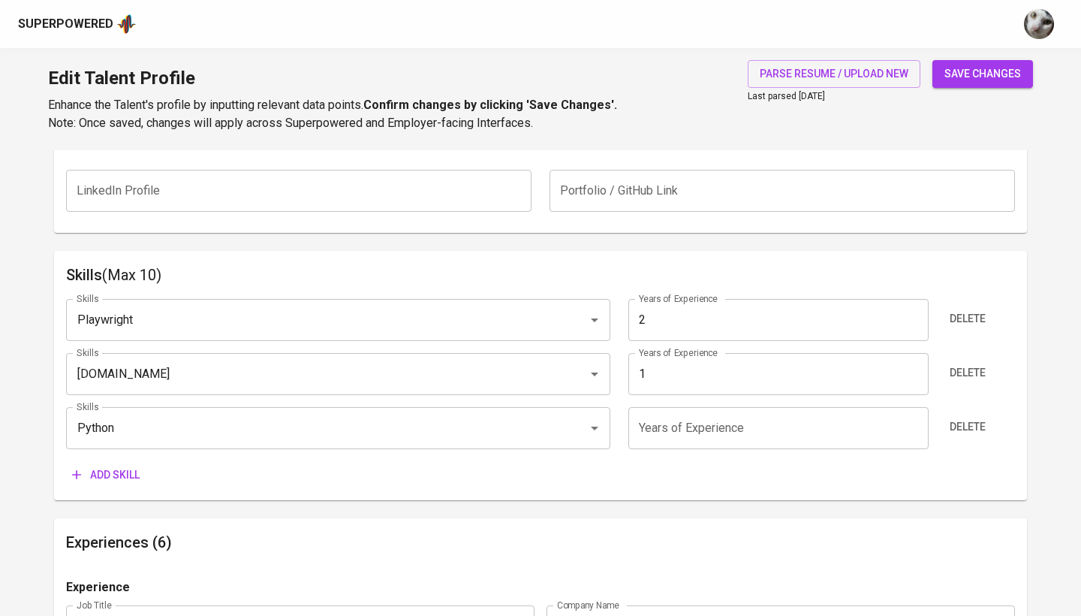
type input "Python"
click at [648, 431] on input "number" at bounding box center [778, 428] width 300 height 42
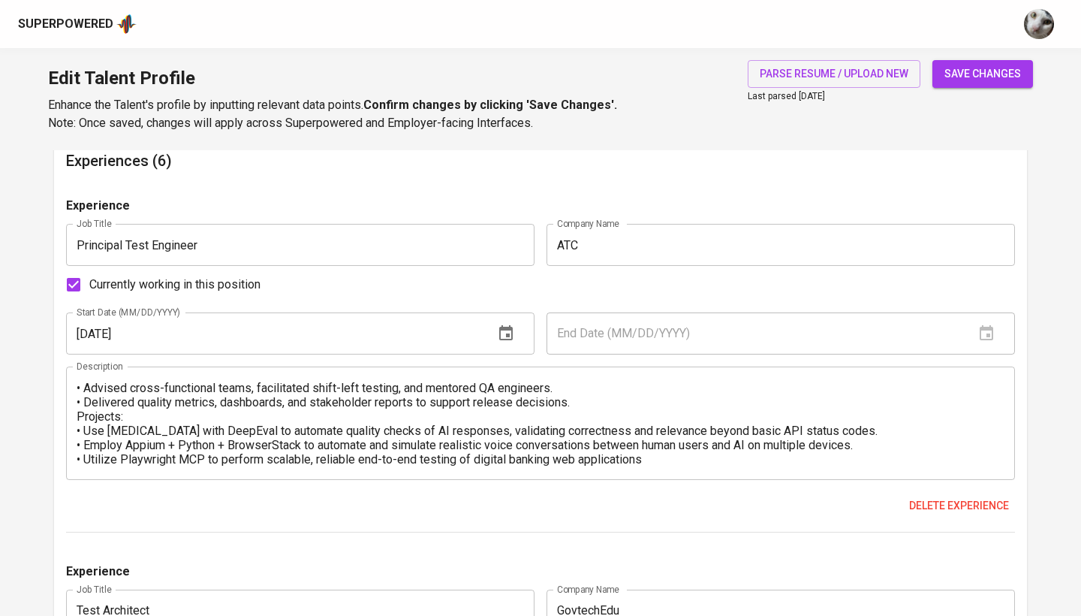
scroll to position [1067, 0]
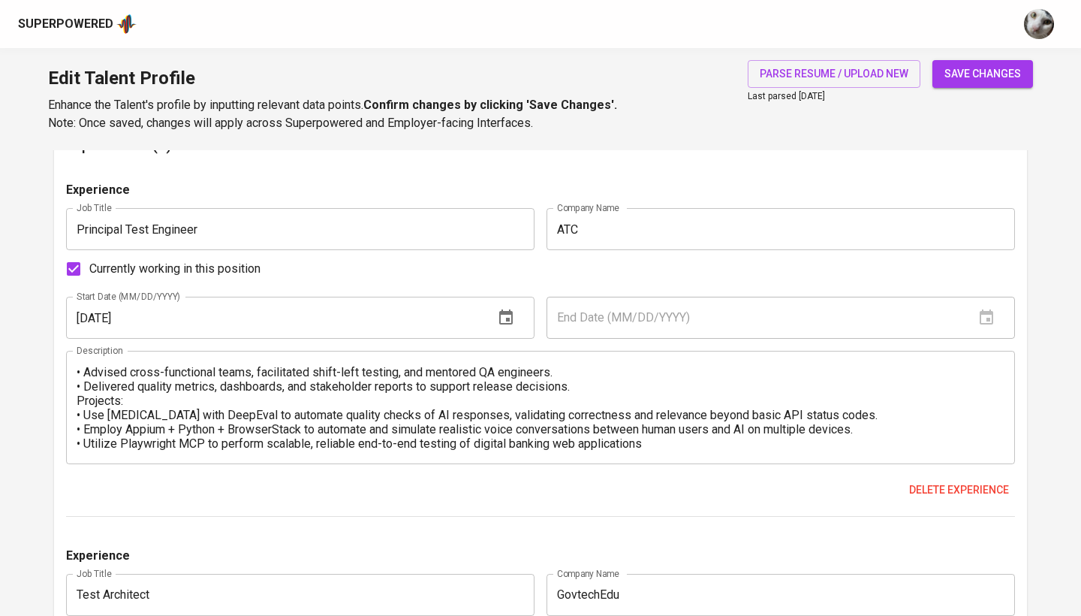
drag, startPoint x: 970, startPoint y: 71, endPoint x: 827, endPoint y: 199, distance: 192.0
click at [970, 71] on span "save changes" at bounding box center [983, 74] width 77 height 19
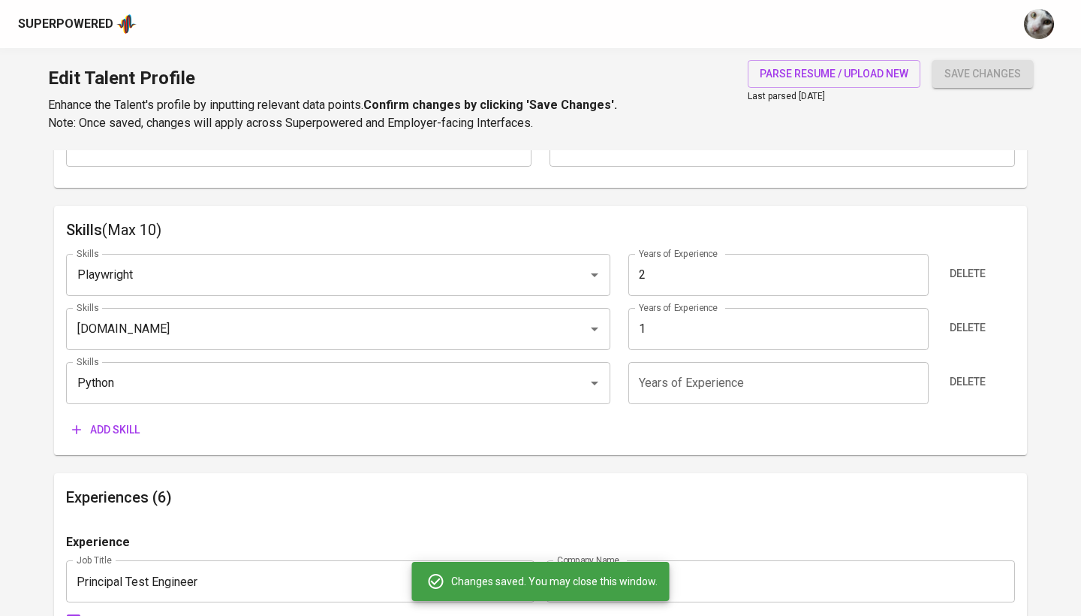
scroll to position [713, 0]
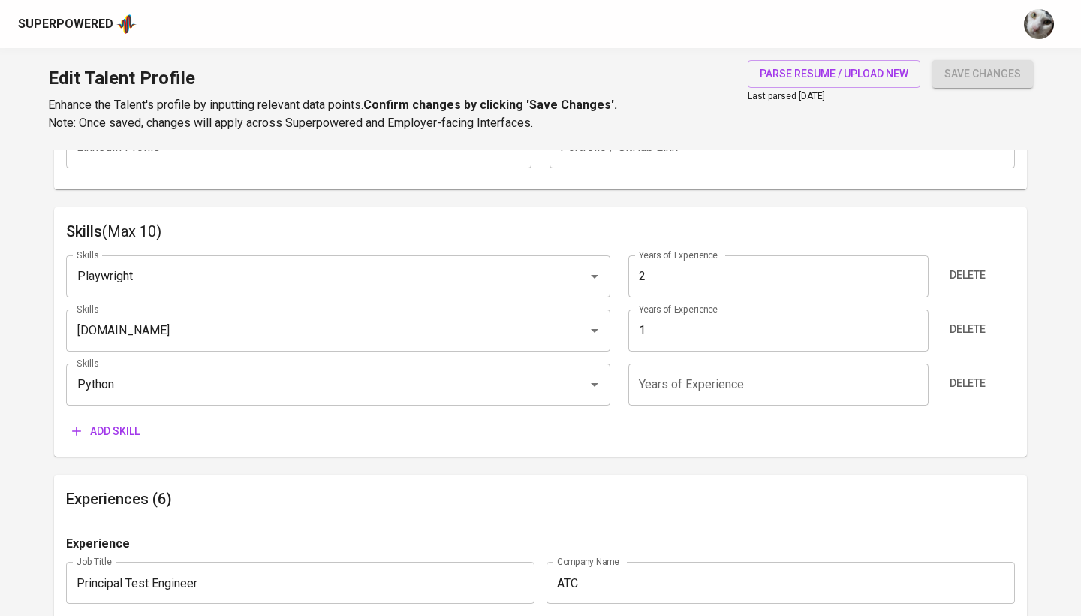
click at [124, 422] on span "Add skill" at bounding box center [106, 431] width 68 height 19
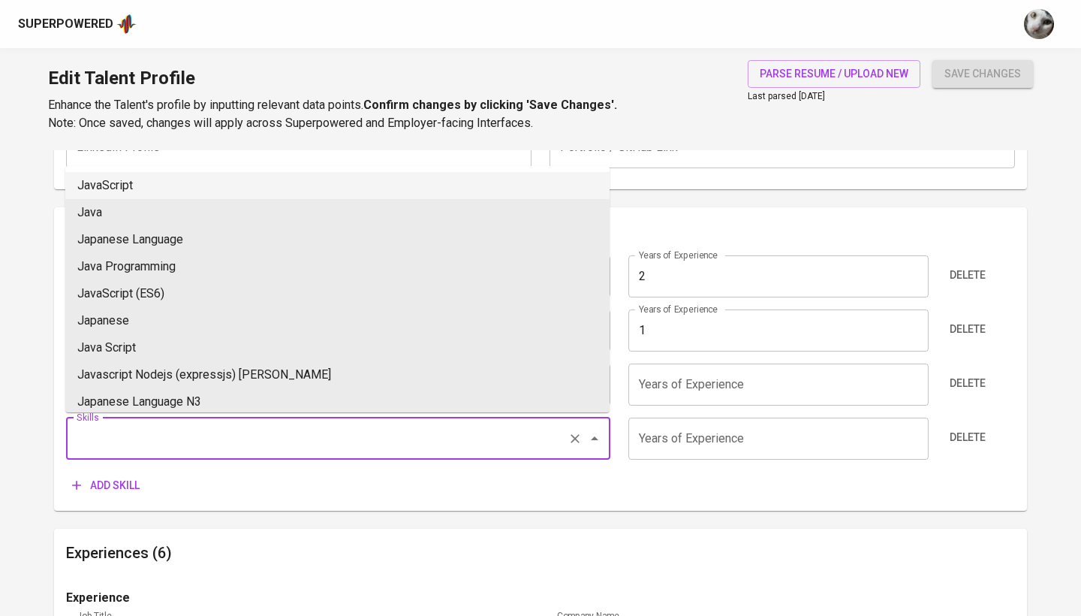
click at [325, 426] on input "Skills" at bounding box center [317, 438] width 489 height 29
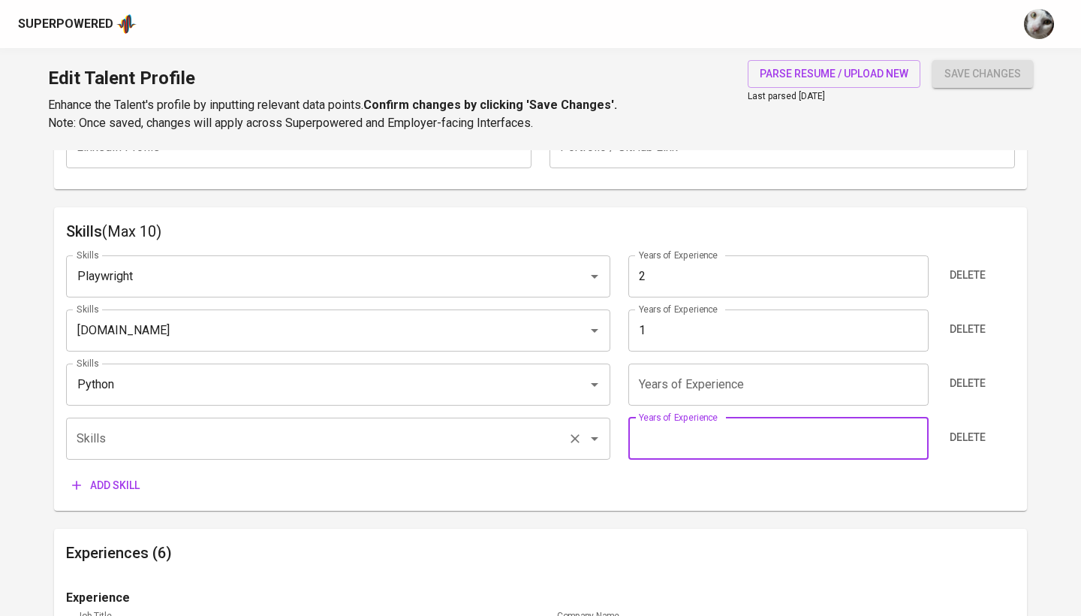
click at [302, 429] on input "Skills" at bounding box center [317, 438] width 489 height 29
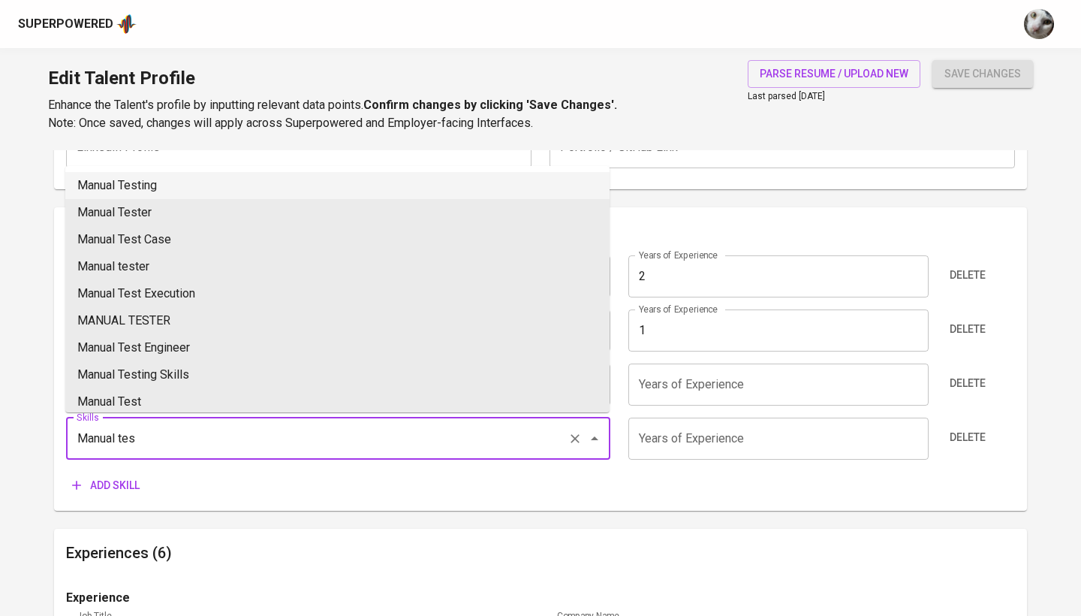
click at [300, 197] on li "Manual Testing" at bounding box center [337, 185] width 544 height 27
type input "Manual Testing"
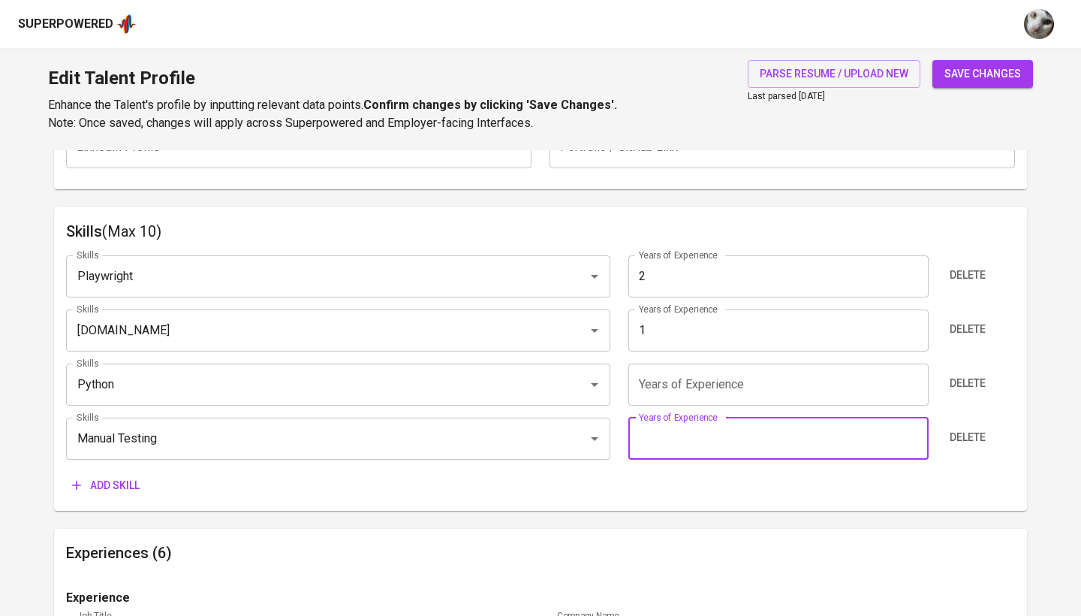
click at [664, 445] on input "number" at bounding box center [778, 438] width 300 height 42
type input "10"
click at [731, 369] on input "number" at bounding box center [778, 384] width 300 height 42
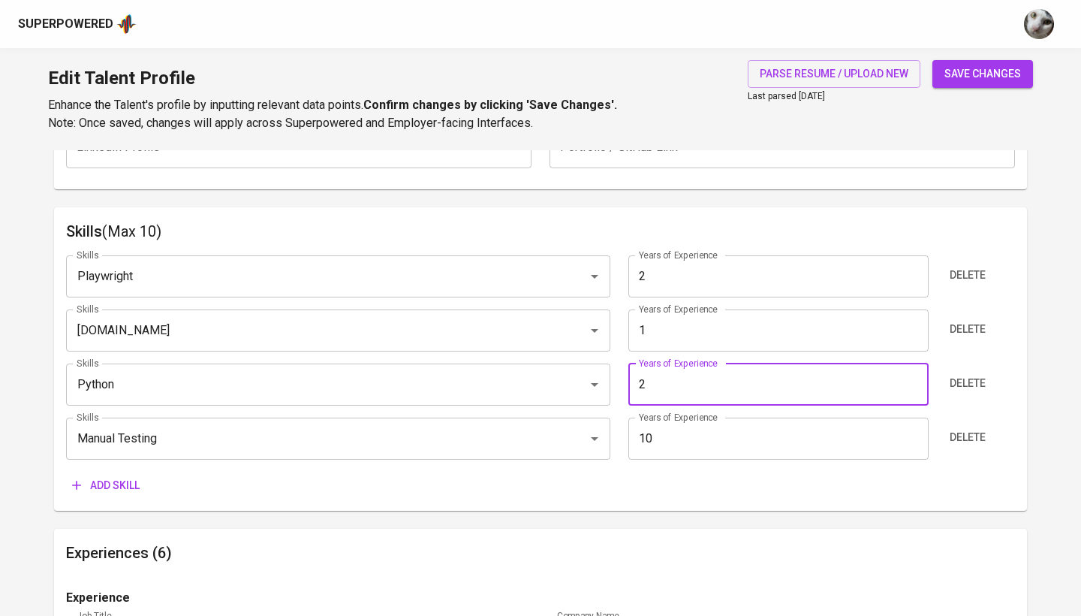
type input "2"
click at [112, 498] on div "Skills (Max 10) Skills Playwright Skills Years of Experience 2 Years of Experie…" at bounding box center [540, 359] width 973 height 304
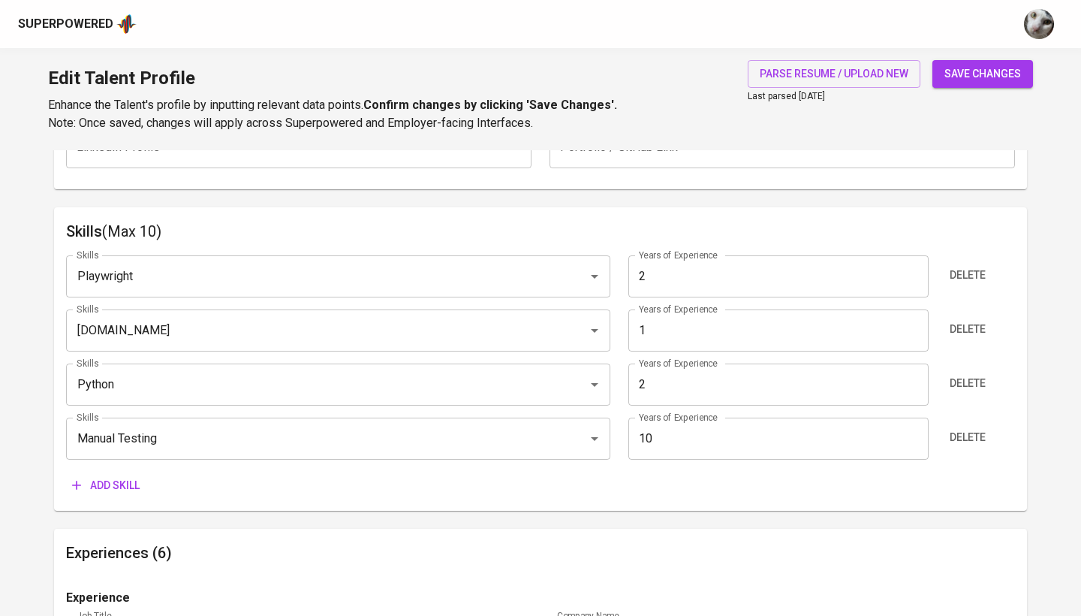
click at [112, 481] on span "Add skill" at bounding box center [106, 485] width 68 height 19
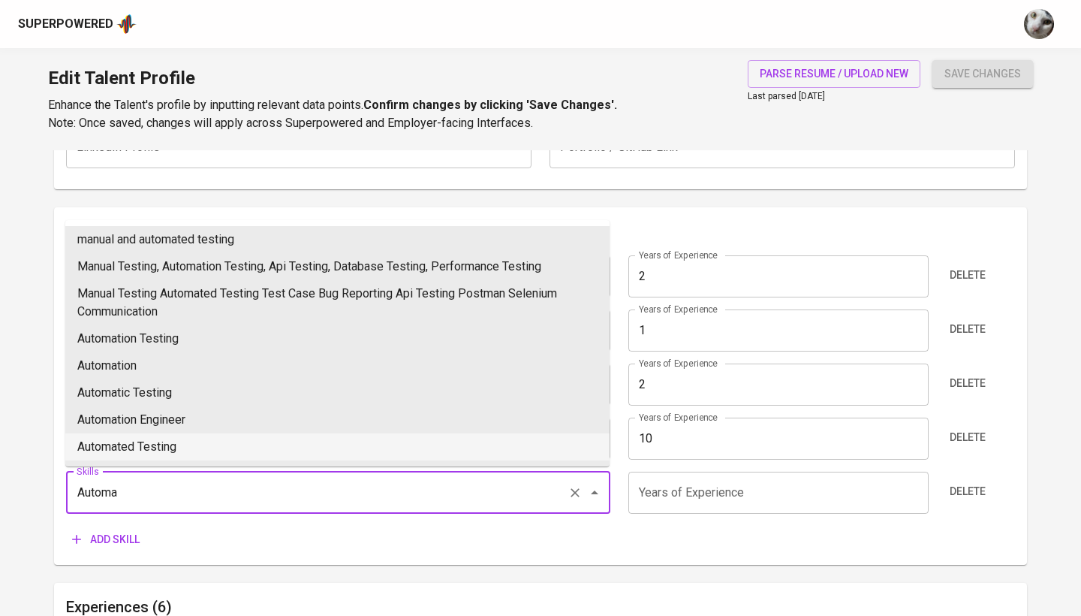
click at [151, 434] on li "Automated Testing" at bounding box center [337, 446] width 544 height 27
type input "Automated Testing"
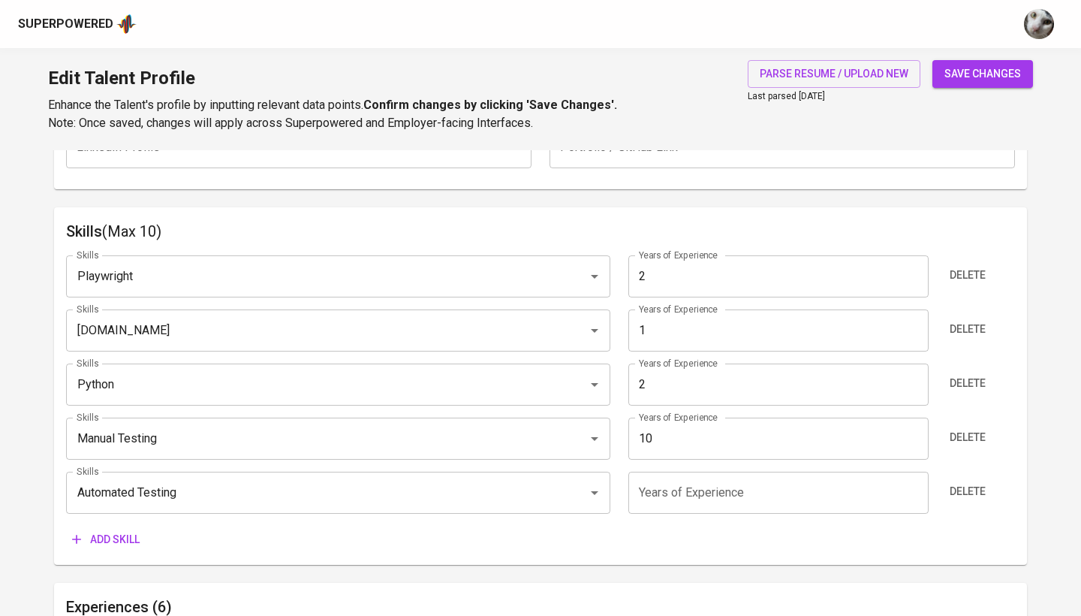
click at [698, 500] on input "number" at bounding box center [778, 493] width 300 height 42
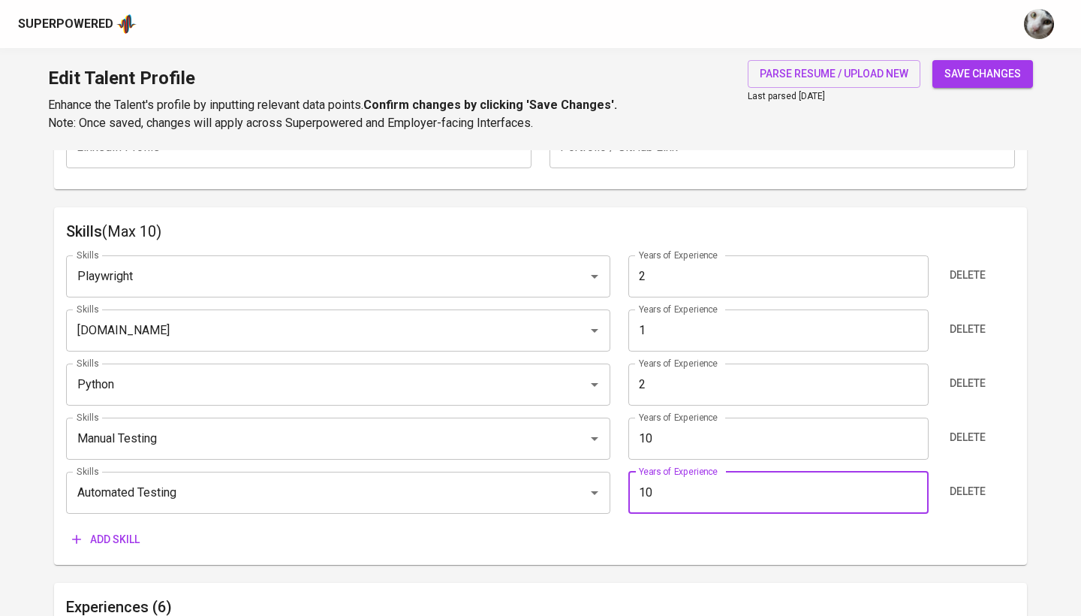
type input "10"
click at [983, 74] on button "save changes" at bounding box center [983, 74] width 101 height 28
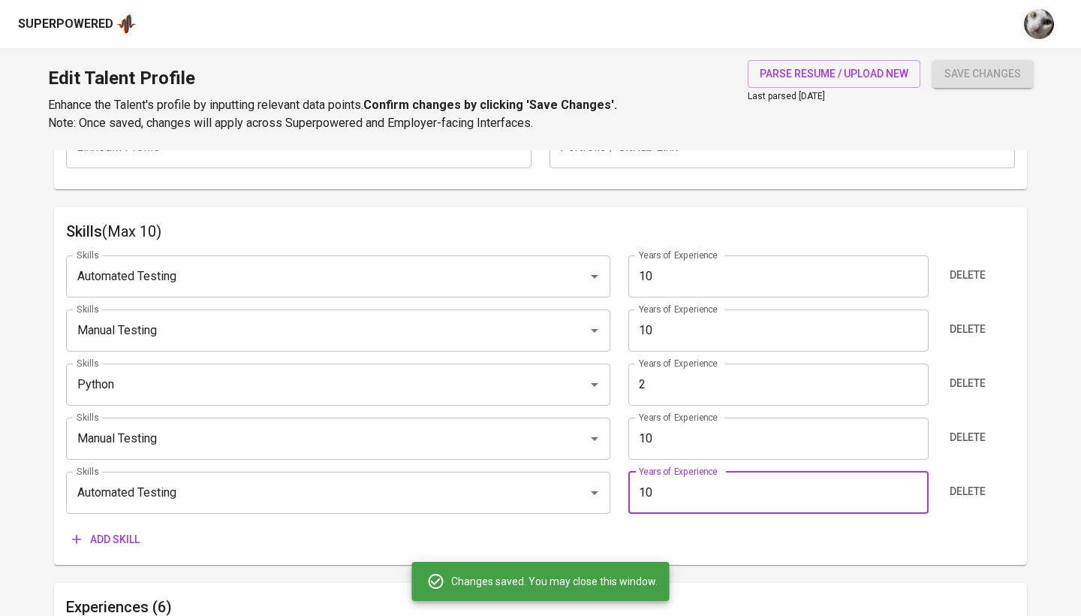
type input "Automated Testing"
type input "10"
type input "Manual Testing"
type input "10"
type input "Playwright"
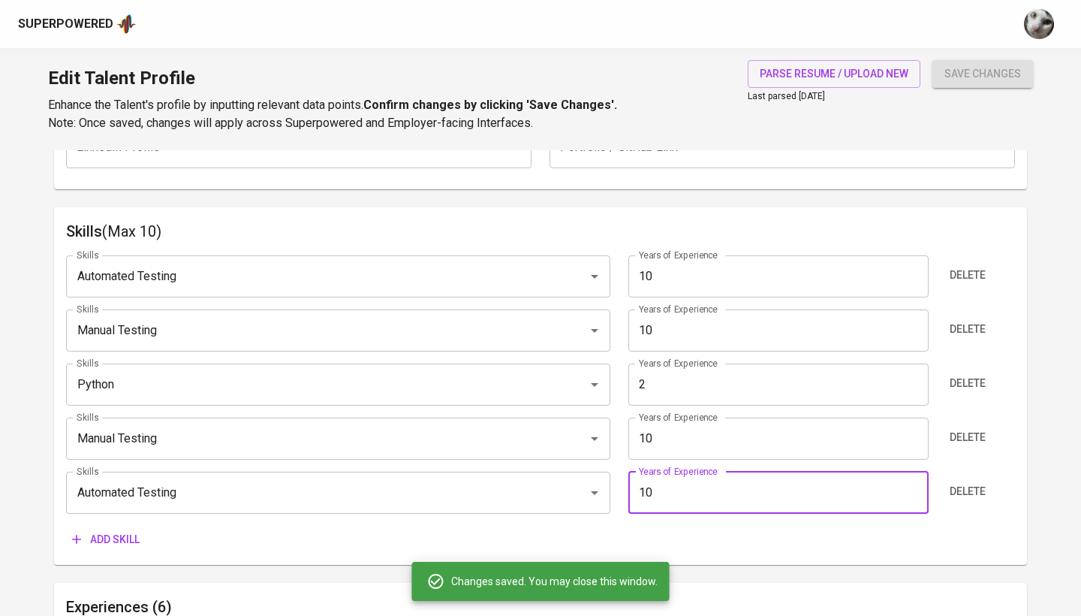
type input "2"
type input "[DOMAIN_NAME]"
type input "1"
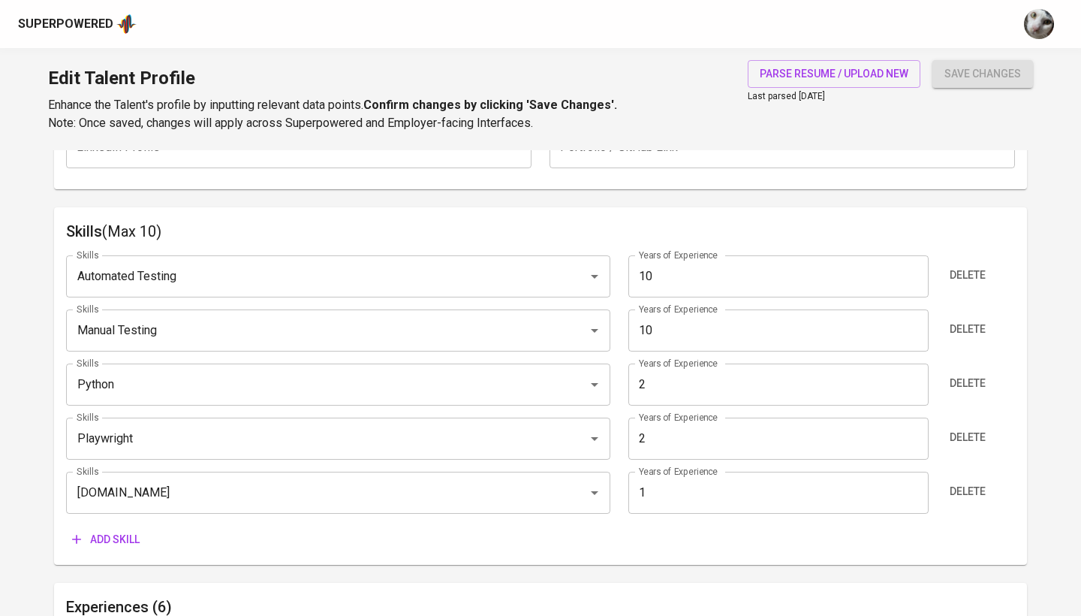
drag, startPoint x: 983, startPoint y: 59, endPoint x: 841, endPoint y: 219, distance: 213.8
click at [983, 59] on div "Edit Talent Profile Enhance the Talent's profile by inputting relevant data poi…" at bounding box center [540, 99] width 1081 height 102
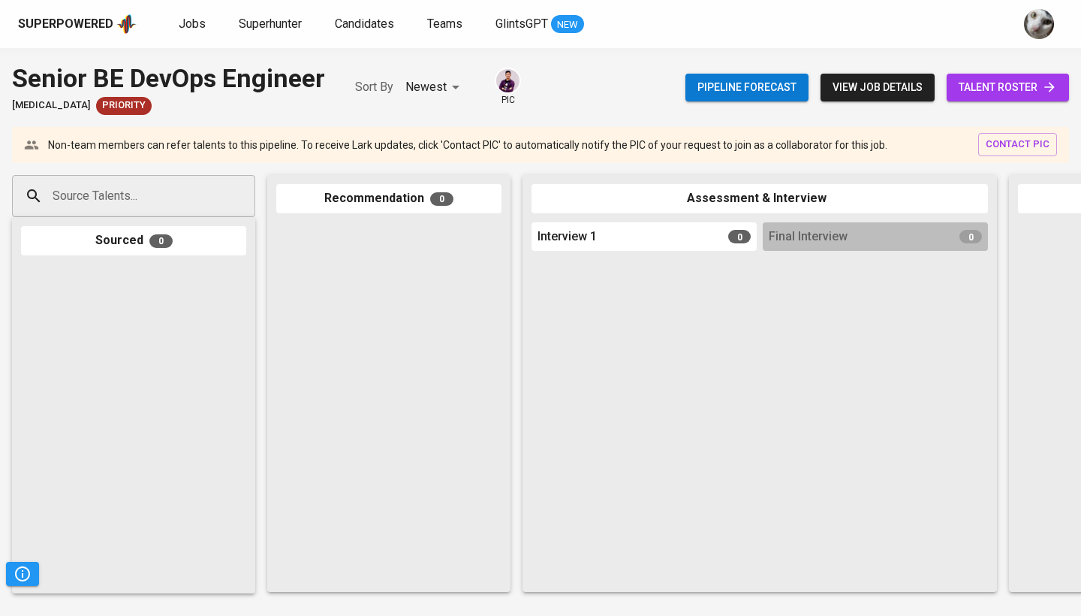
click at [1002, 103] on div "Pipeline forecast view job details talent roster" at bounding box center [878, 87] width 384 height 55
click at [996, 89] on span "talent roster" at bounding box center [1008, 87] width 98 height 19
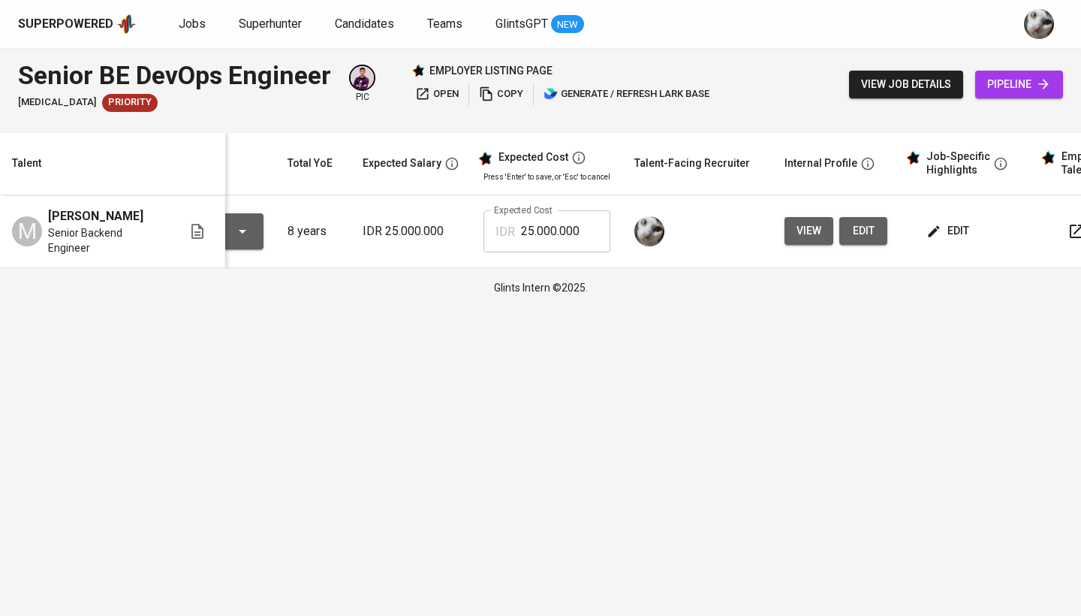
scroll to position [0, 132]
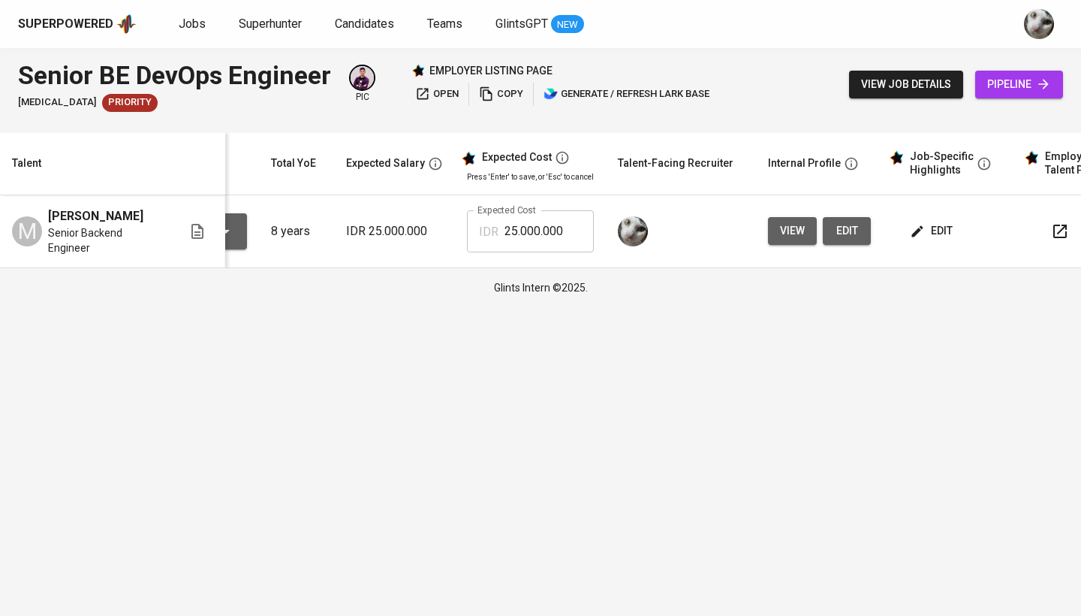
click at [921, 231] on span "edit" at bounding box center [933, 230] width 40 height 19
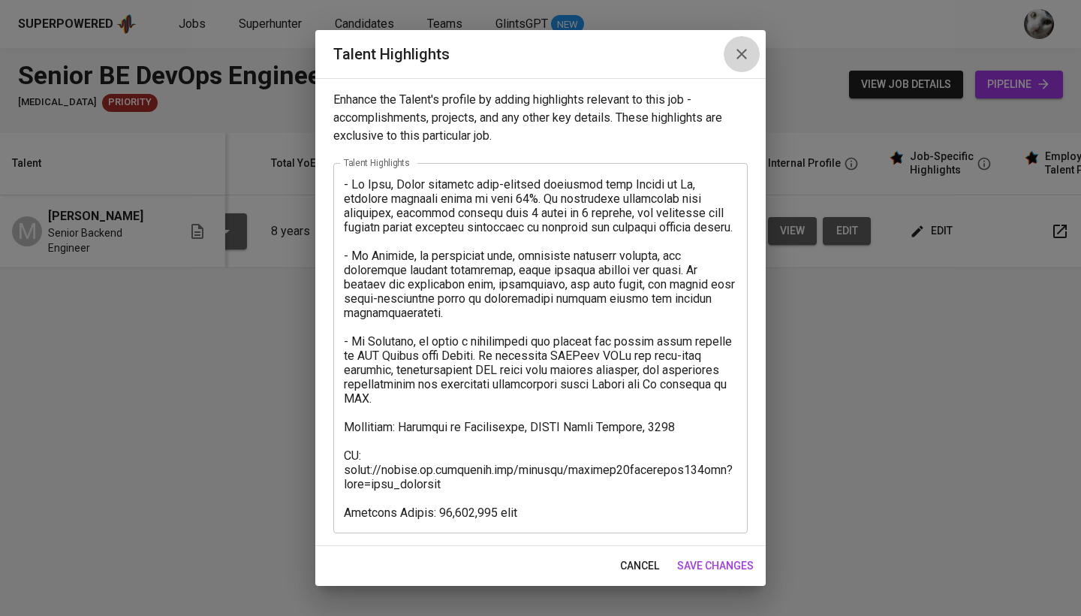
click at [738, 52] on icon "button" at bounding box center [742, 54] width 18 height 18
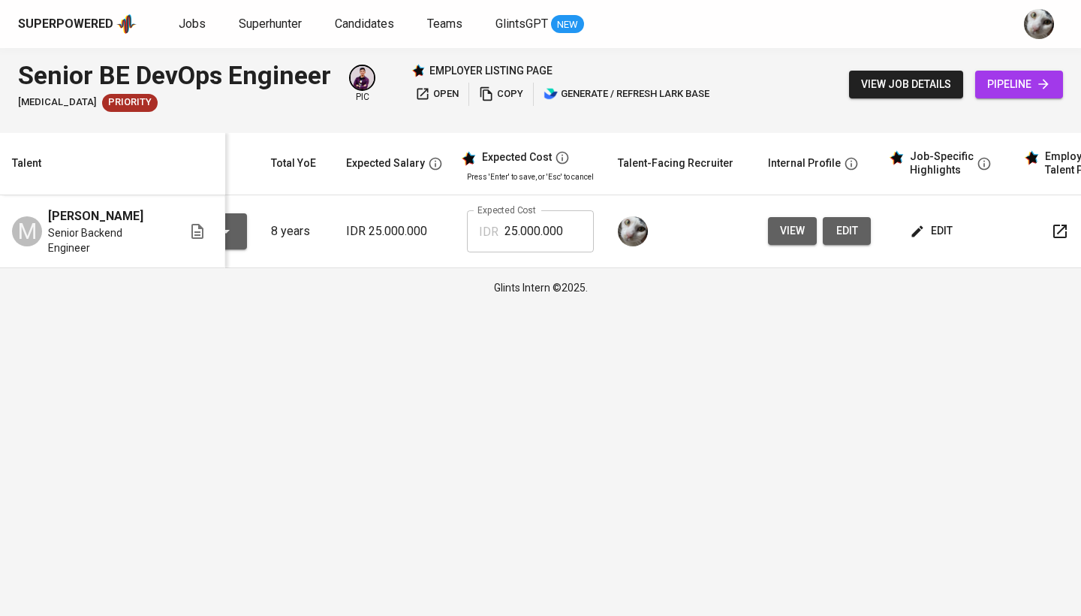
click at [794, 237] on button "view" at bounding box center [792, 231] width 49 height 28
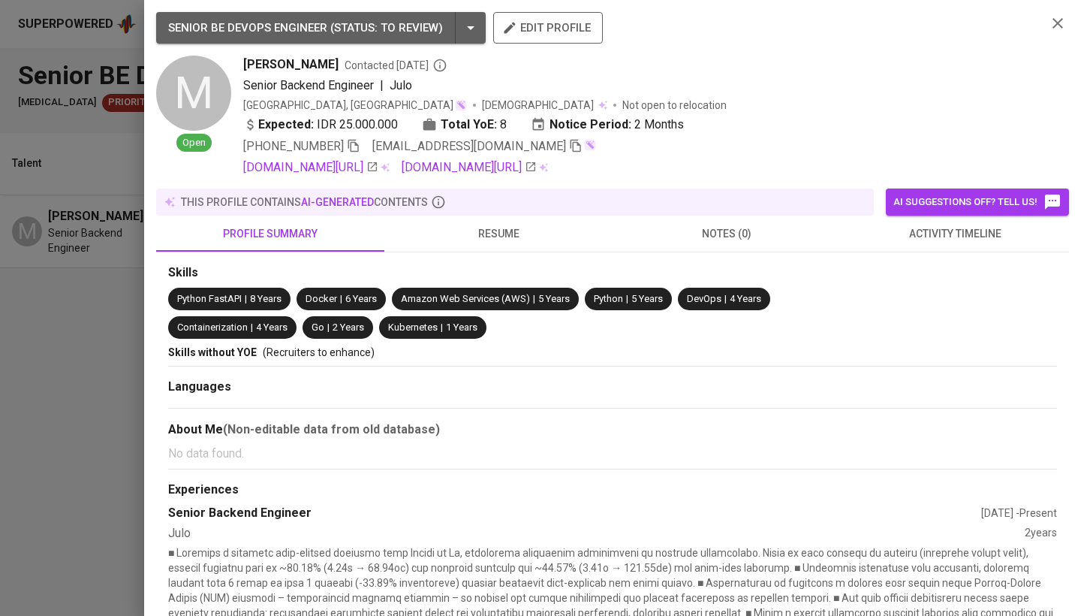
click at [45, 309] on div at bounding box center [540, 308] width 1081 height 616
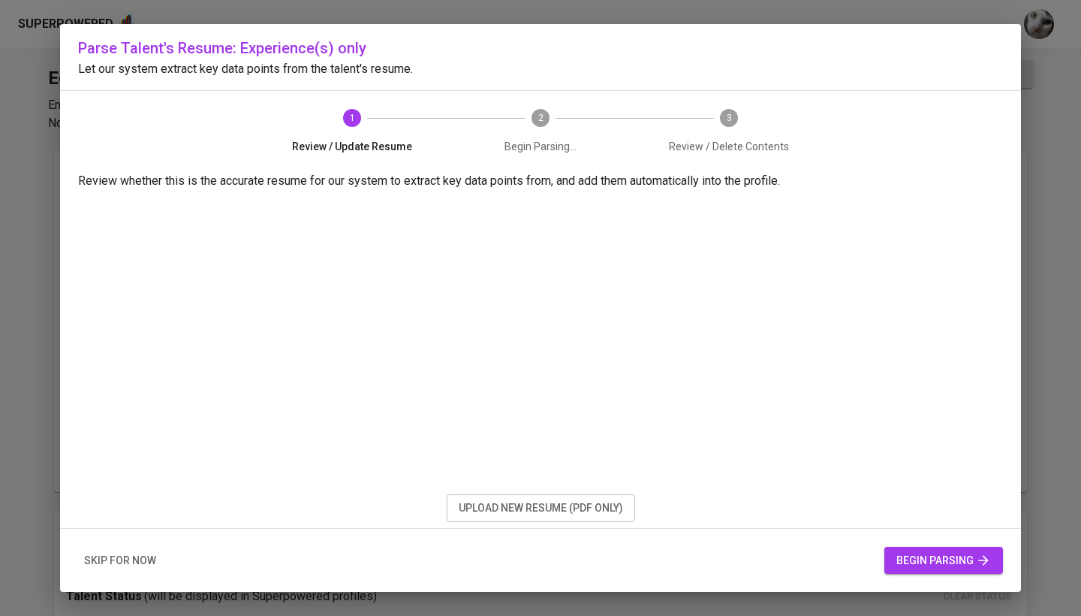
click at [549, 514] on span "upload new resume (pdf only)" at bounding box center [541, 508] width 164 height 19
click at [932, 553] on span "begin parsing" at bounding box center [944, 560] width 95 height 19
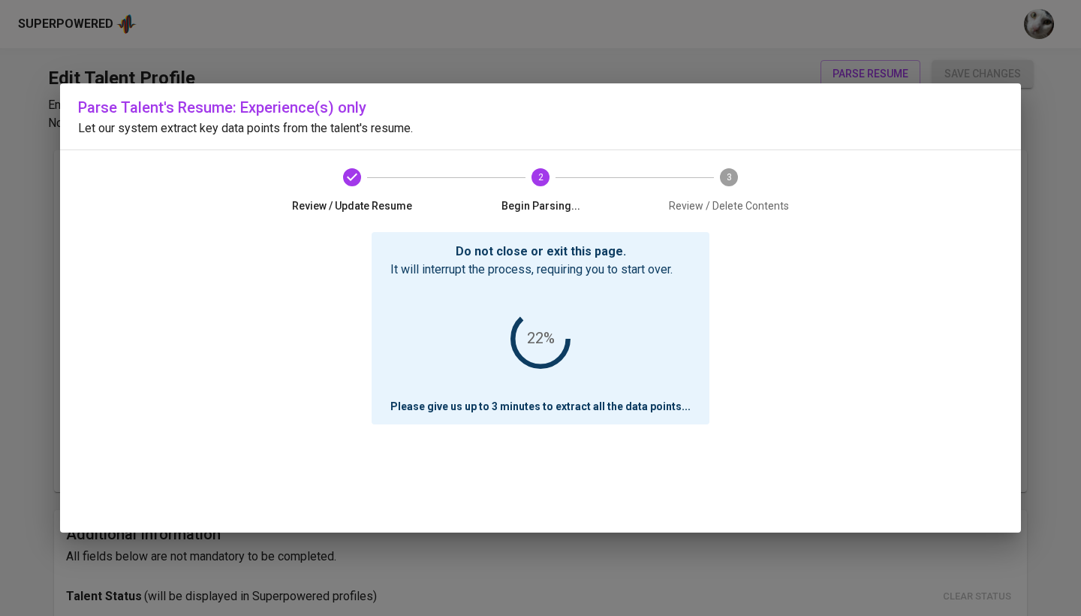
click at [51, 2] on div "Parse Talent's Resume: Experience(s) only Let our system extract key data point…" at bounding box center [540, 308] width 1081 height 616
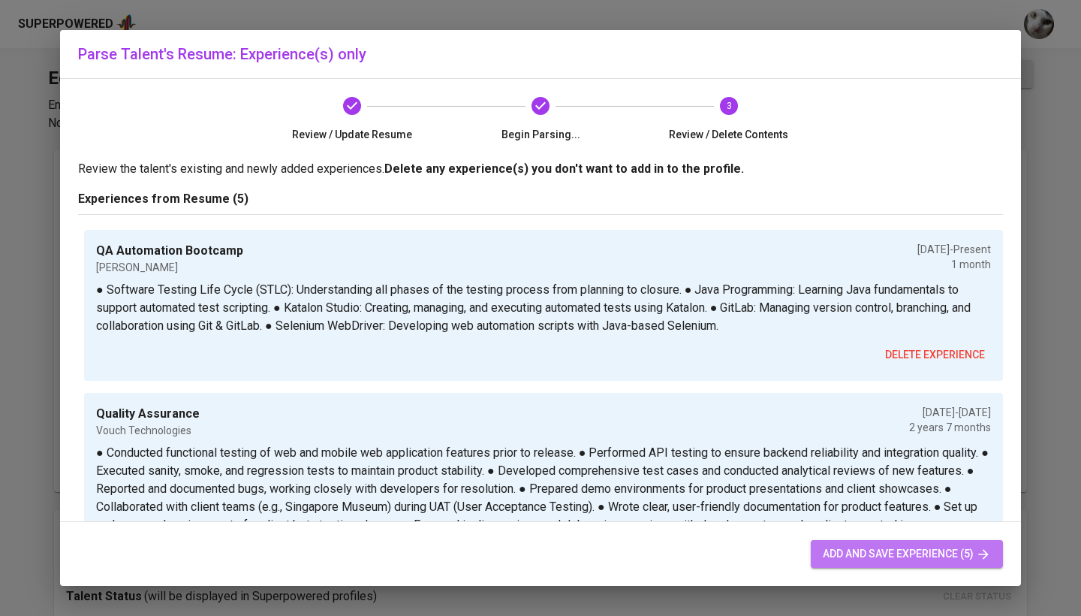
click at [836, 553] on span "add and save experience (5)" at bounding box center [907, 553] width 168 height 19
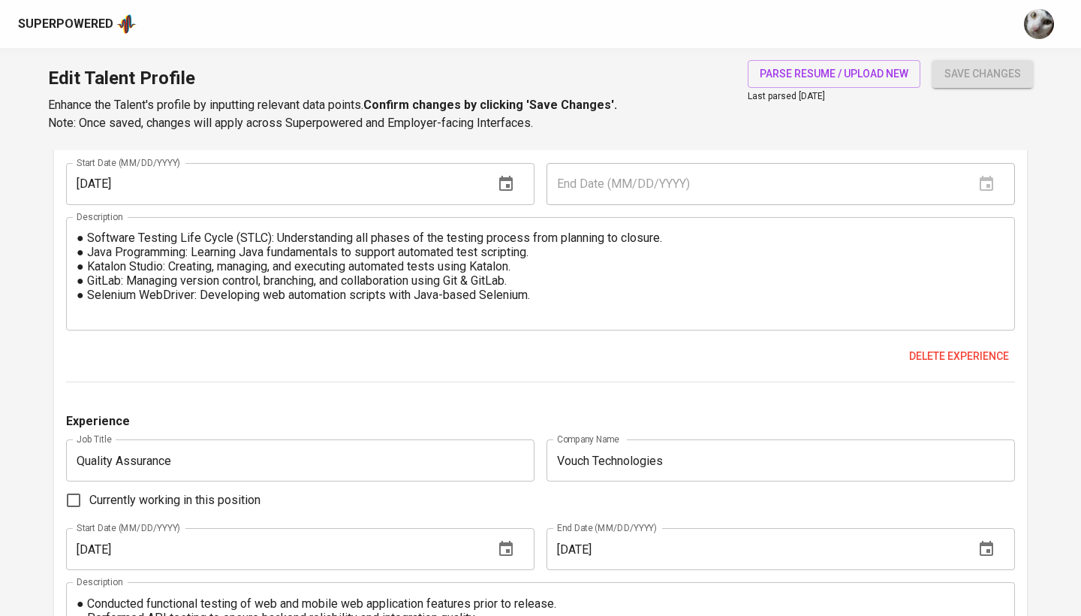
scroll to position [1044, 0]
click at [927, 357] on span "Delete experience" at bounding box center [959, 355] width 100 height 19
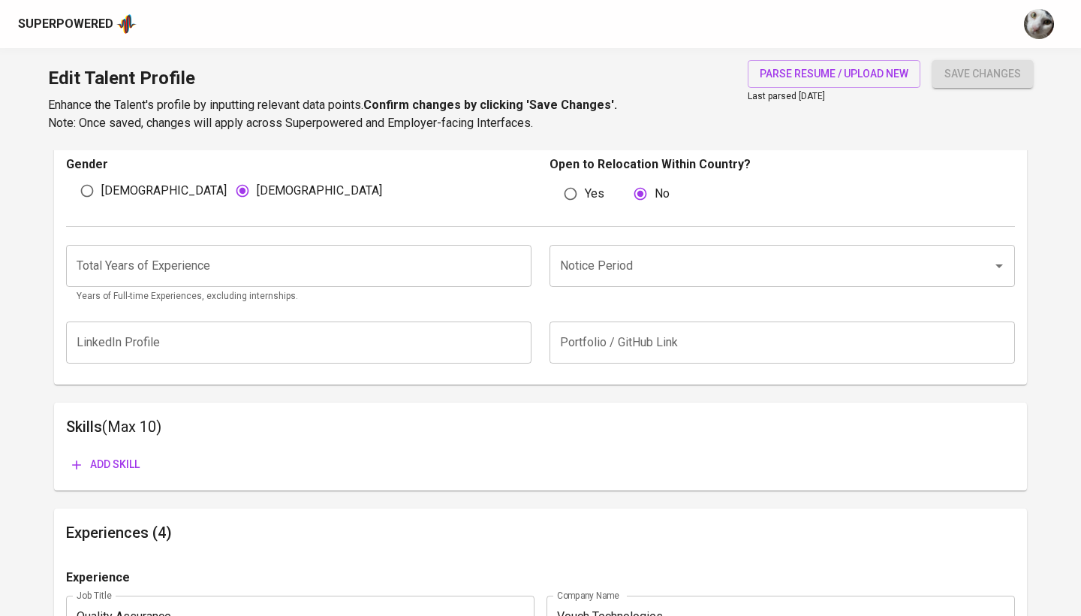
scroll to position [507, 0]
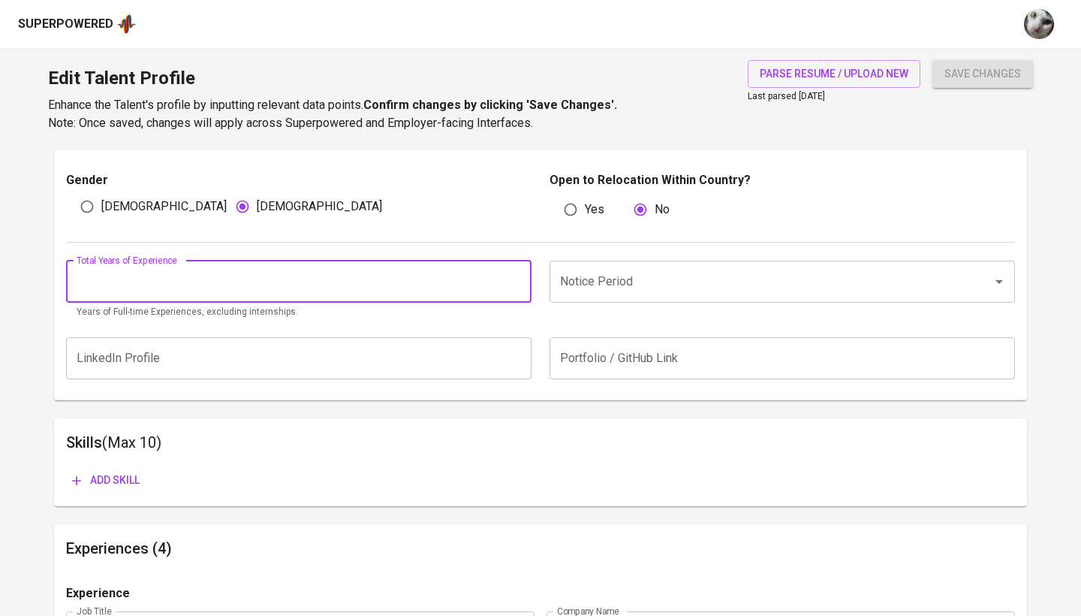
click at [375, 286] on input "number" at bounding box center [299, 282] width 466 height 42
type input "6"
click at [983, 74] on button "save changes" at bounding box center [983, 74] width 101 height 28
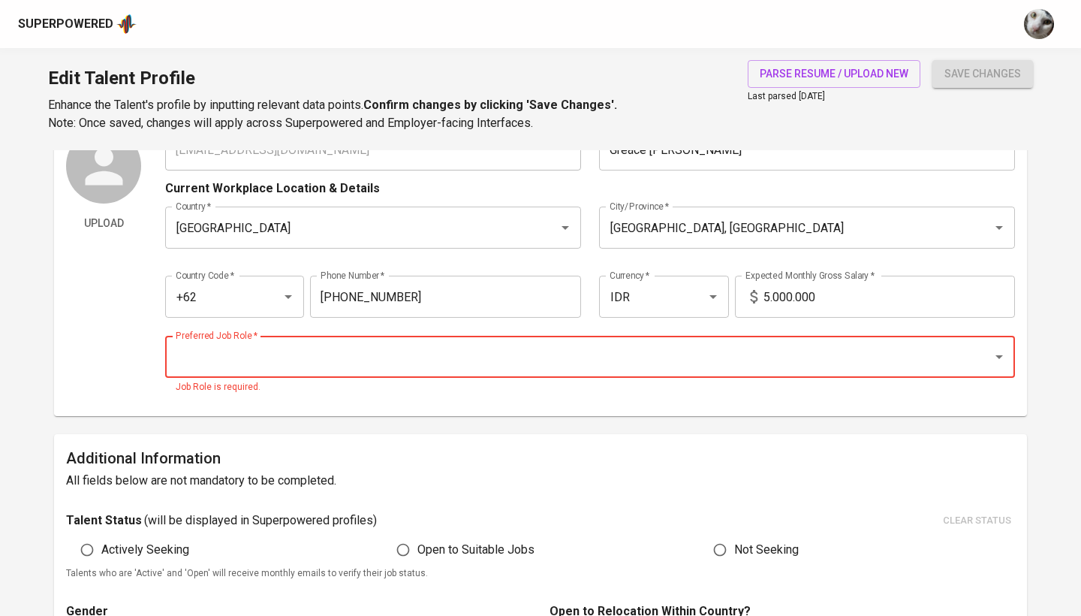
scroll to position [80, 0]
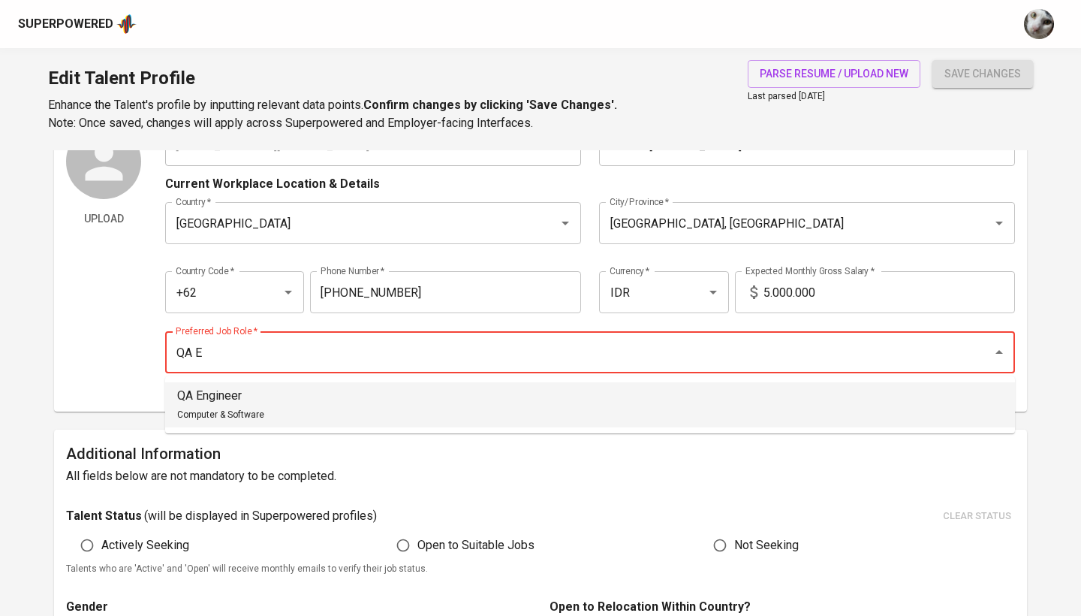
click at [504, 393] on li "QA Engineer Computer & Software" at bounding box center [590, 404] width 850 height 45
type input "QA Engineer"
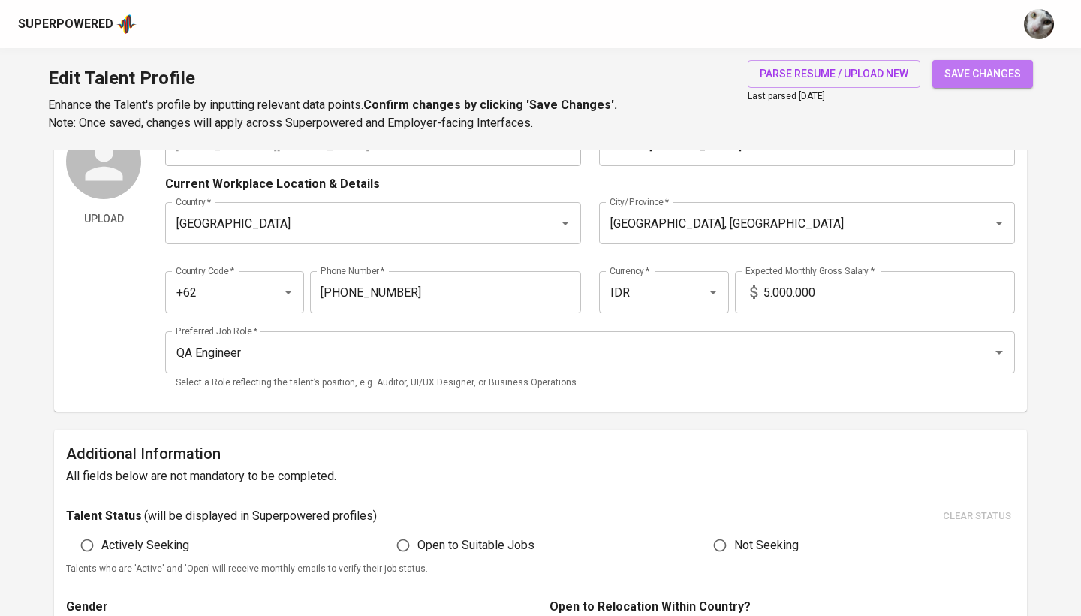
click at [982, 80] on span "save changes" at bounding box center [983, 74] width 77 height 19
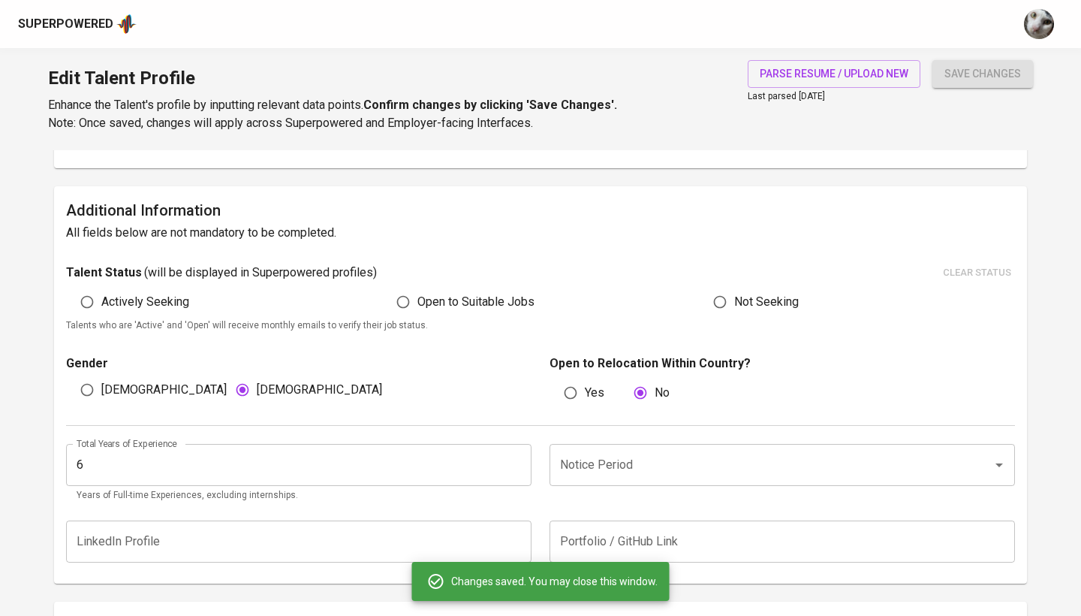
scroll to position [363, 0]
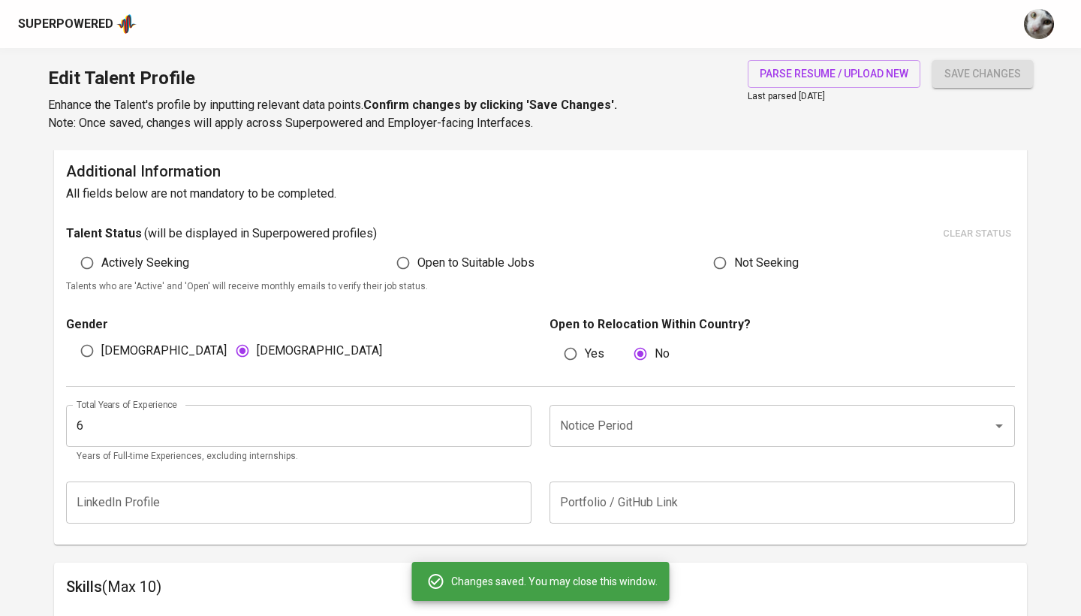
click at [170, 255] on span "Actively Seeking" at bounding box center [145, 263] width 88 height 18
click at [101, 255] on input "Actively Seeking" at bounding box center [87, 263] width 29 height 29
radio input "true"
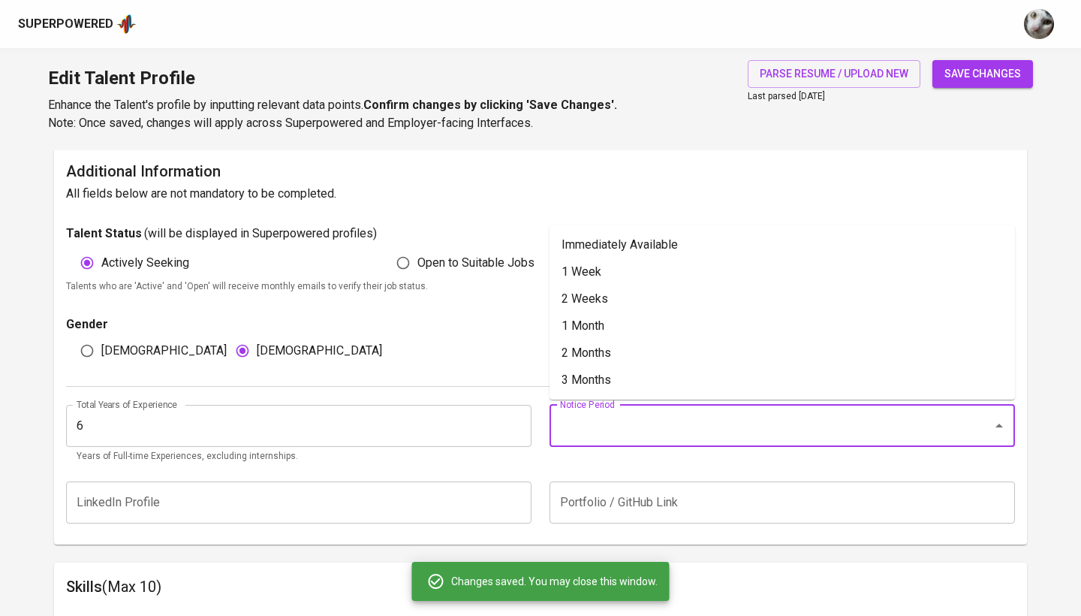
click at [613, 423] on input "Notice Period" at bounding box center [761, 425] width 410 height 29
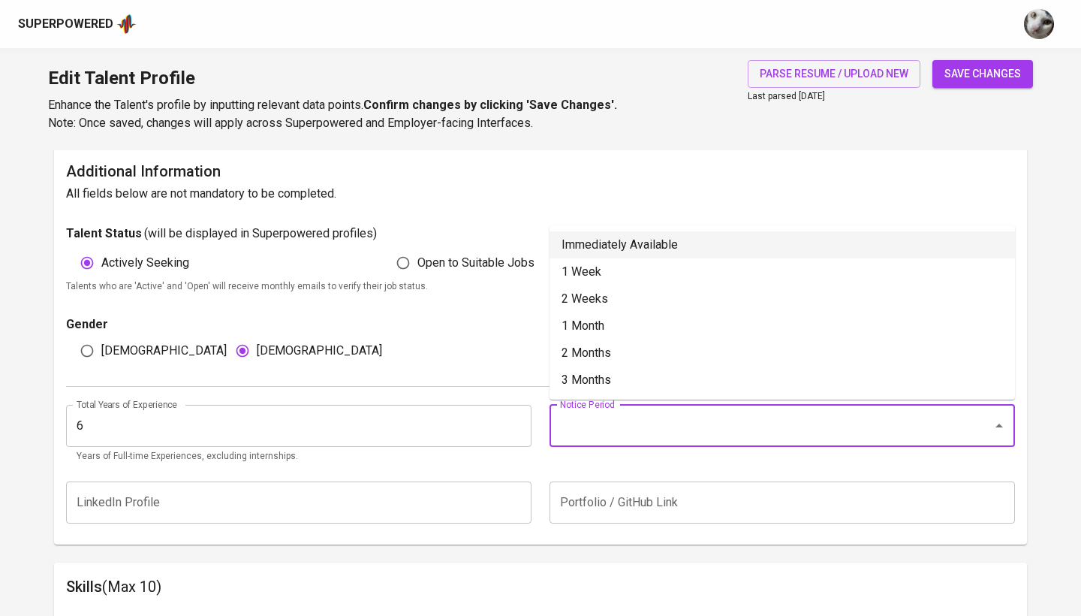
click at [653, 249] on li "Immediately Available" at bounding box center [783, 244] width 466 height 27
type input "Immediately Available"
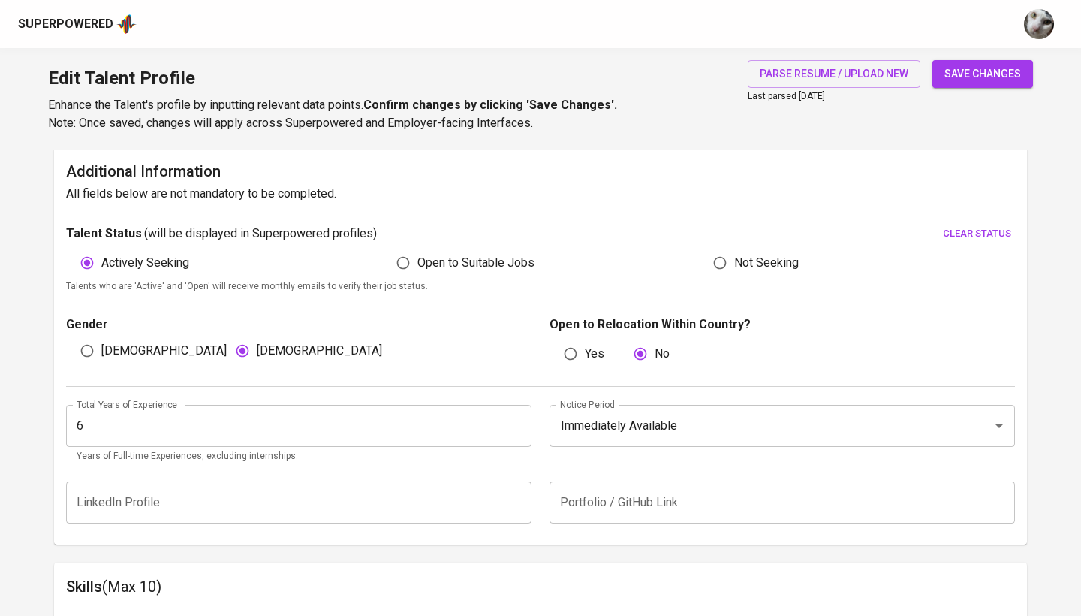
click at [960, 53] on div "Edit Talent Profile Enhance the Talent's profile by inputting relevant data poi…" at bounding box center [540, 99] width 1081 height 102
click at [960, 68] on span "save changes" at bounding box center [983, 74] width 77 height 19
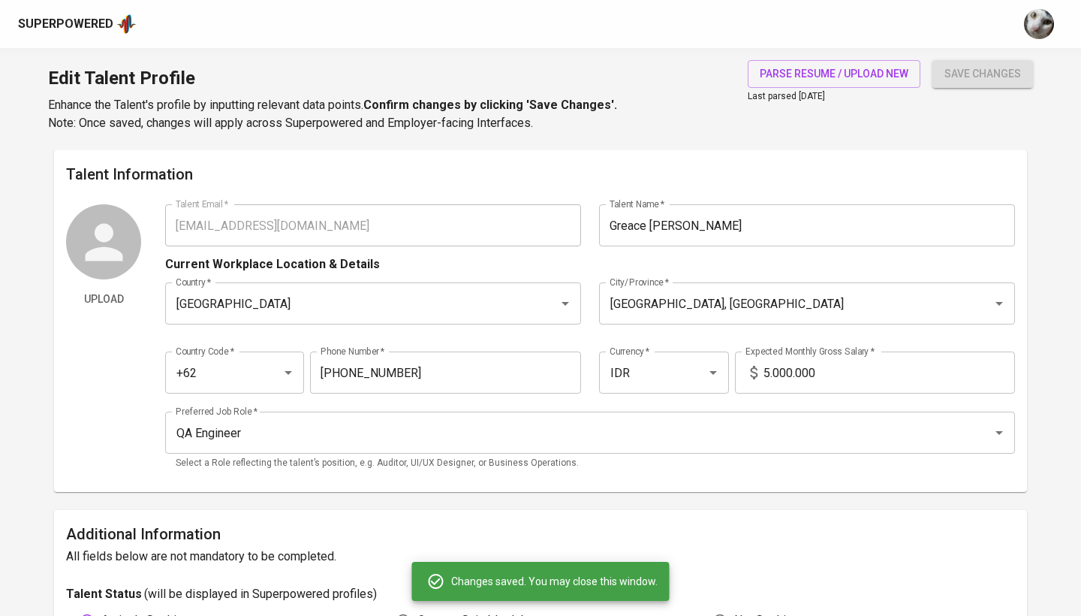
scroll to position [0, 0]
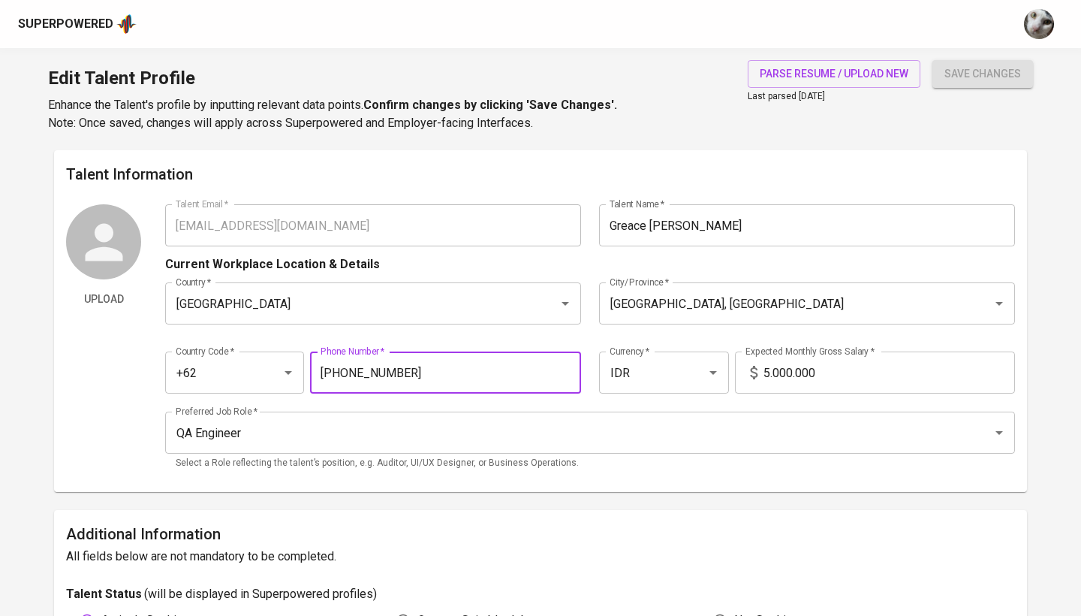
click at [429, 369] on input "823-6872-7419" at bounding box center [445, 372] width 271 height 42
paste input "95-2806-2457"
type input "895-2806-2457"
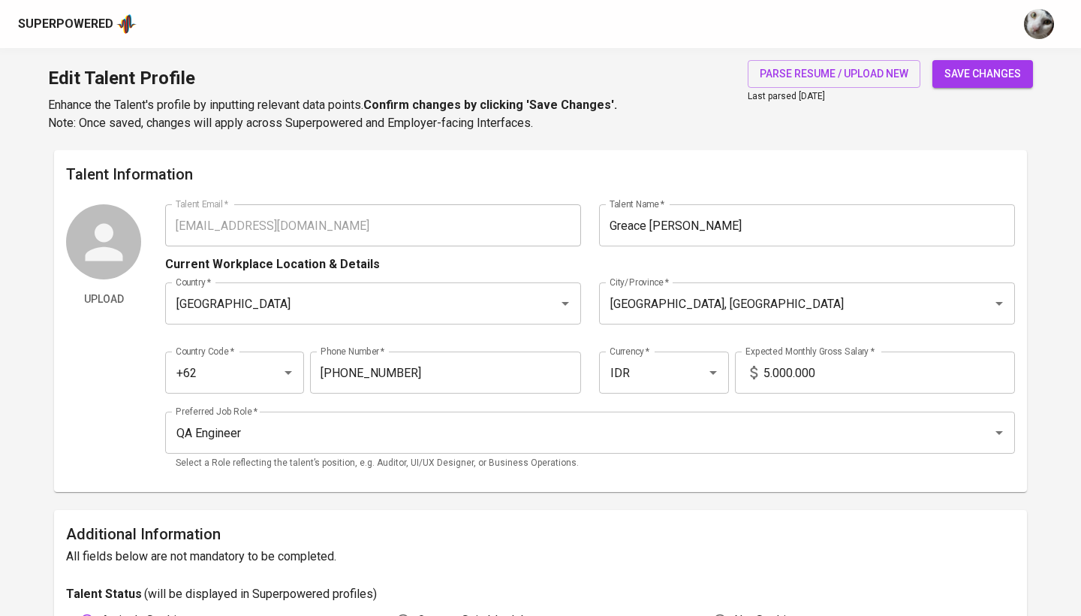
click at [954, 78] on span "save changes" at bounding box center [983, 74] width 77 height 19
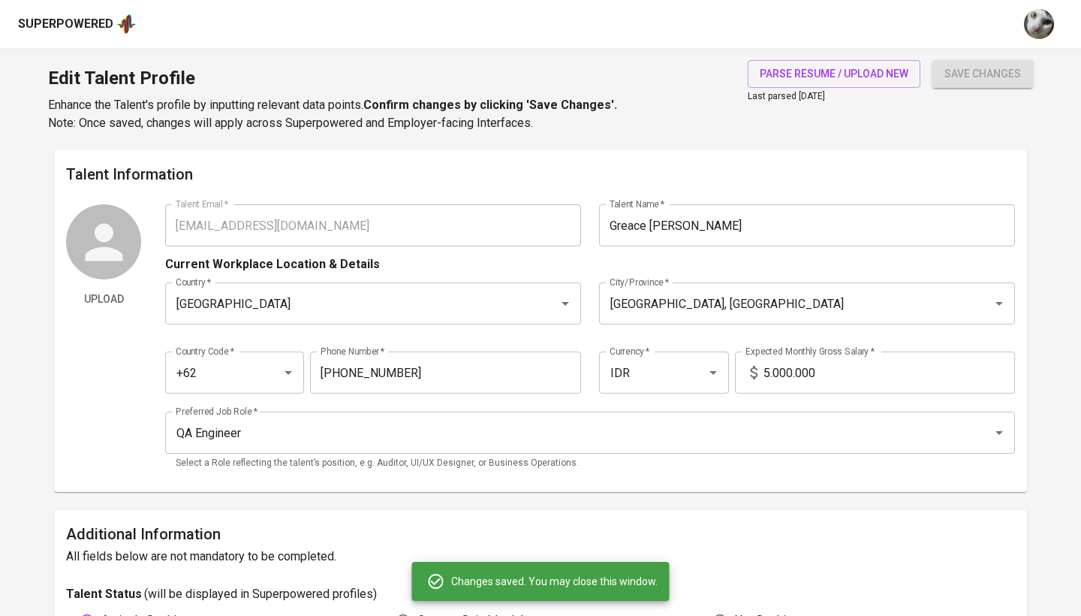
click at [803, 373] on input "5.000.000" at bounding box center [890, 372] width 252 height 42
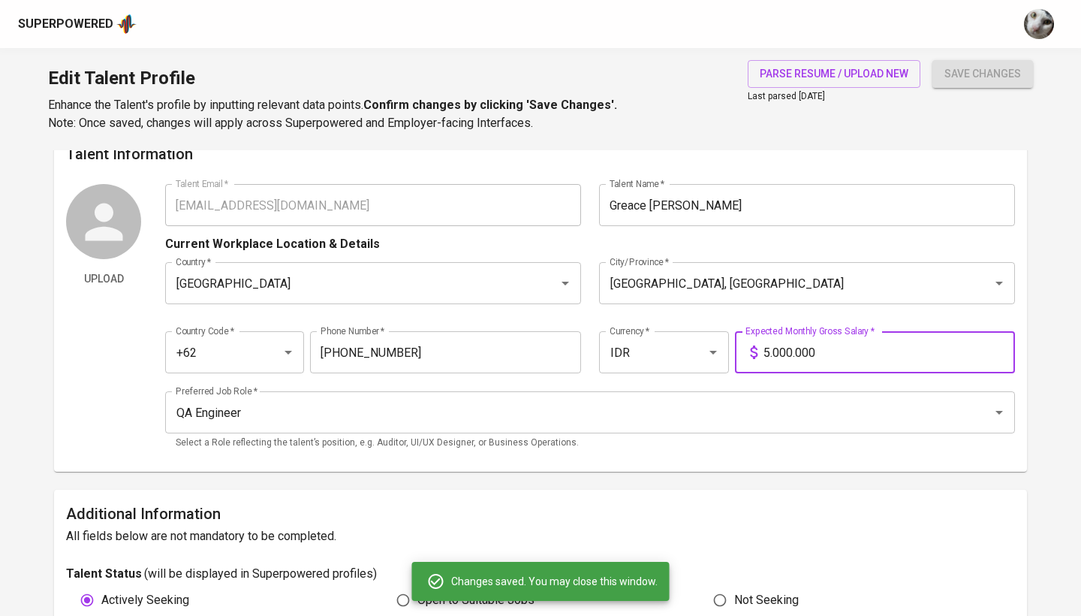
scroll to position [22, 0]
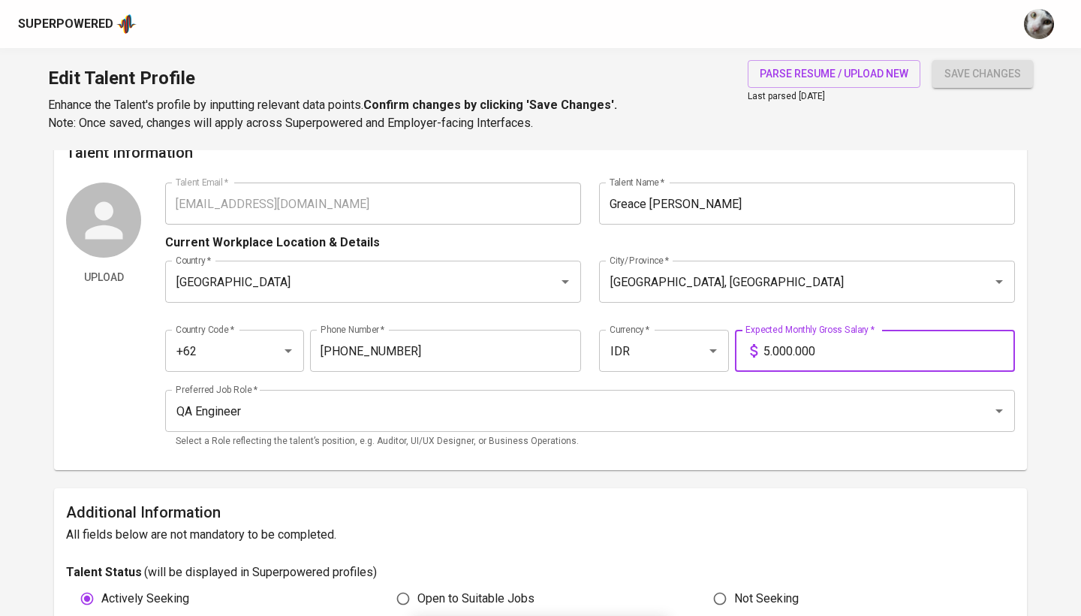
click at [827, 346] on input "5.000.000" at bounding box center [890, 351] width 252 height 42
type input "18.000.000"
click at [983, 74] on button "save changes" at bounding box center [983, 74] width 101 height 28
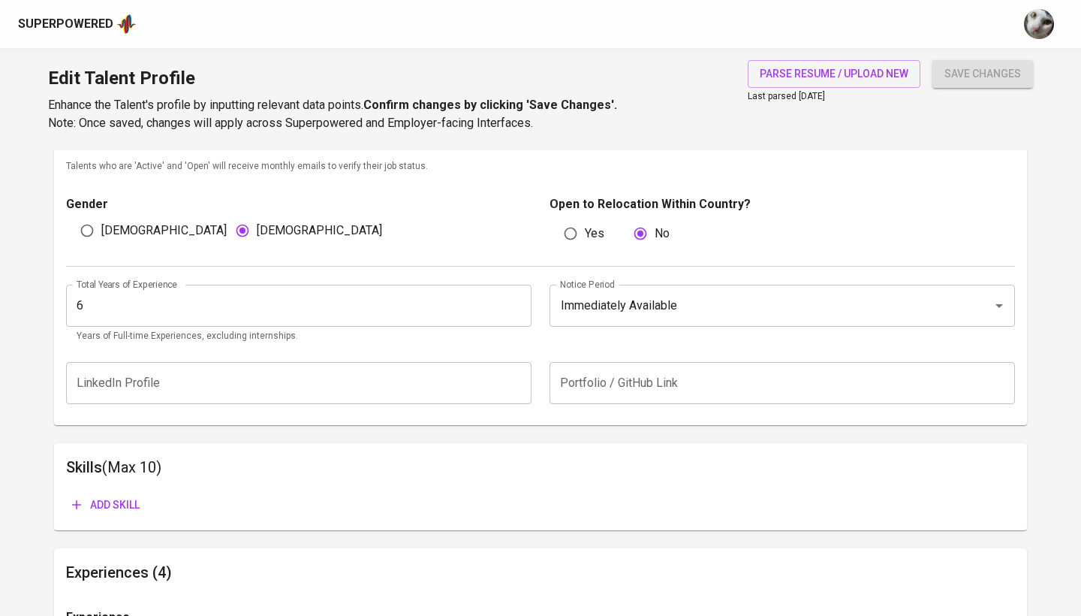
scroll to position [478, 0]
click at [87, 510] on span "Add skill" at bounding box center [106, 505] width 68 height 19
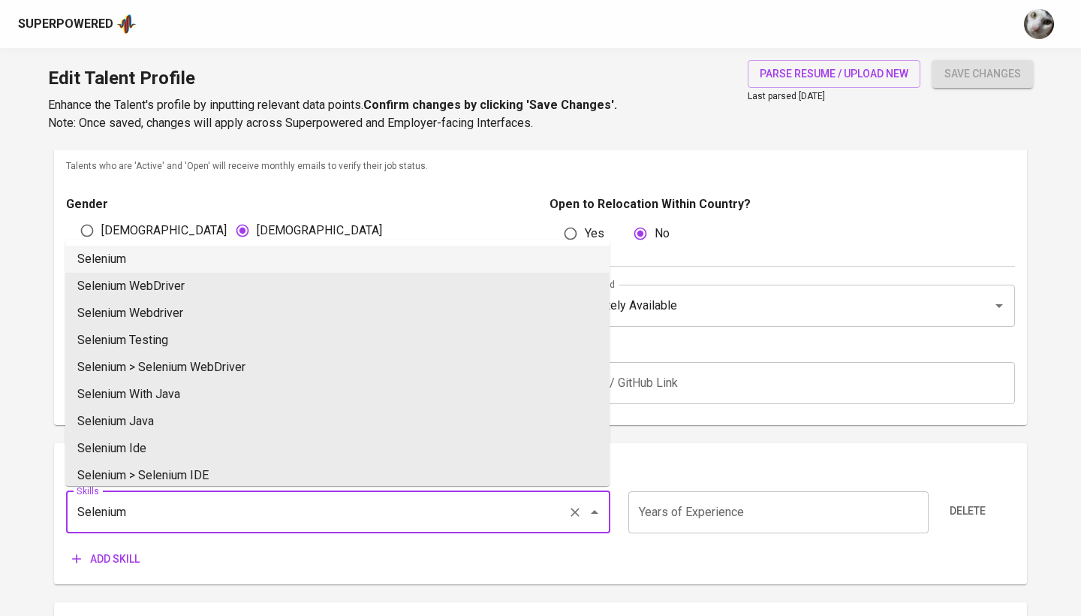
click at [301, 255] on li "Selenium" at bounding box center [337, 259] width 544 height 27
type input "Selenium"
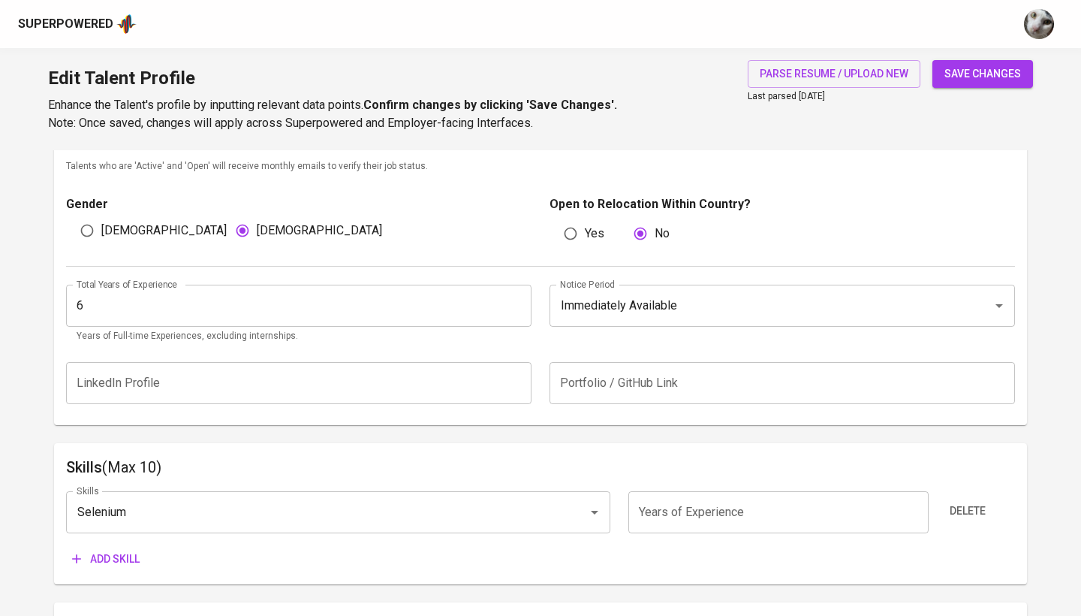
click at [105, 552] on span "Add skill" at bounding box center [106, 559] width 68 height 19
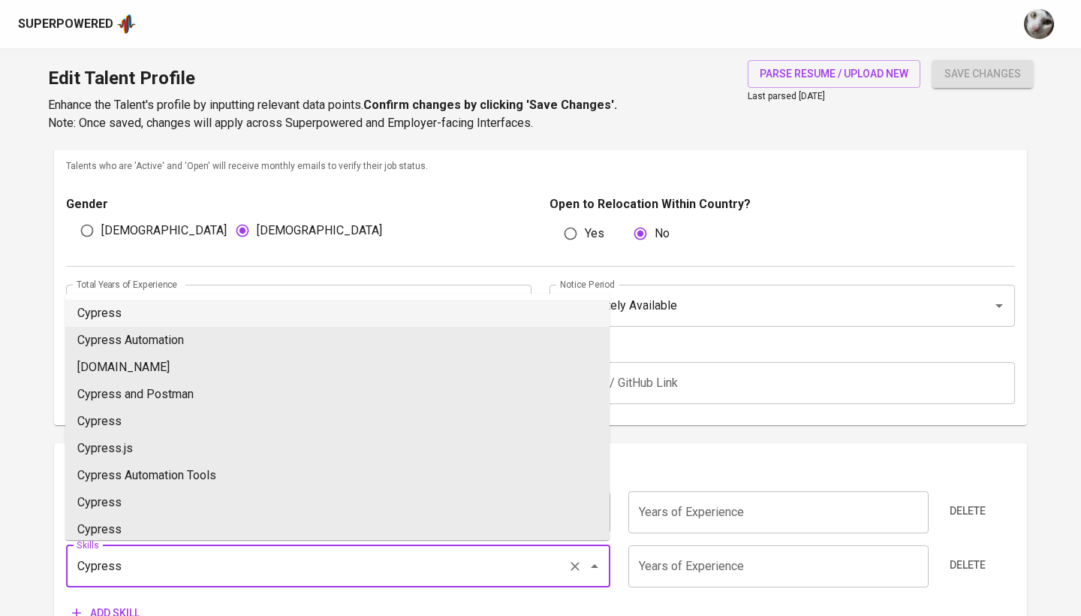
click at [165, 312] on li "Cypress" at bounding box center [337, 313] width 544 height 27
type input "Cypress"
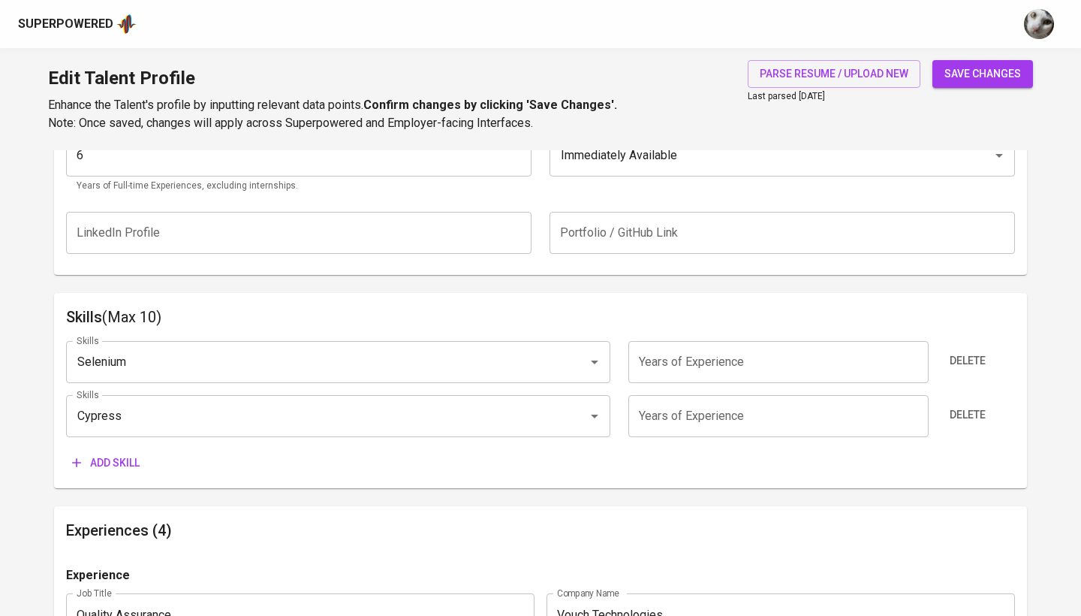
scroll to position [643, 0]
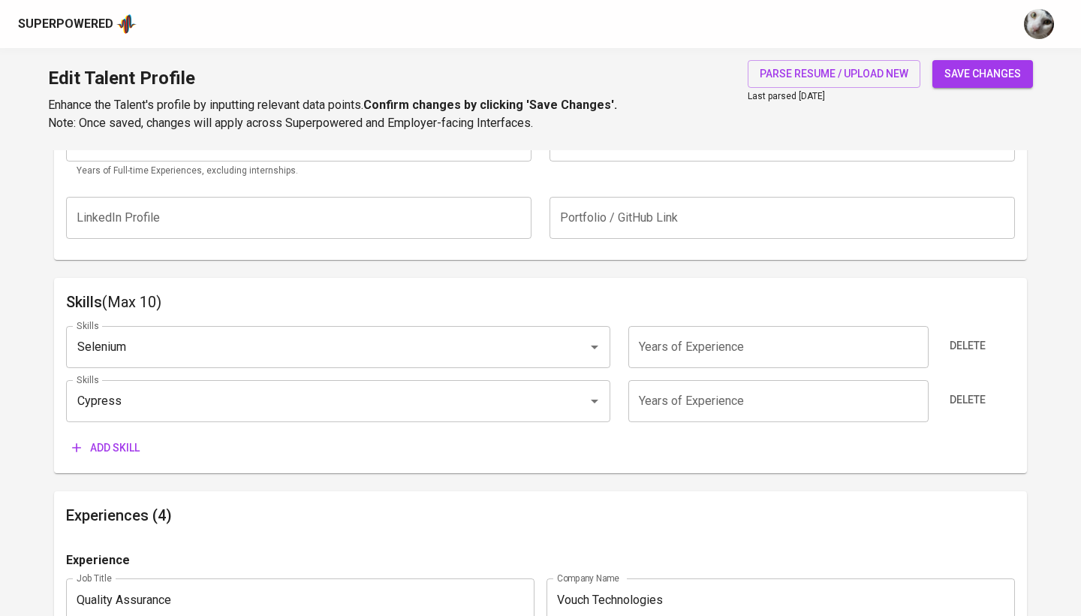
click at [125, 444] on span "Add skill" at bounding box center [106, 447] width 68 height 19
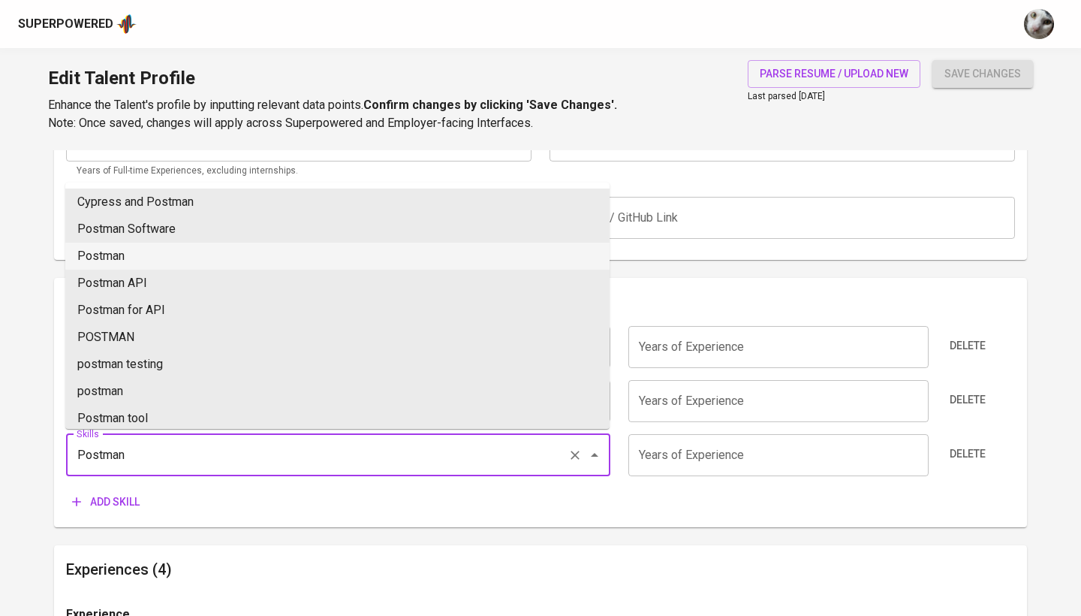
click at [185, 259] on li "Postman" at bounding box center [337, 256] width 544 height 27
type input "Postman"
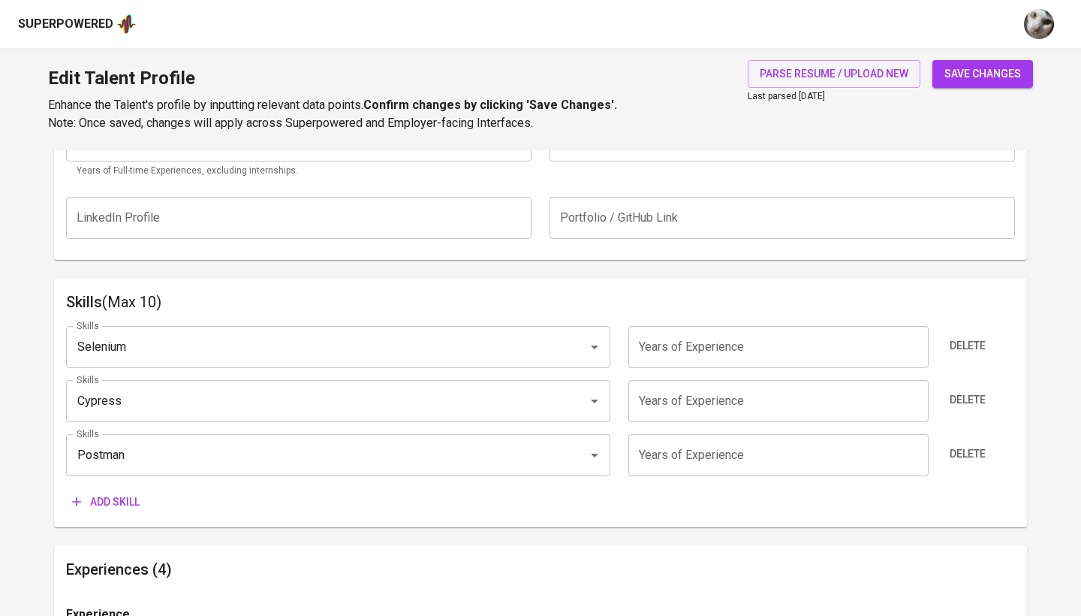
click at [131, 499] on span "Add skill" at bounding box center [106, 502] width 68 height 19
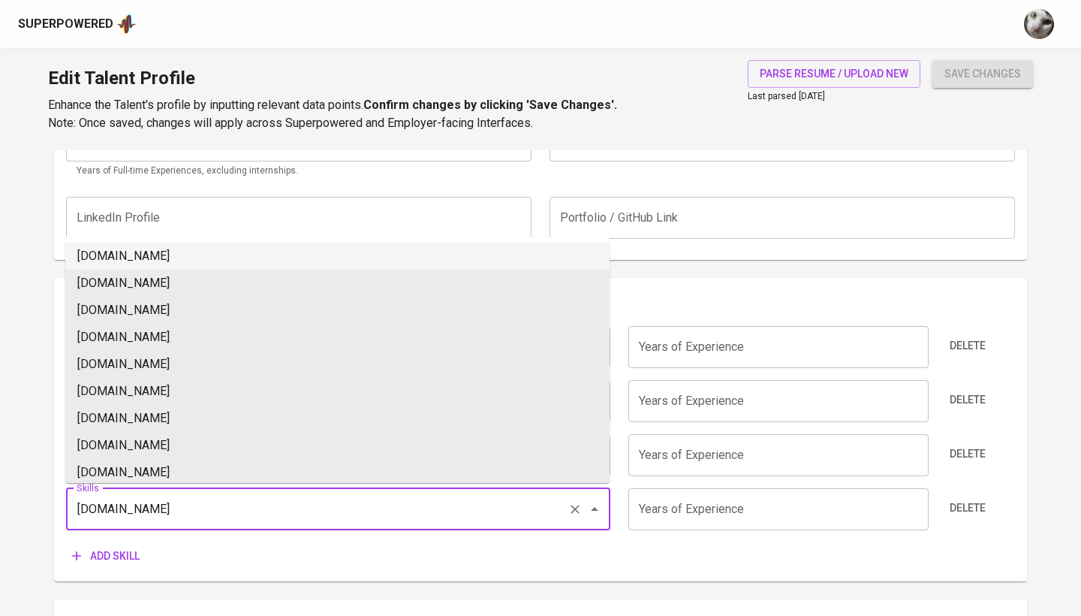
click at [193, 252] on li "[DOMAIN_NAME]" at bounding box center [337, 256] width 544 height 27
type input "[DOMAIN_NAME]"
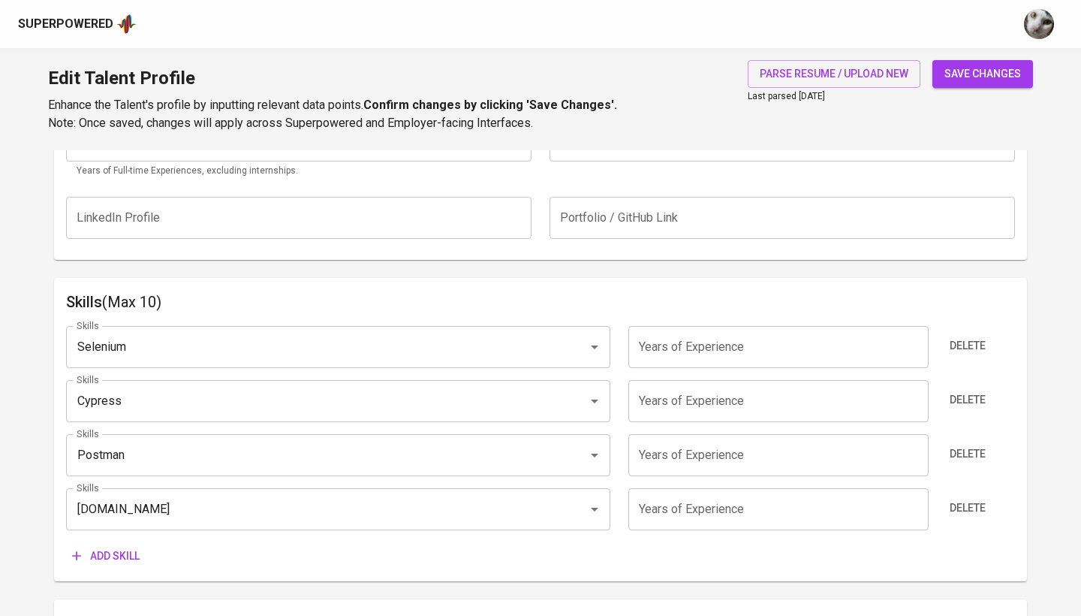
click at [689, 510] on input "number" at bounding box center [778, 509] width 300 height 42
type input "1"
click at [970, 80] on span "save changes" at bounding box center [983, 74] width 77 height 19
type input "[DOMAIN_NAME]"
type input "1"
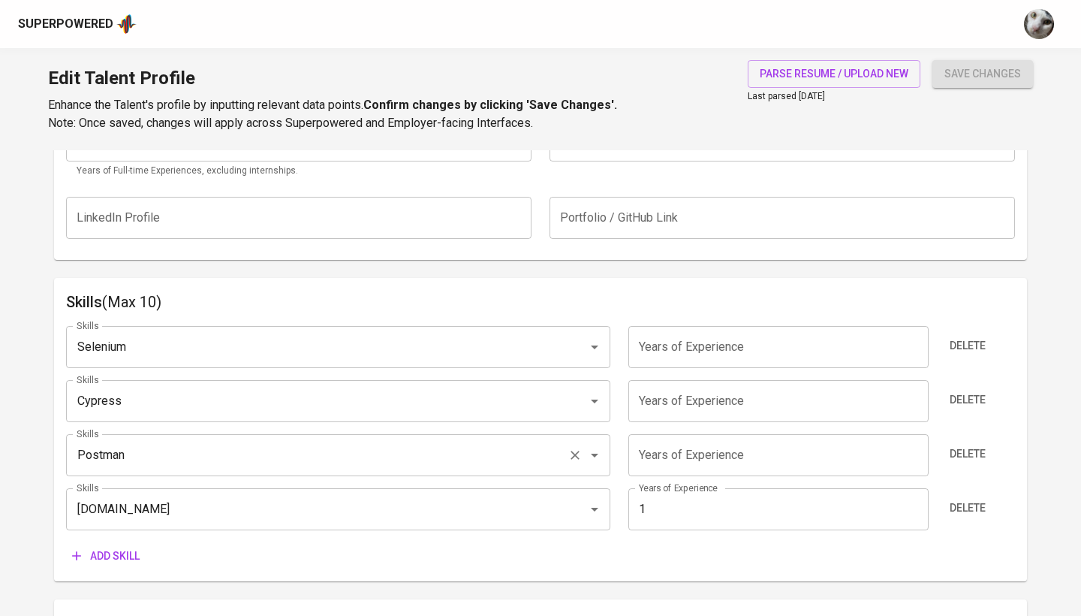
type input "Postman"
type input "Cypress"
type input "Selenium"
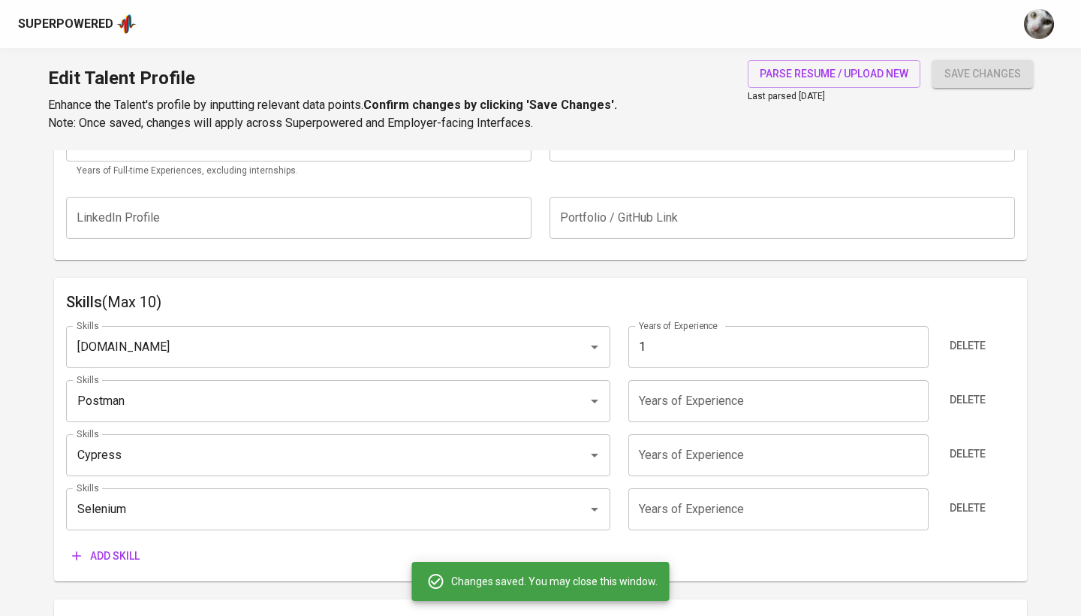
click at [104, 558] on span "Add skill" at bounding box center [106, 556] width 68 height 19
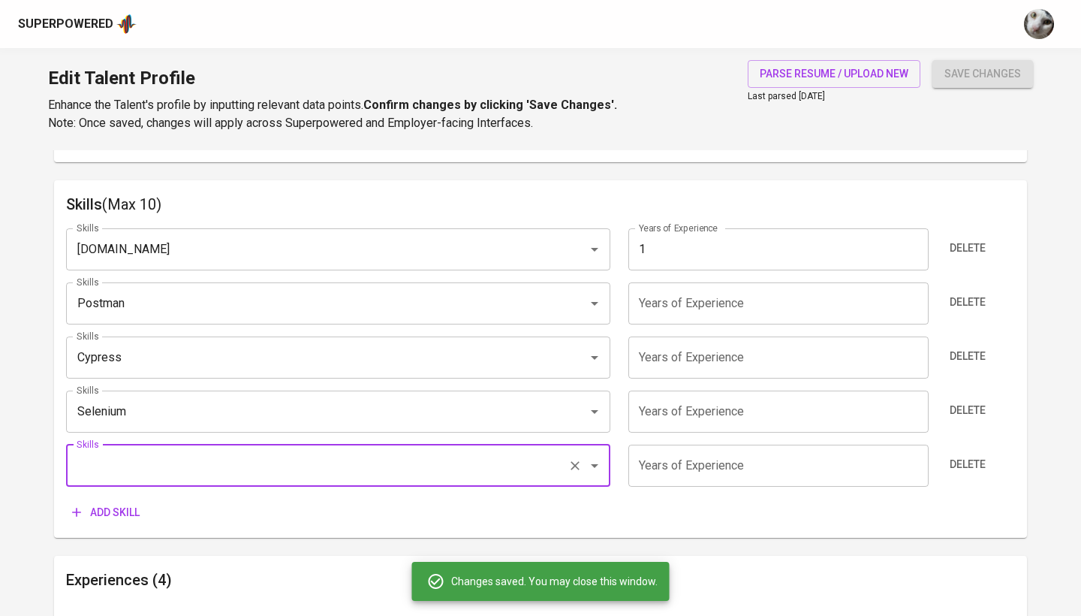
scroll to position [739, 0]
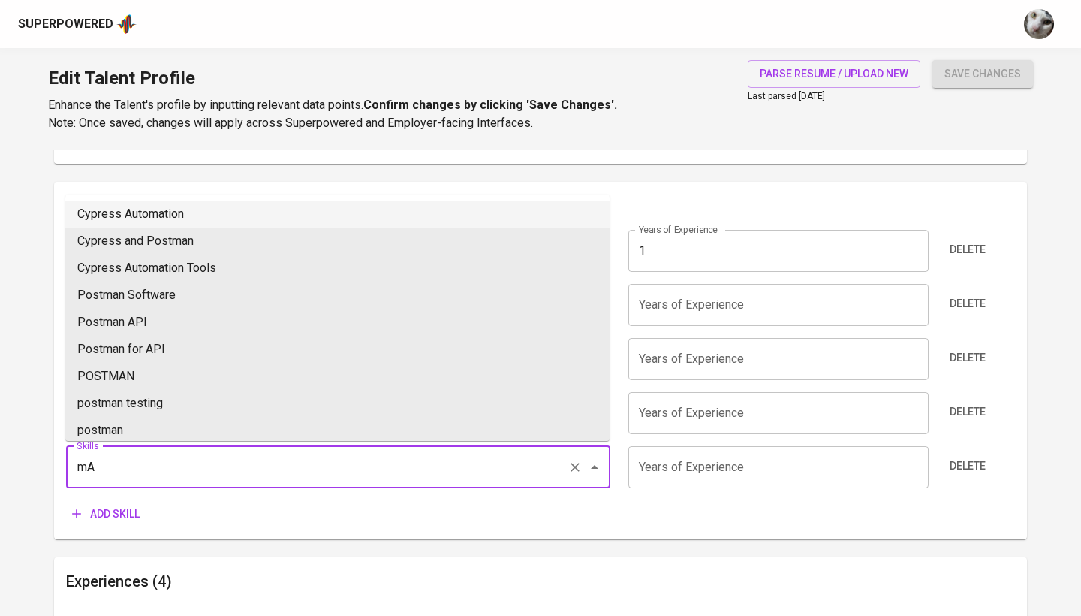
type input "m"
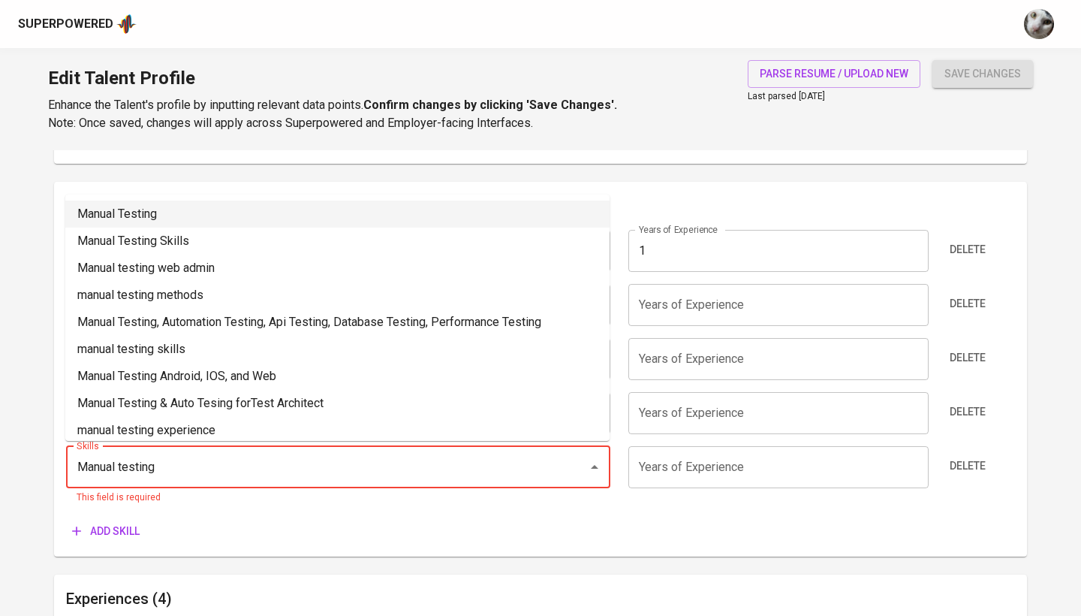
click at [350, 220] on li "Manual Testing" at bounding box center [337, 213] width 544 height 27
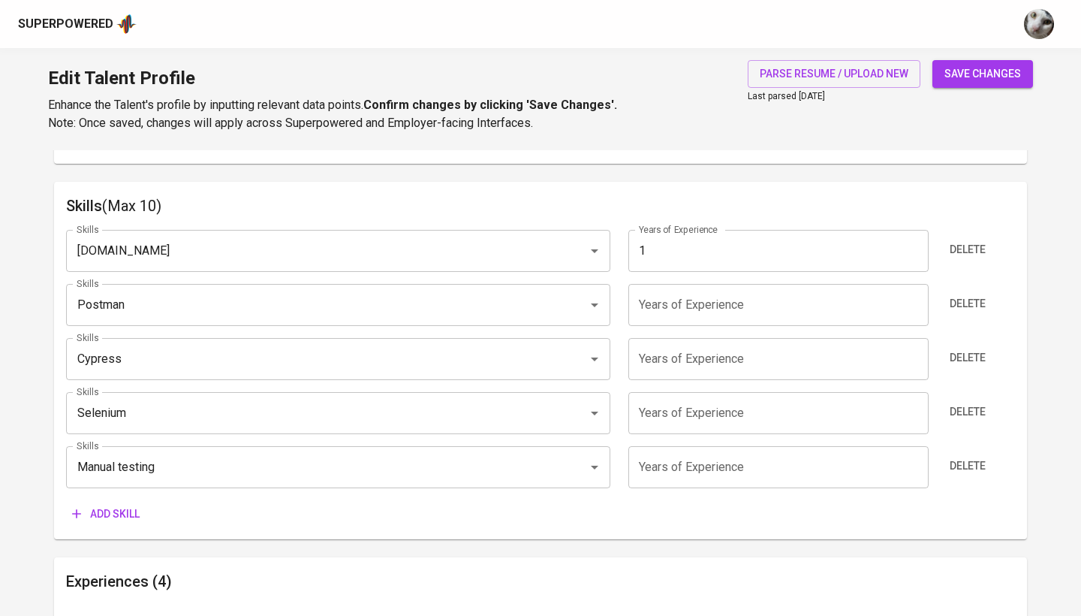
type input "Manual Testing"
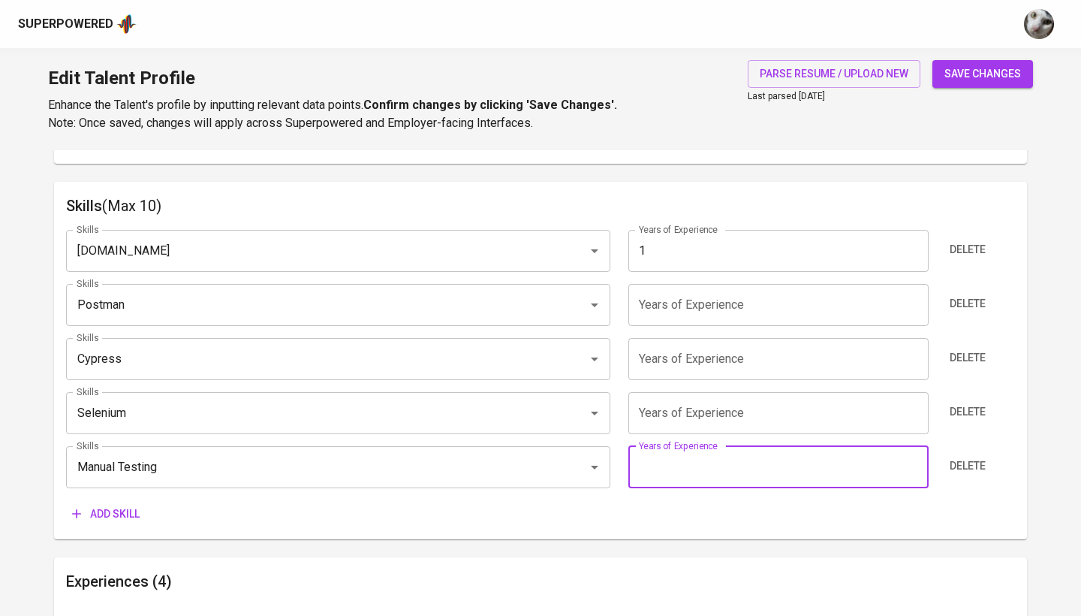
click at [673, 469] on input "number" at bounding box center [778, 467] width 300 height 42
type input "6"
click at [114, 512] on span "Add skill" at bounding box center [106, 514] width 68 height 19
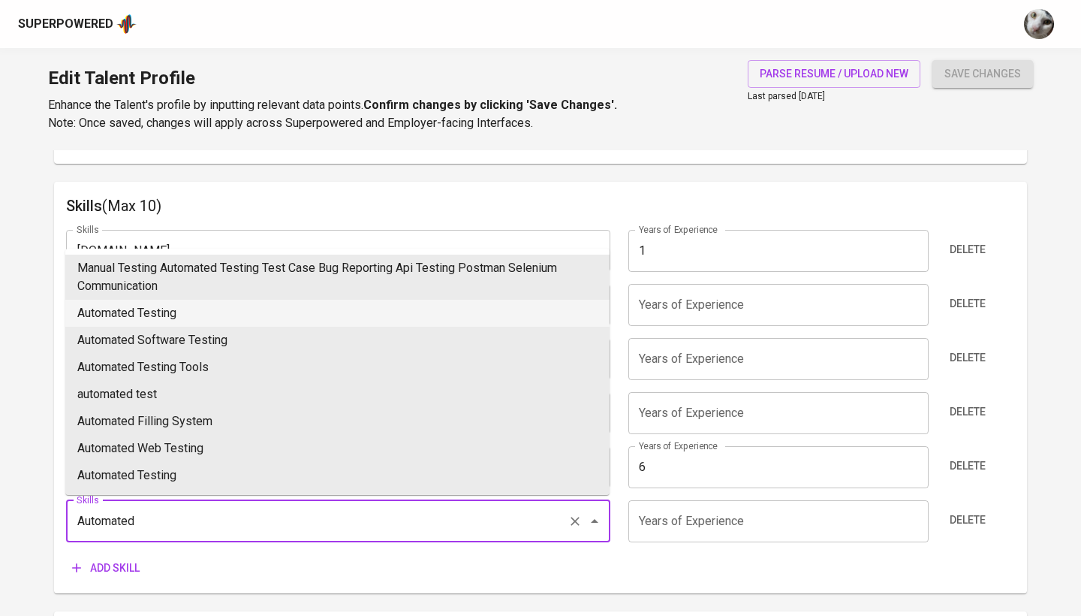
click at [194, 304] on li "Automated Testing" at bounding box center [337, 313] width 544 height 27
type input "Automated Testing"
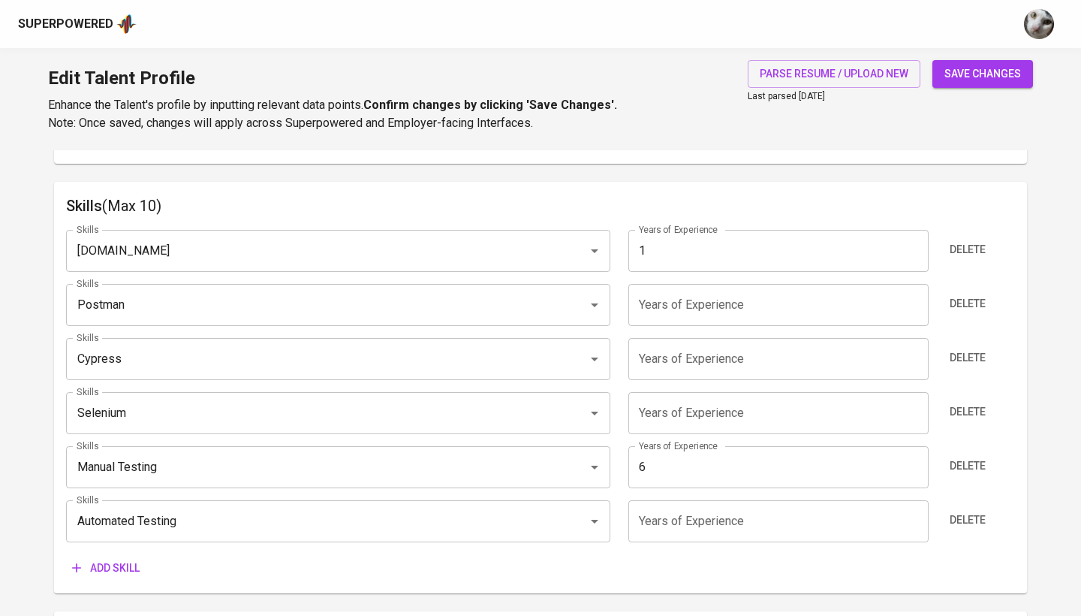
click at [684, 524] on input "number" at bounding box center [778, 521] width 300 height 42
type input "6"
click at [1014, 82] on span "save changes" at bounding box center [983, 74] width 77 height 19
type input "Automated Testing"
type input "6"
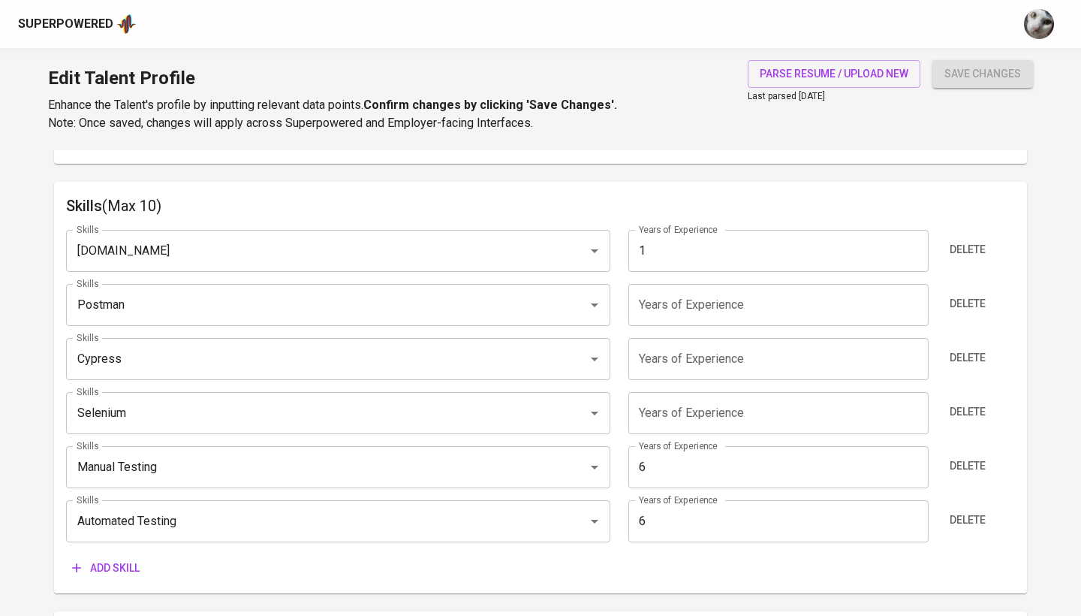
type input "Manual Testing"
type input "6"
type input "[DOMAIN_NAME]"
type input "1"
type input "Postman"
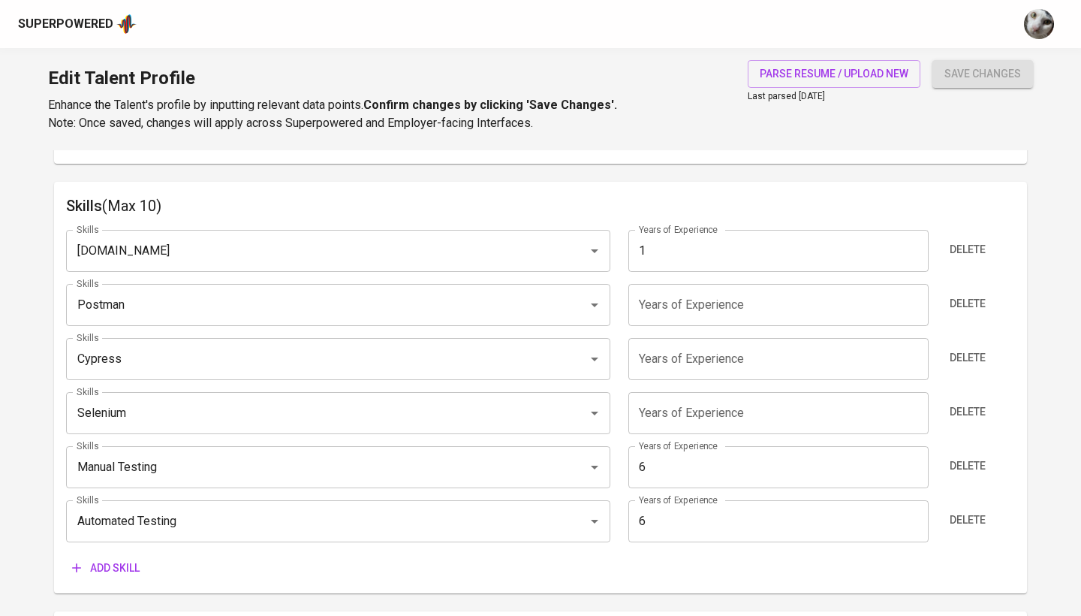
type input "Cypress"
type input "Selenium"
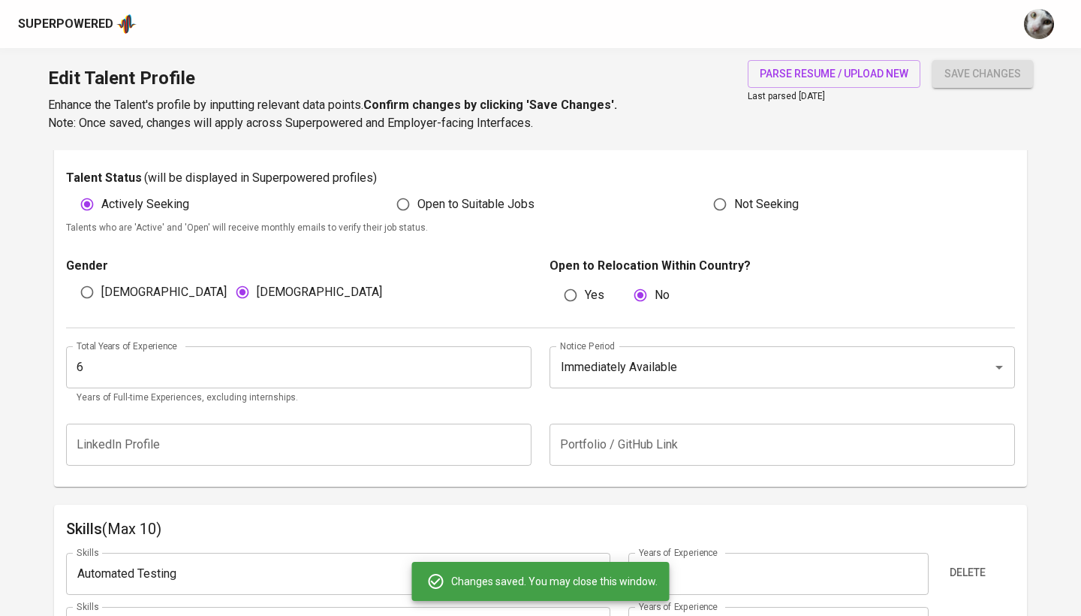
scroll to position [419, 0]
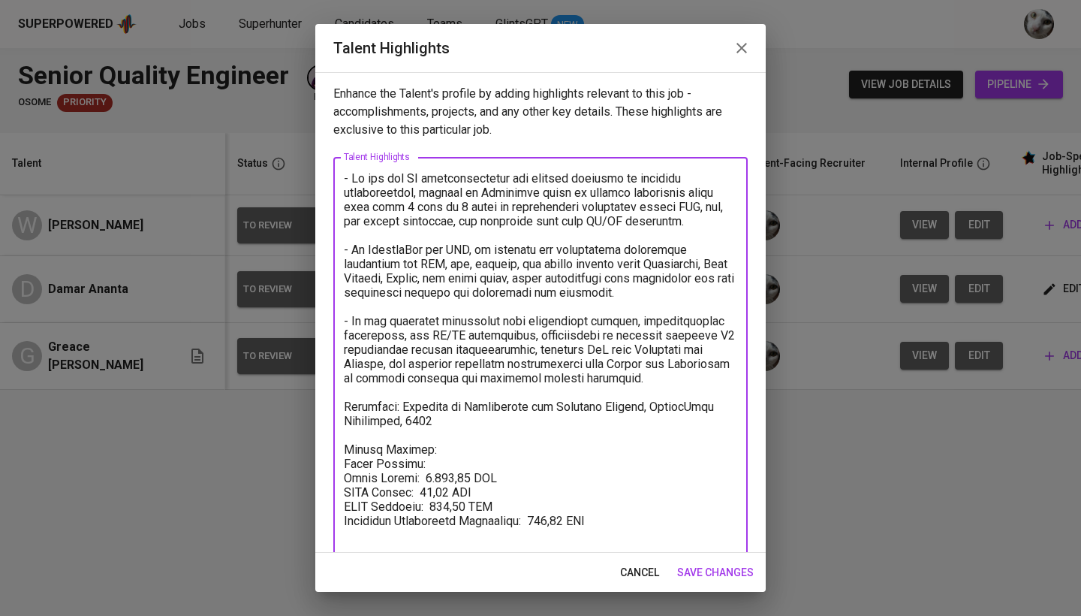
scroll to position [0, 199]
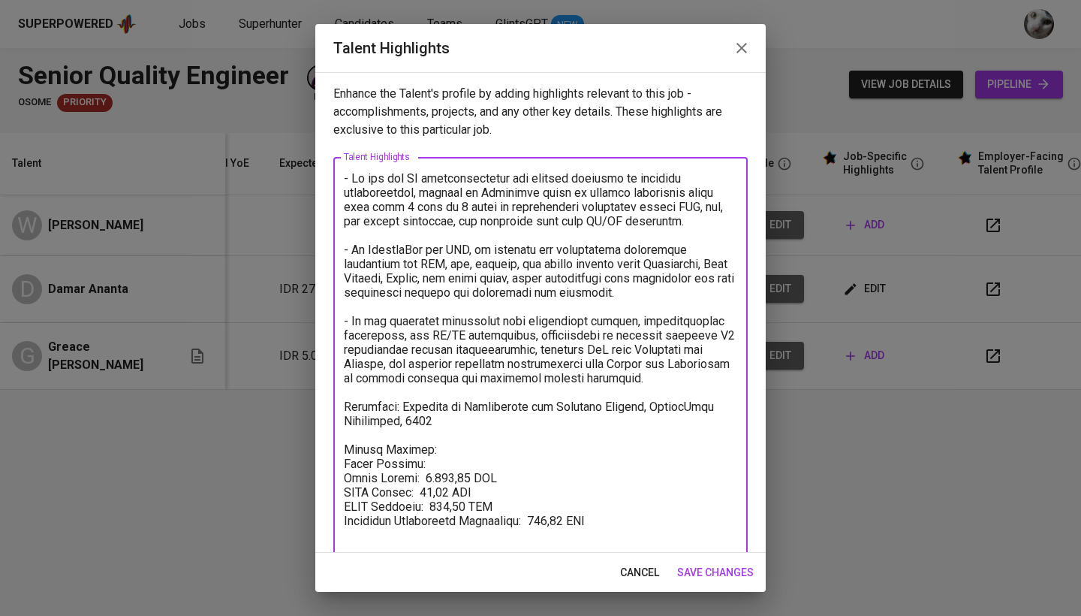
click at [415, 466] on textarea at bounding box center [540, 363] width 393 height 385
click at [593, 513] on textarea at bounding box center [540, 363] width 393 height 385
click at [593, 523] on textarea at bounding box center [540, 363] width 393 height 385
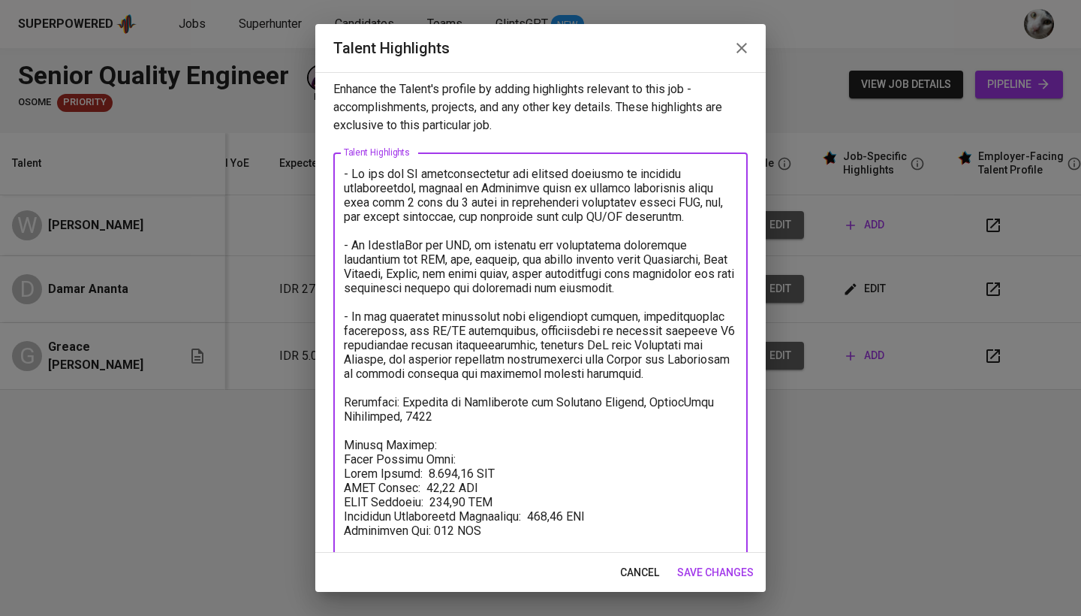
click at [460, 458] on textarea at bounding box center [540, 374] width 393 height 414
paste textarea "3.494,14"
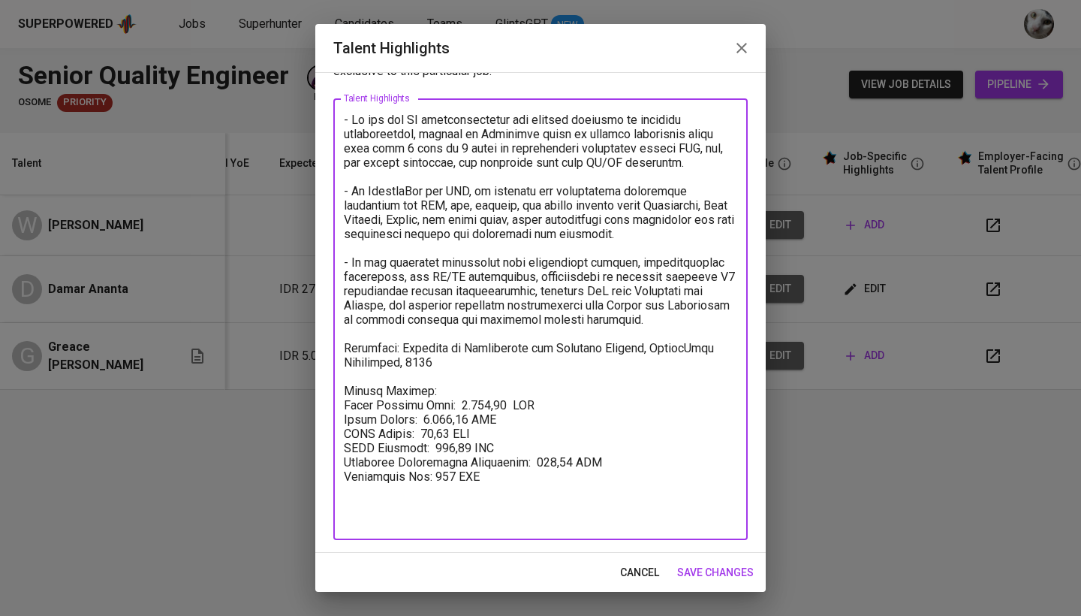
scroll to position [59, 0]
click at [490, 502] on textarea at bounding box center [540, 320] width 393 height 414
paste textarea "[URL][DOMAIN_NAME]"
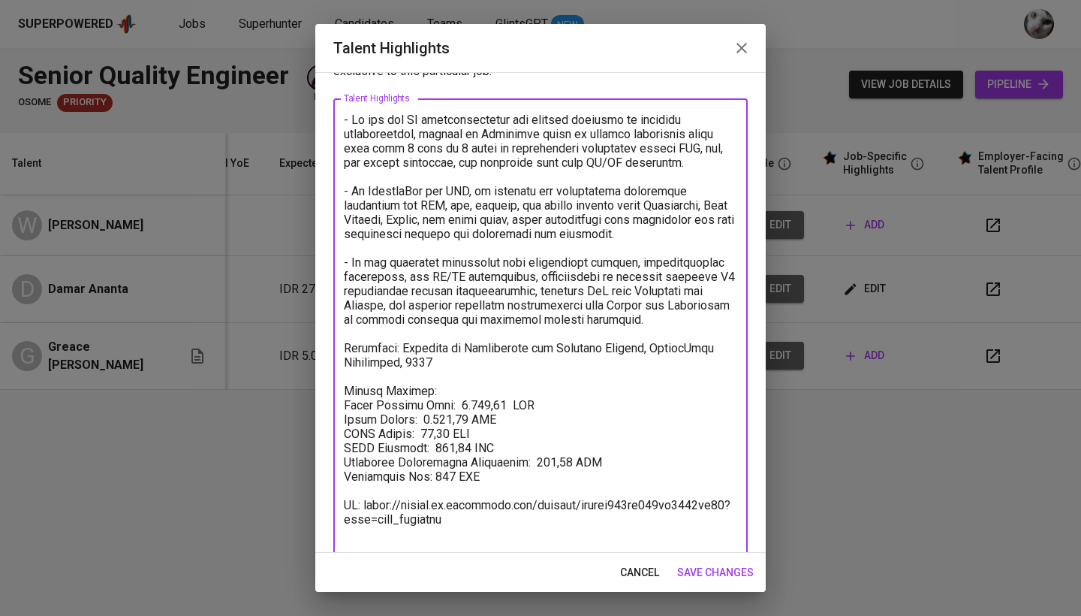
type textarea "- He has led QA transformations and testing strategy in multiple organizations,…"
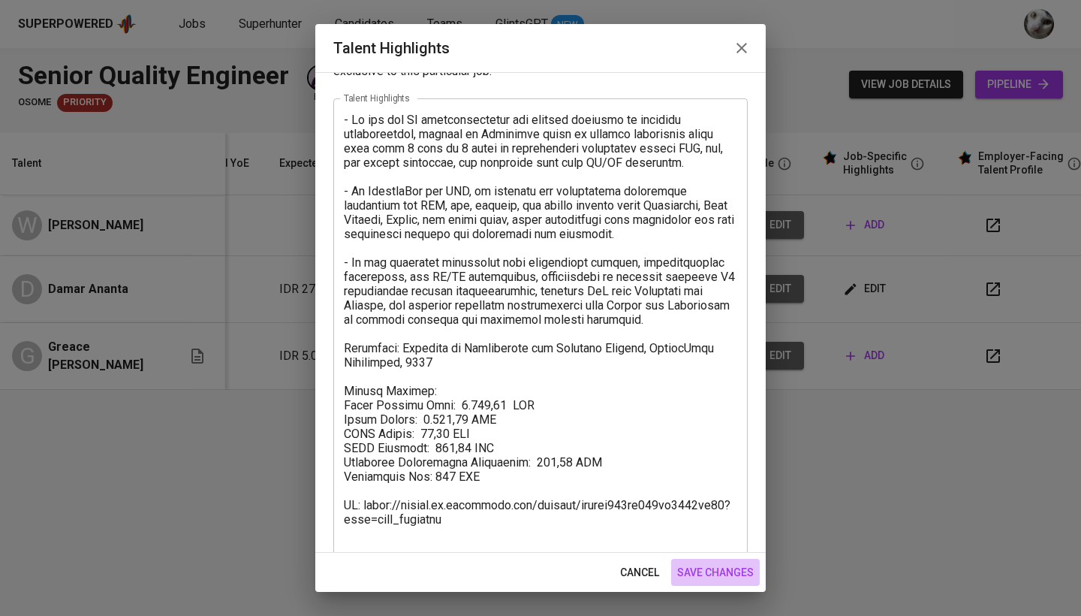
click at [721, 571] on span "save changes" at bounding box center [715, 572] width 77 height 19
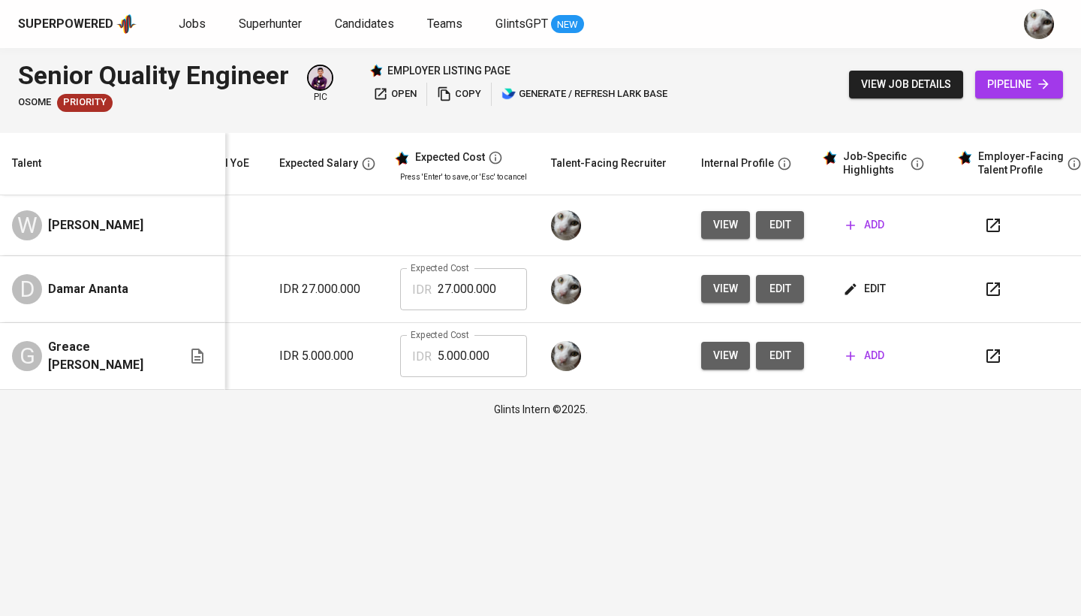
click at [884, 78] on span "view job details" at bounding box center [906, 84] width 90 height 19
